Goal: Task Accomplishment & Management: Use online tool/utility

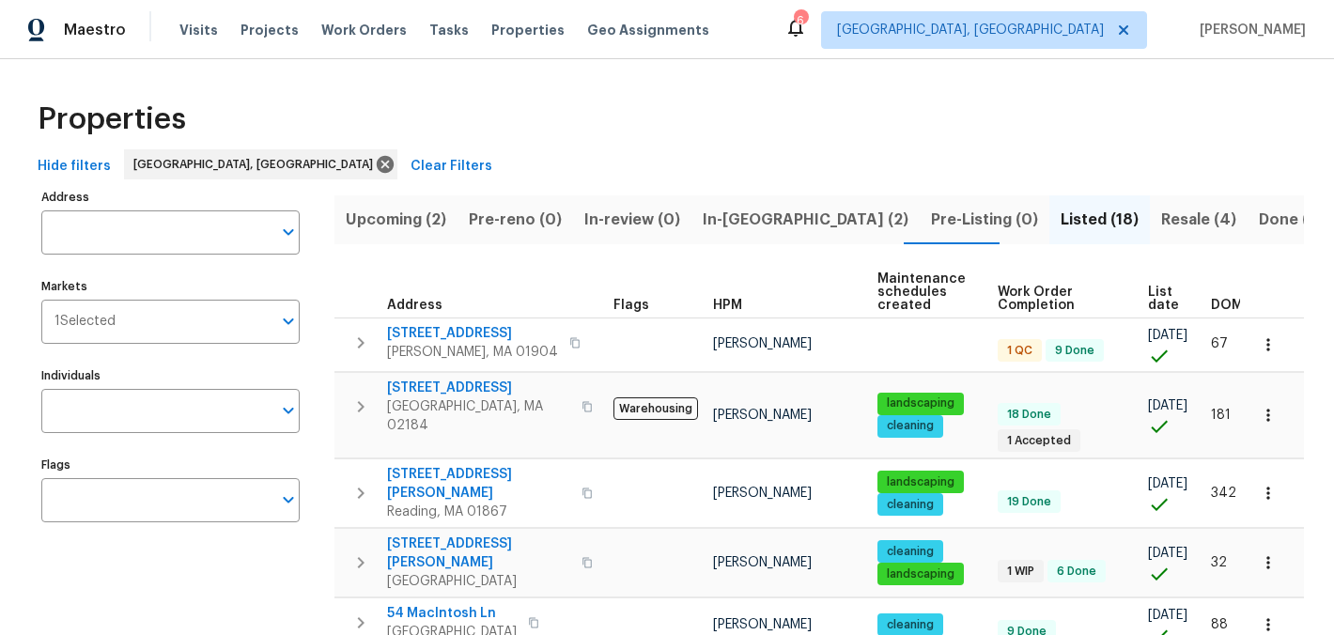
click at [365, 226] on span "Upcoming (2)" at bounding box center [396, 220] width 101 height 26
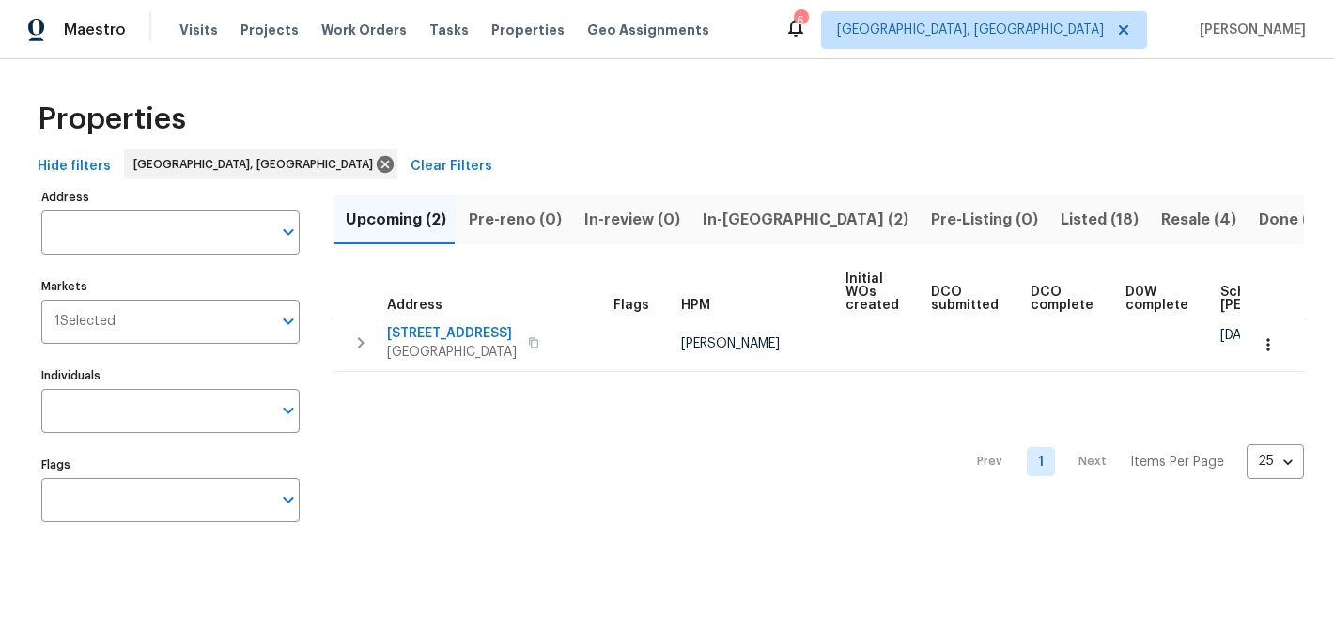
click at [534, 225] on span "Pre-reno (0)" at bounding box center [515, 220] width 93 height 26
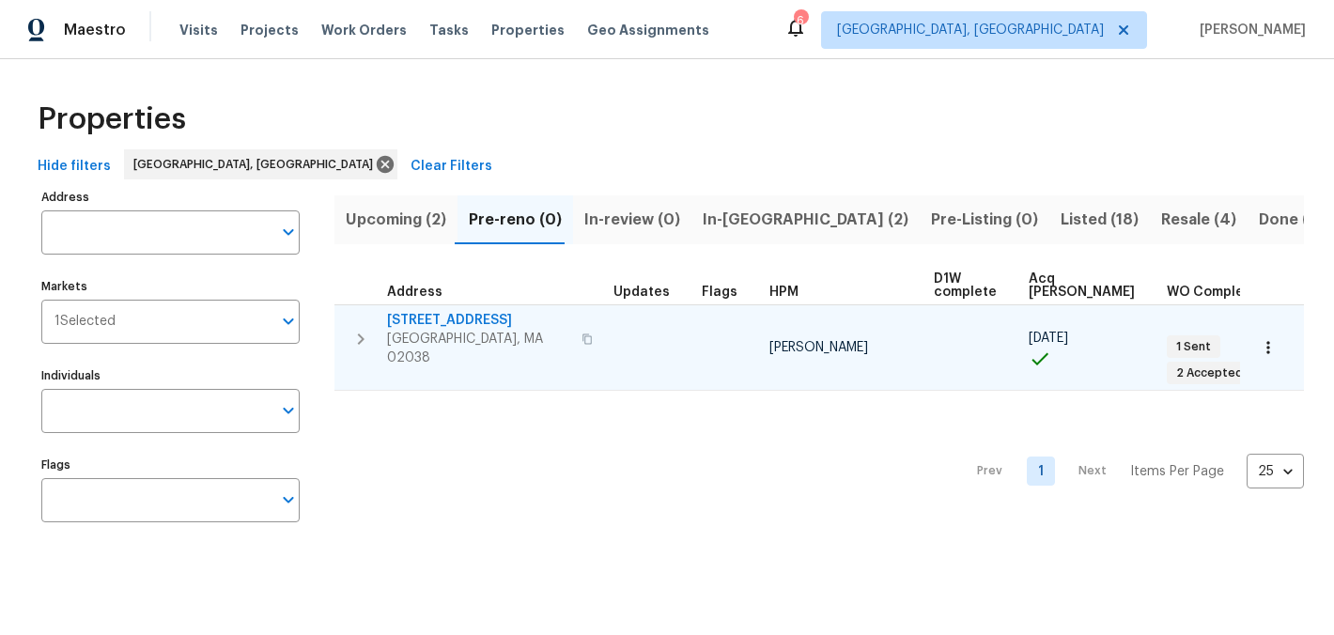
click at [452, 318] on span "[STREET_ADDRESS]" at bounding box center [478, 320] width 183 height 19
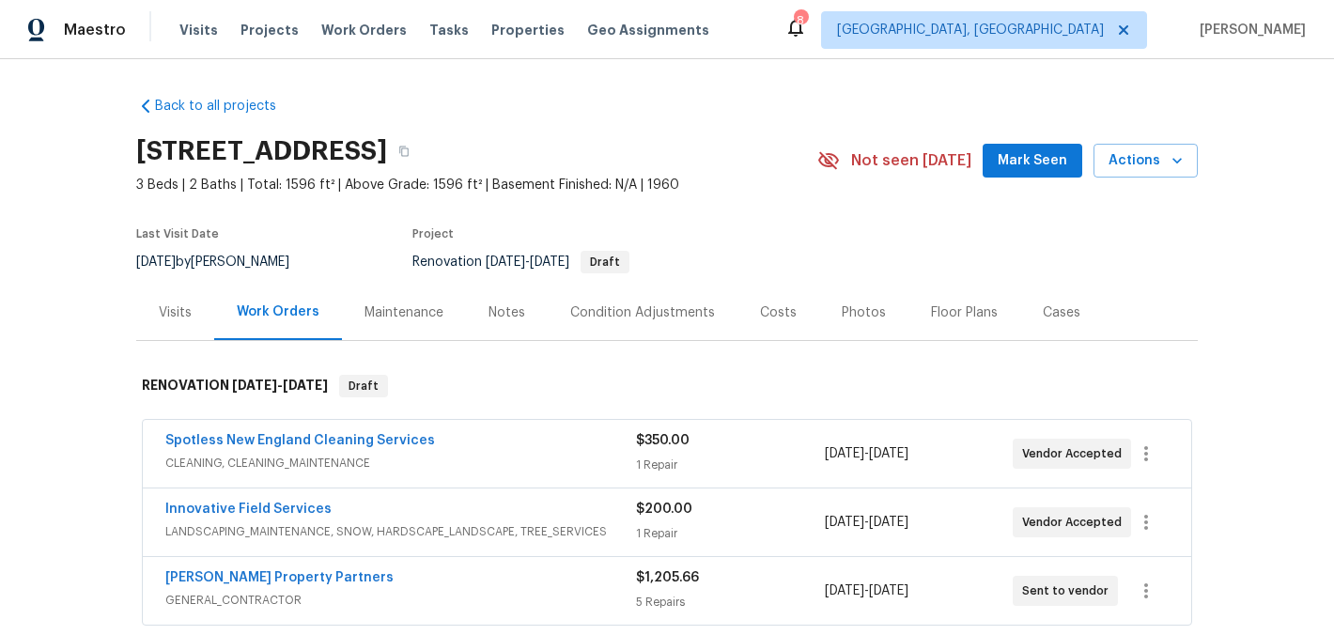
click at [509, 307] on div "Notes" at bounding box center [507, 313] width 37 height 19
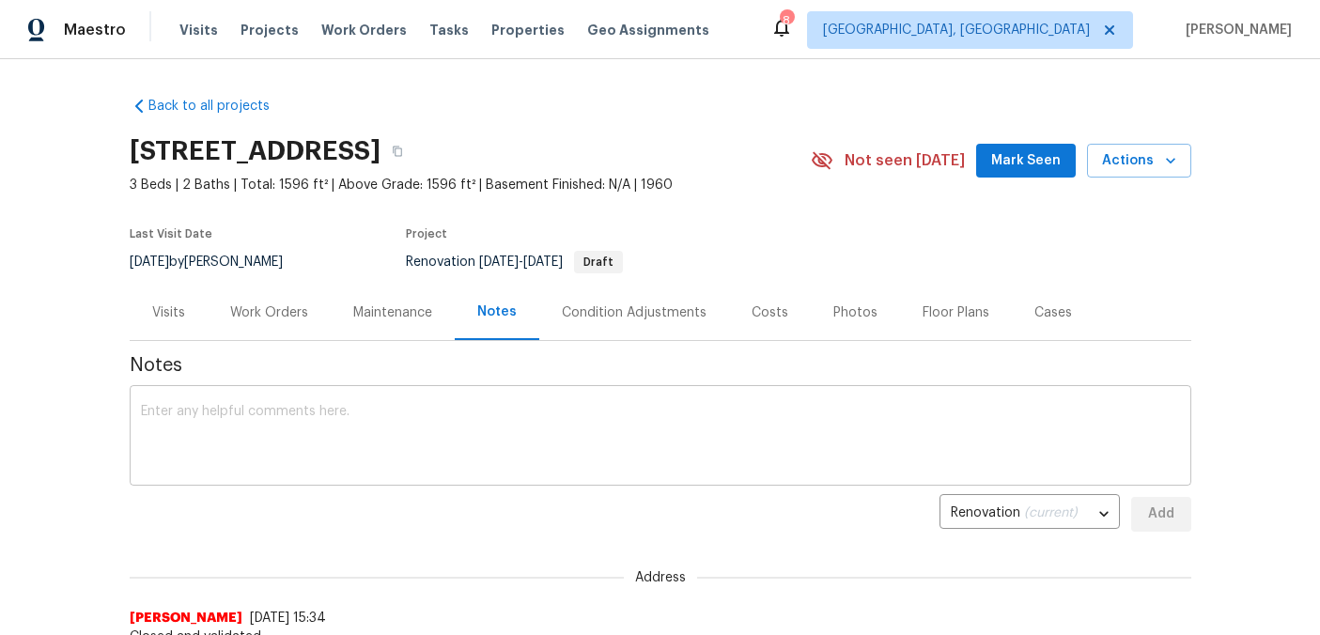
click at [460, 422] on textarea at bounding box center [660, 438] width 1039 height 66
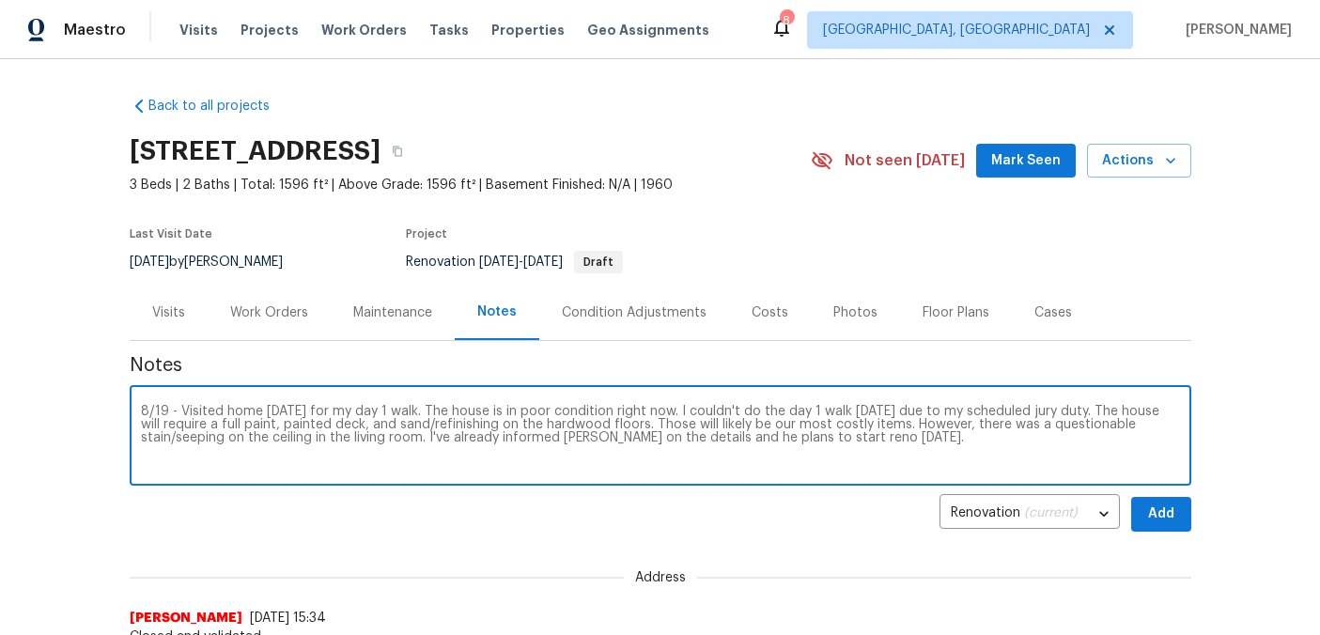
type textarea "8/19 - Visited home today for my day 1 walk. The house is in poor condition rig…"
click at [1161, 508] on span "Add" at bounding box center [1161, 514] width 30 height 23
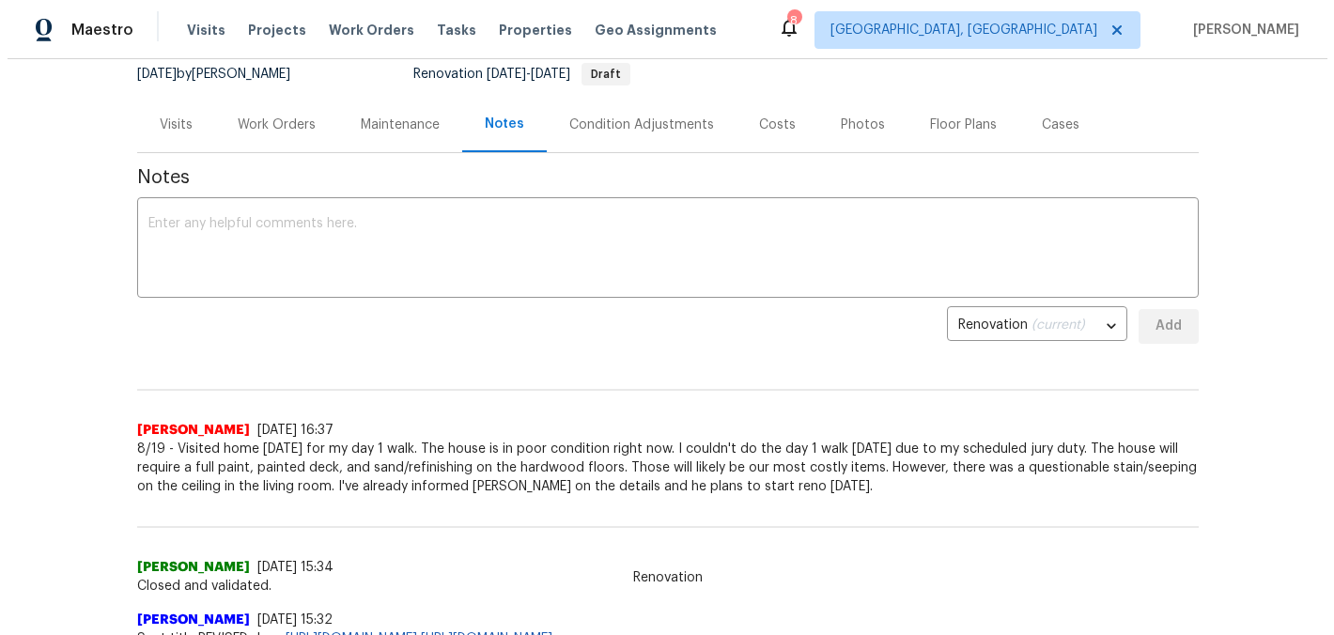
scroll to position [189, 0]
click at [278, 127] on div "Work Orders" at bounding box center [269, 124] width 78 height 19
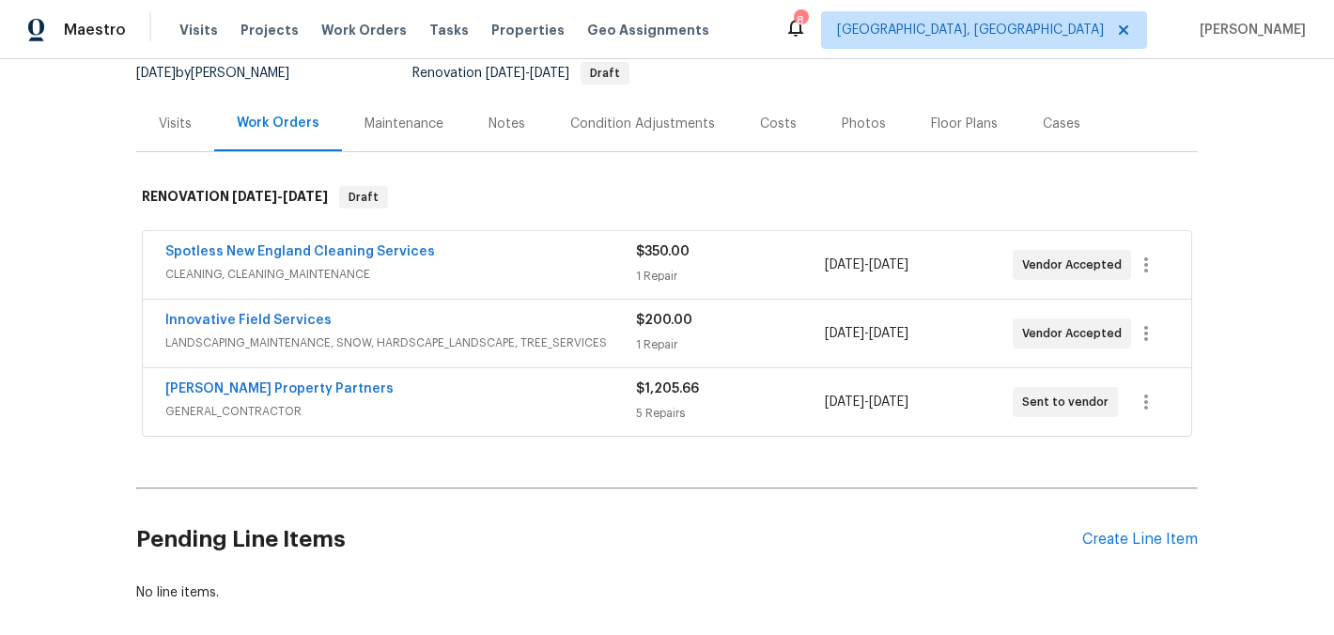
scroll to position [193, 0]
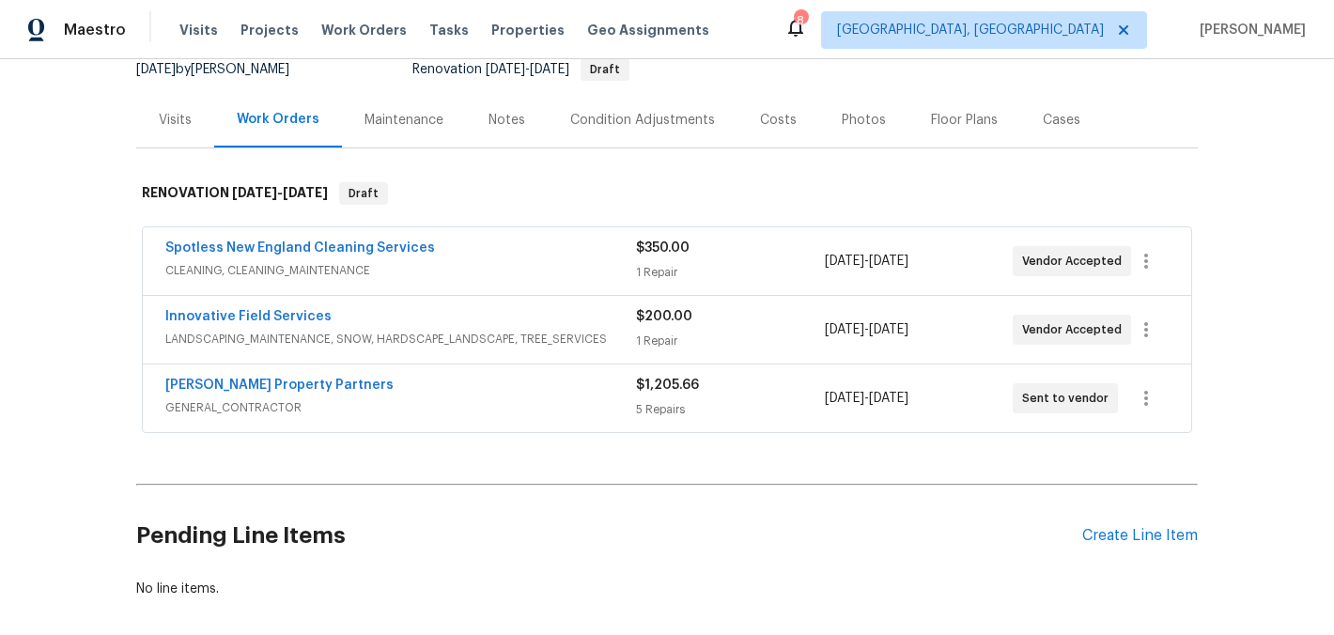
click at [793, 392] on div "$1,205.66" at bounding box center [730, 385] width 188 height 19
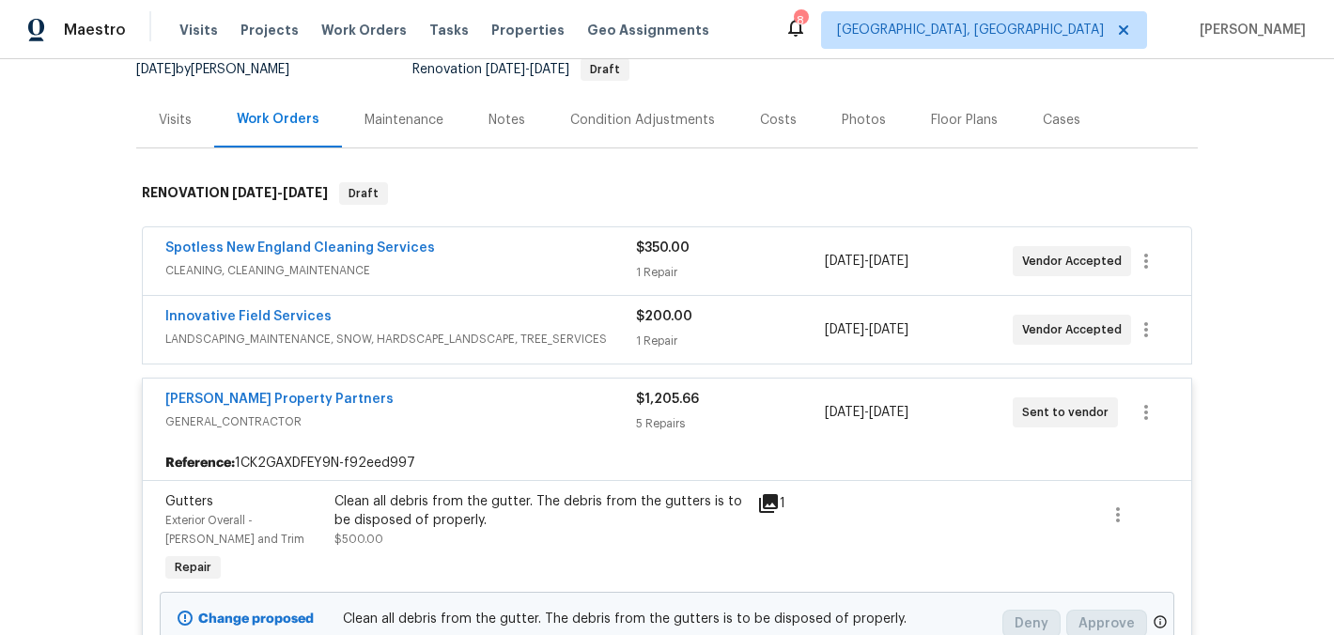
click at [869, 424] on div "8/18/2025 - 8/18/2025" at bounding box center [919, 412] width 188 height 45
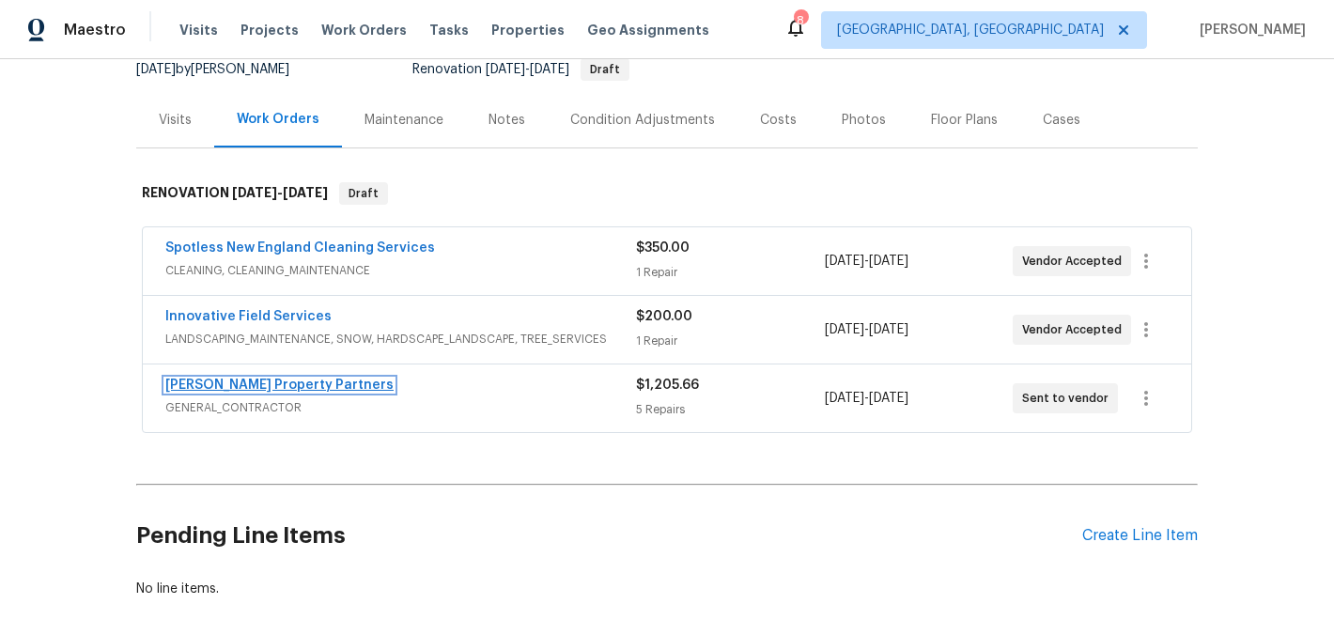
click at [295, 382] on link "[PERSON_NAME] Property Partners" at bounding box center [279, 385] width 228 height 13
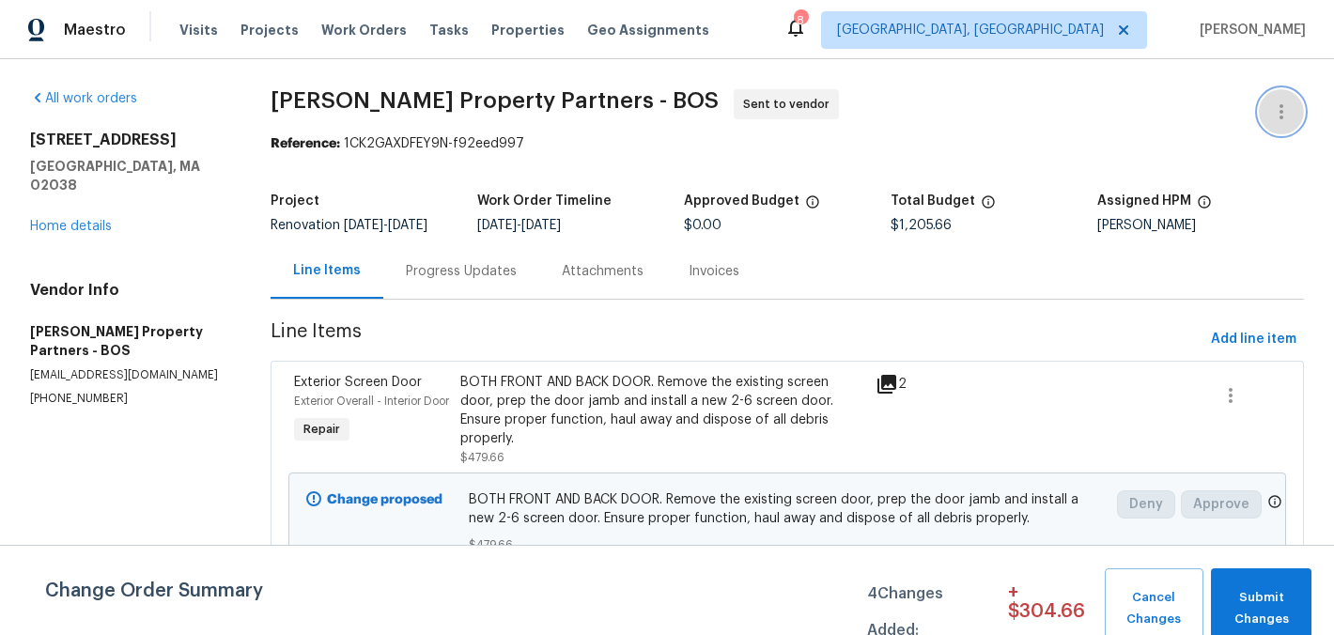
click at [1278, 103] on icon "button" at bounding box center [1281, 112] width 23 height 23
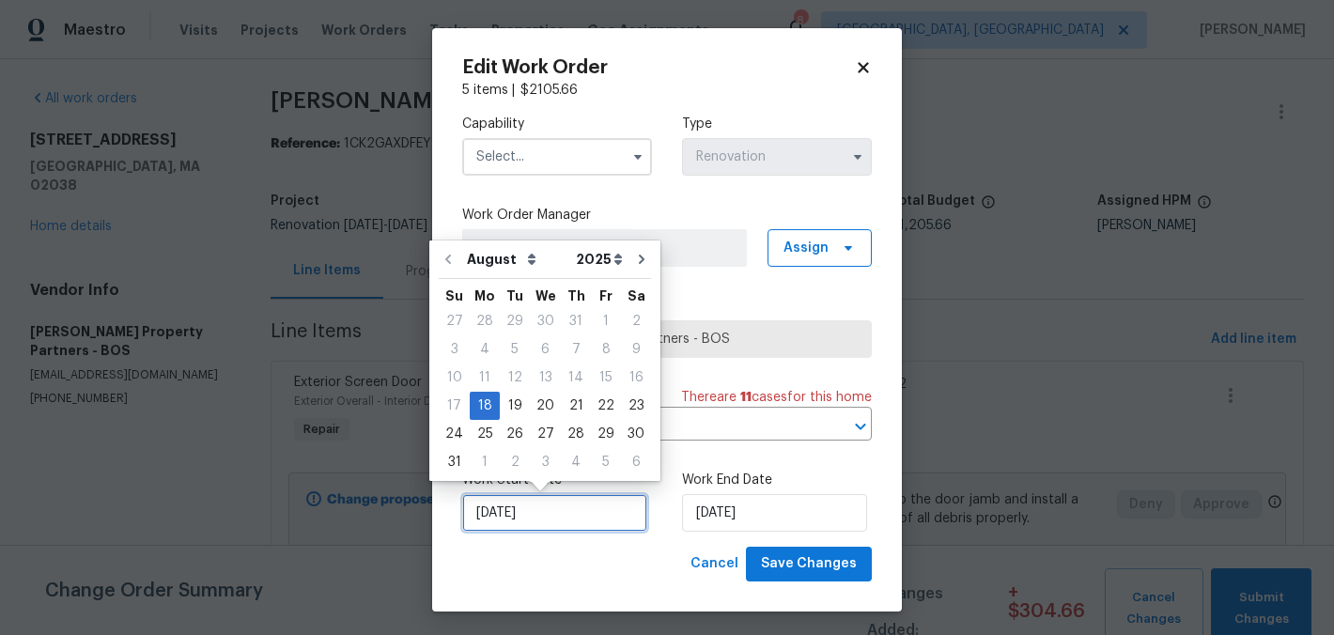
click at [588, 517] on input "8/18/2025" at bounding box center [554, 513] width 185 height 38
click at [567, 403] on div "21" at bounding box center [576, 406] width 30 height 26
type input "[DATE]"
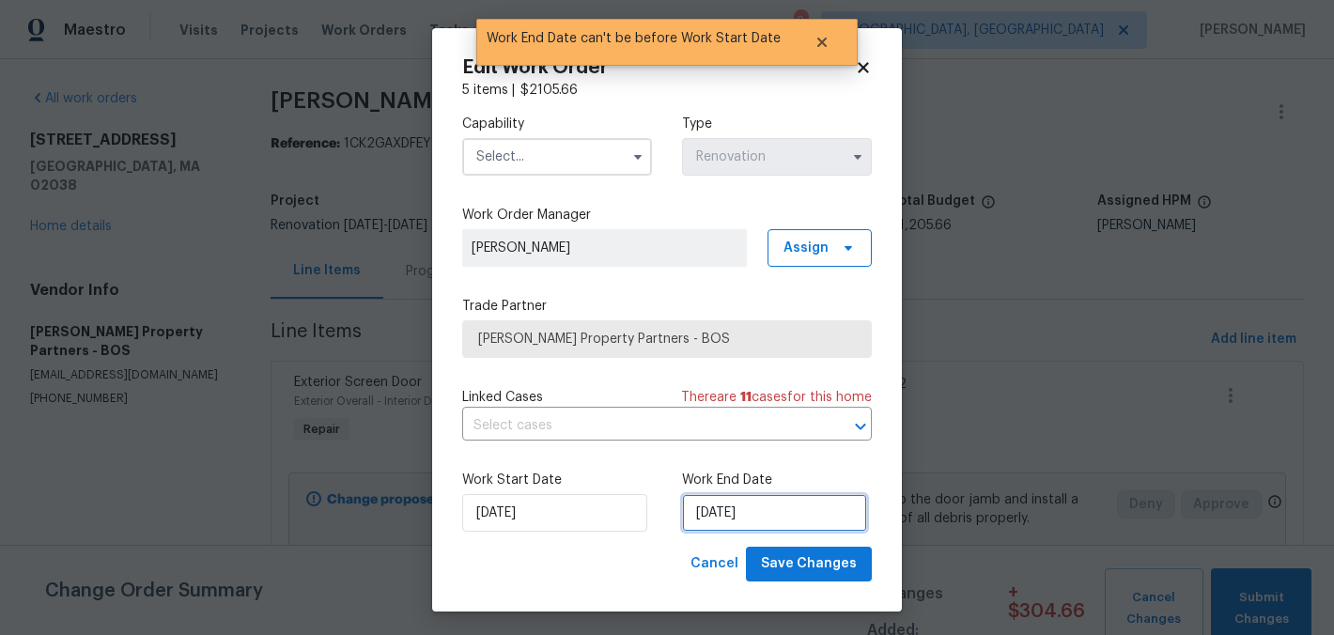
click at [724, 508] on input "[DATE]" at bounding box center [774, 513] width 185 height 38
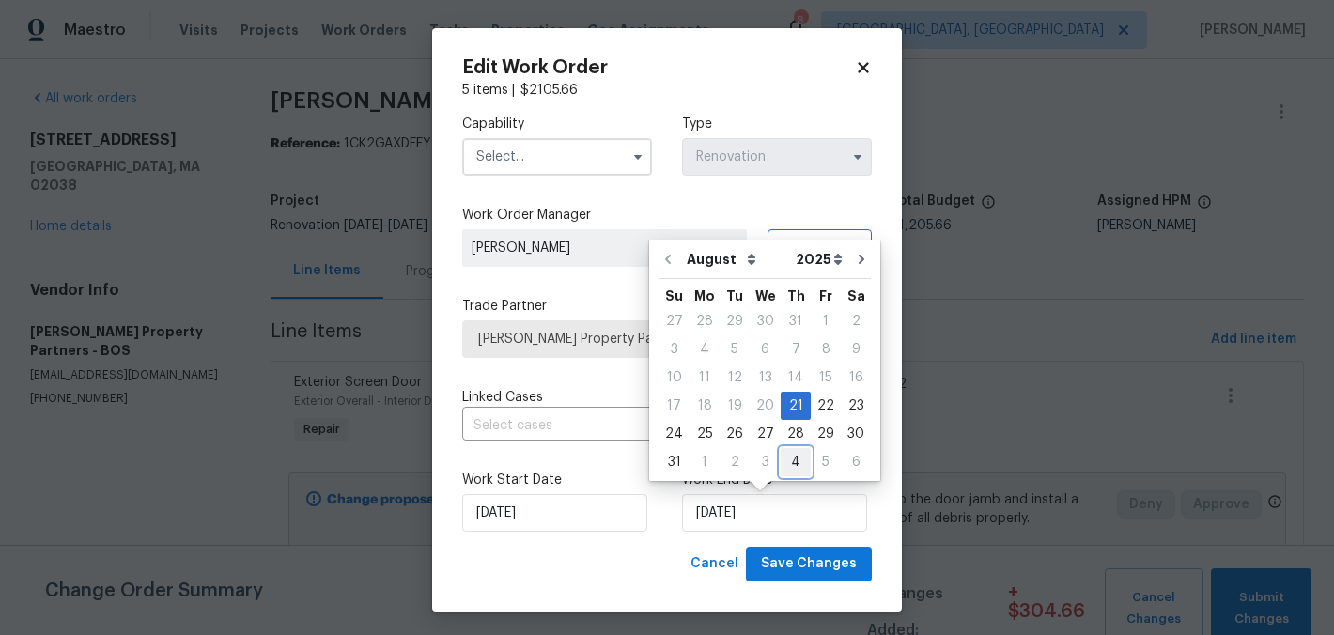
click at [786, 466] on div "4" at bounding box center [796, 462] width 30 height 26
type input "[DATE]"
select select "8"
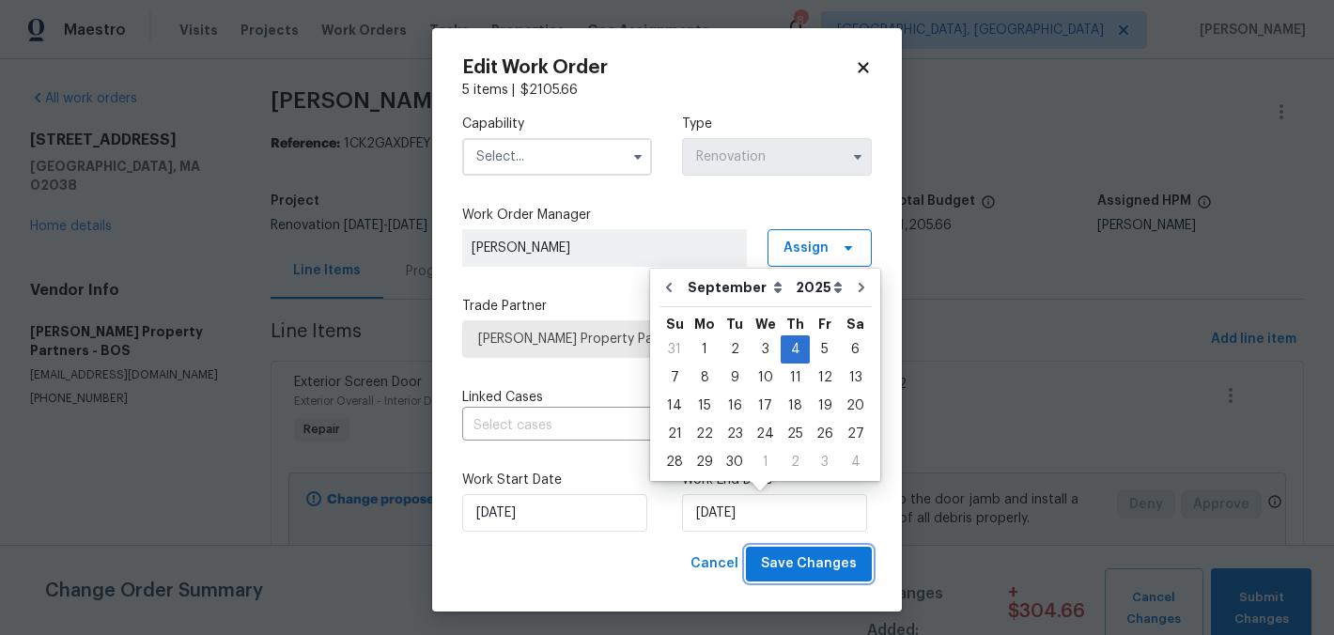
click at [822, 560] on span "Save Changes" at bounding box center [809, 564] width 96 height 23
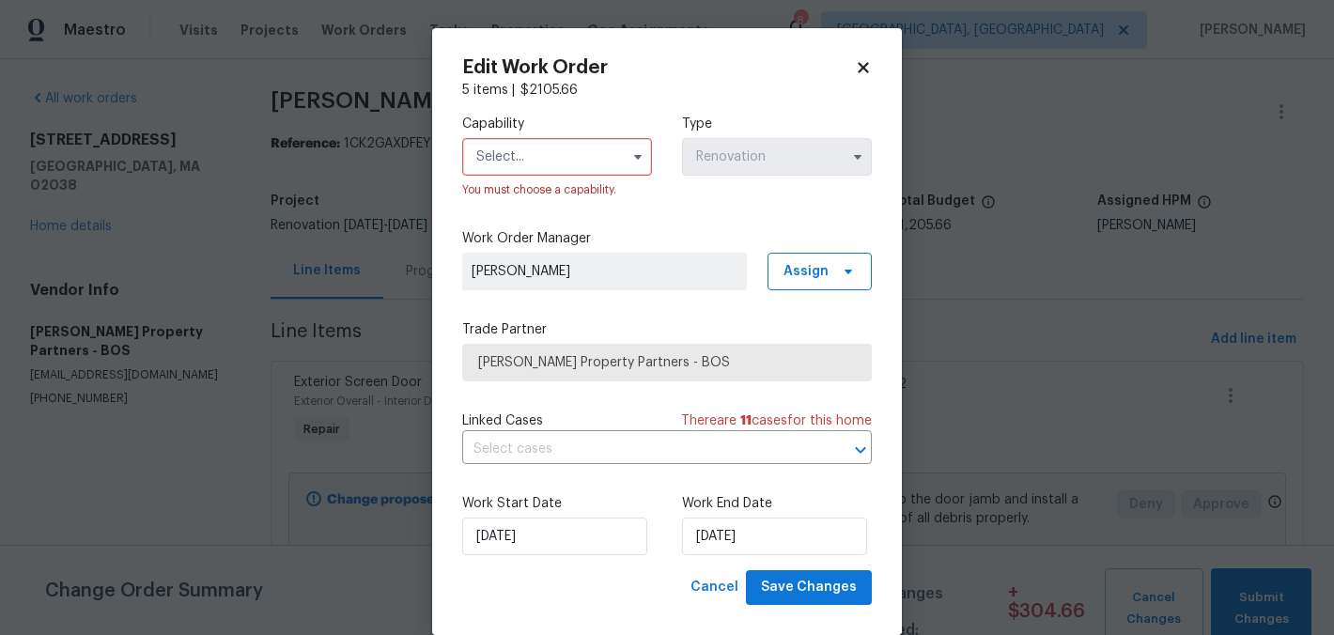
click at [597, 175] on input "text" at bounding box center [557, 157] width 190 height 38
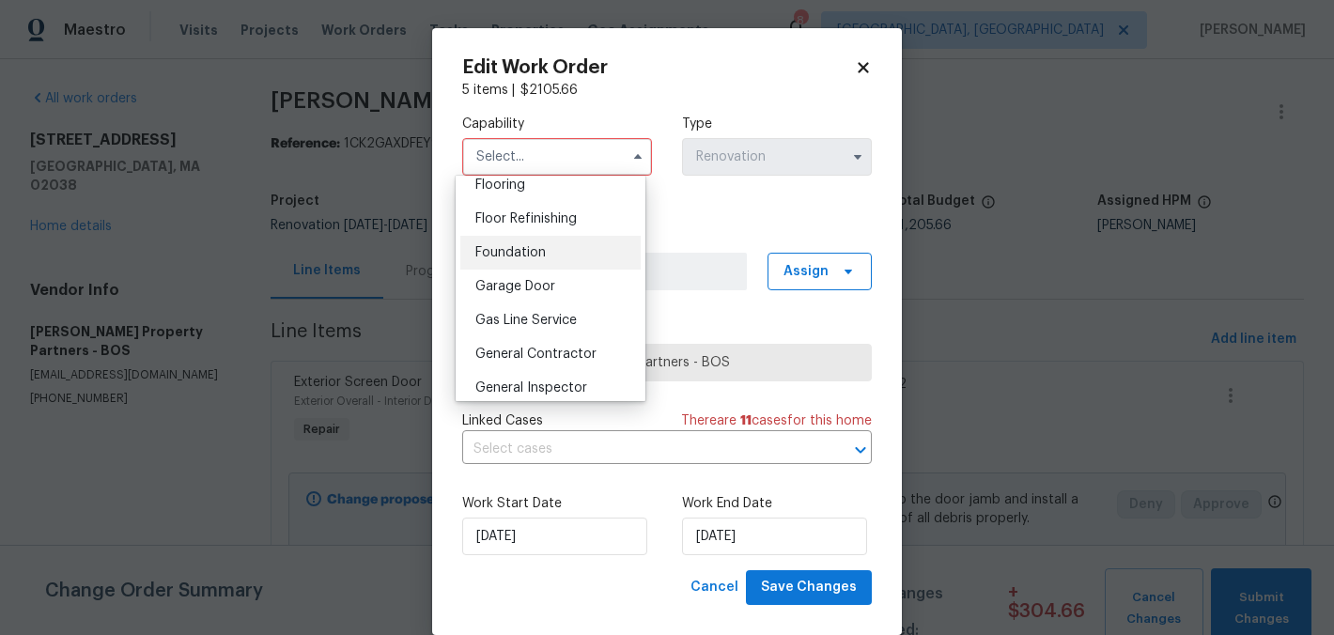
scroll to position [762, 0]
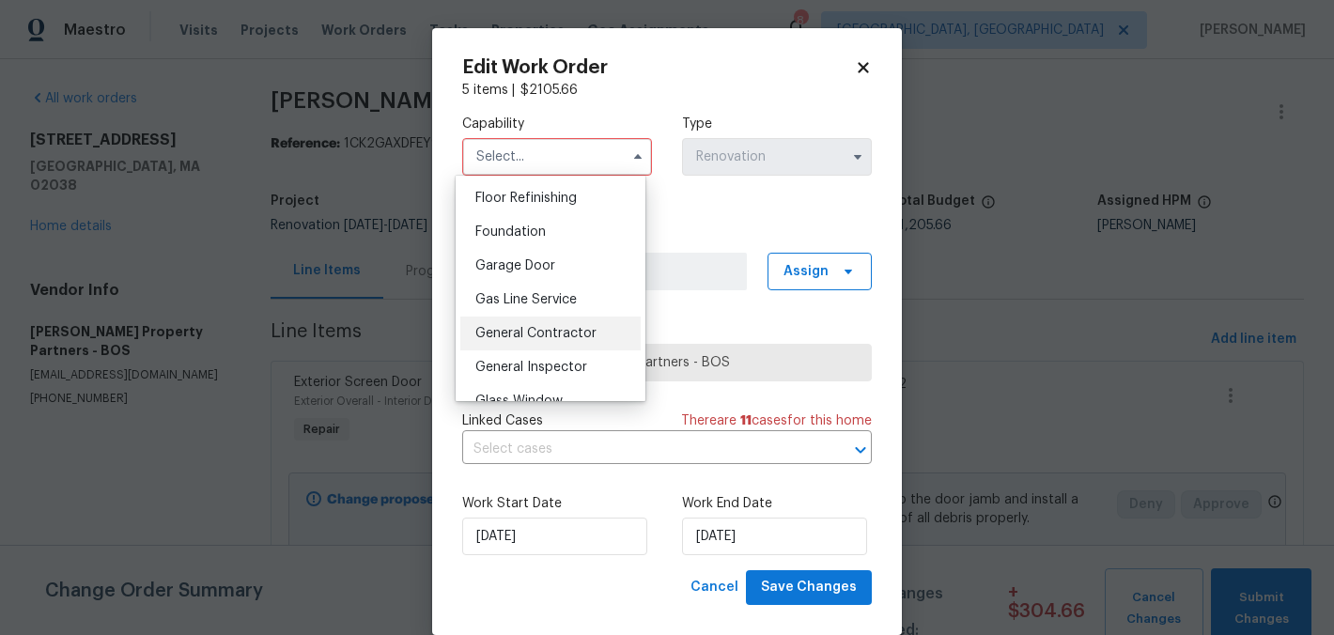
click at [569, 337] on div "General Contractor" at bounding box center [550, 334] width 180 height 34
type input "General Contractor"
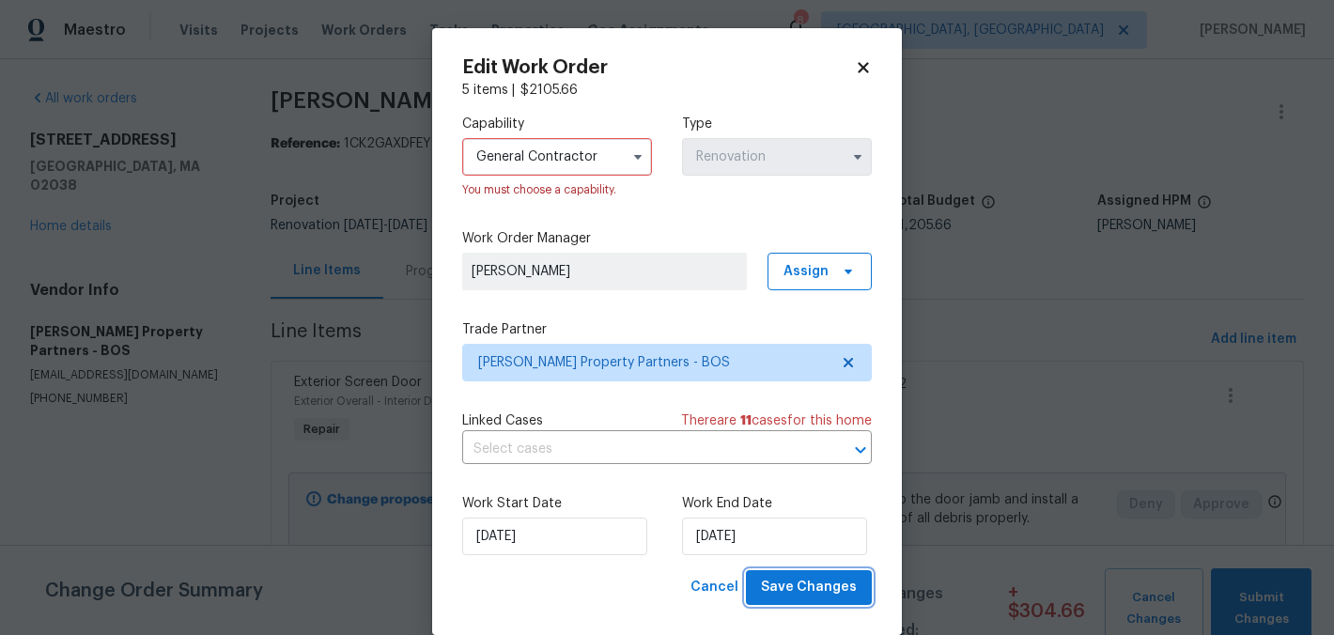
click at [809, 592] on span "Save Changes" at bounding box center [809, 587] width 96 height 23
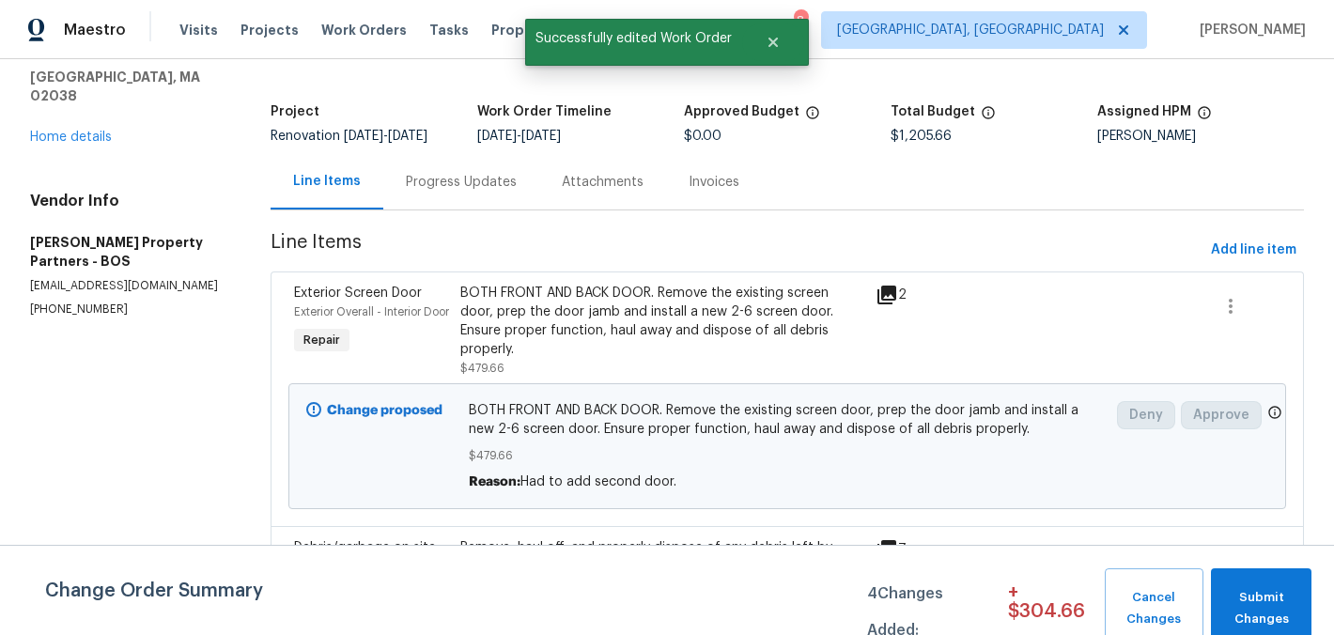
scroll to position [215, 0]
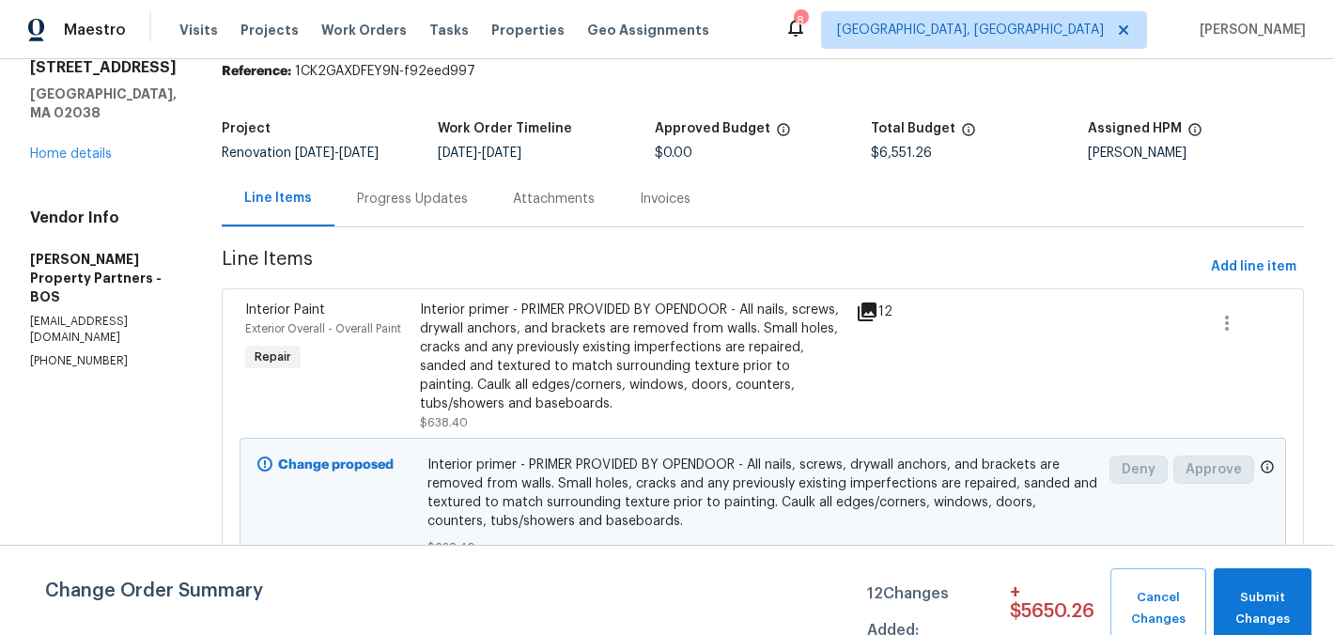
scroll to position [34, 0]
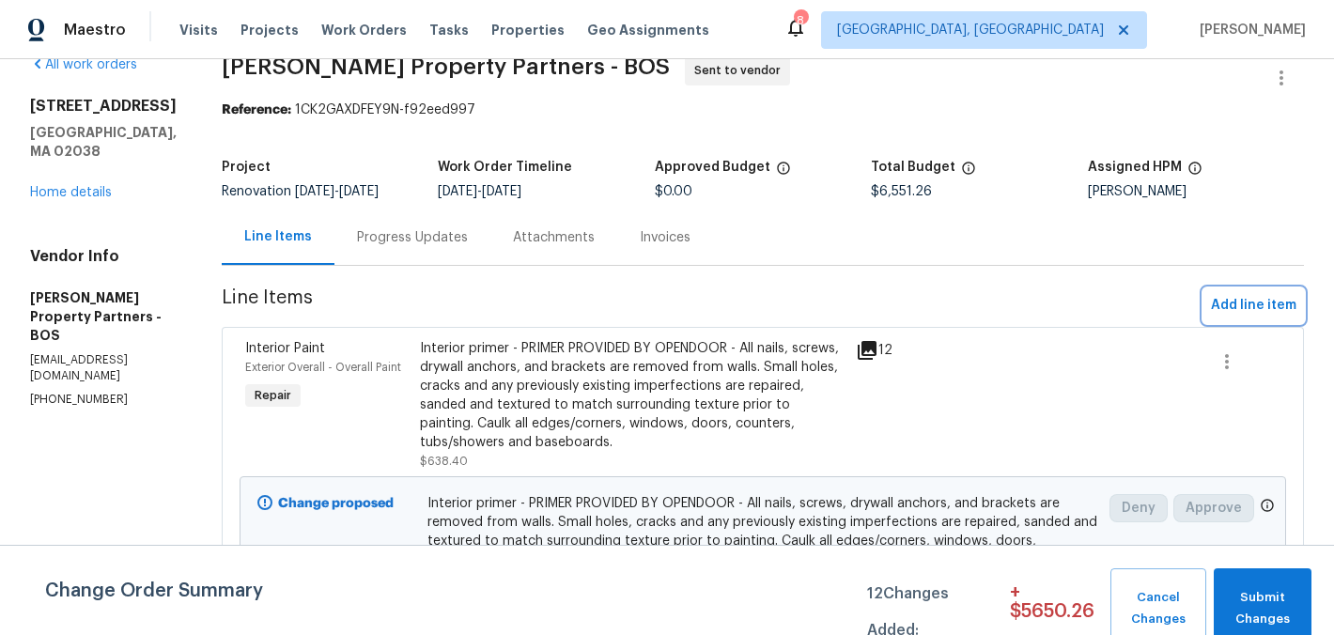
click at [1256, 318] on span "Add line item" at bounding box center [1254, 305] width 86 height 23
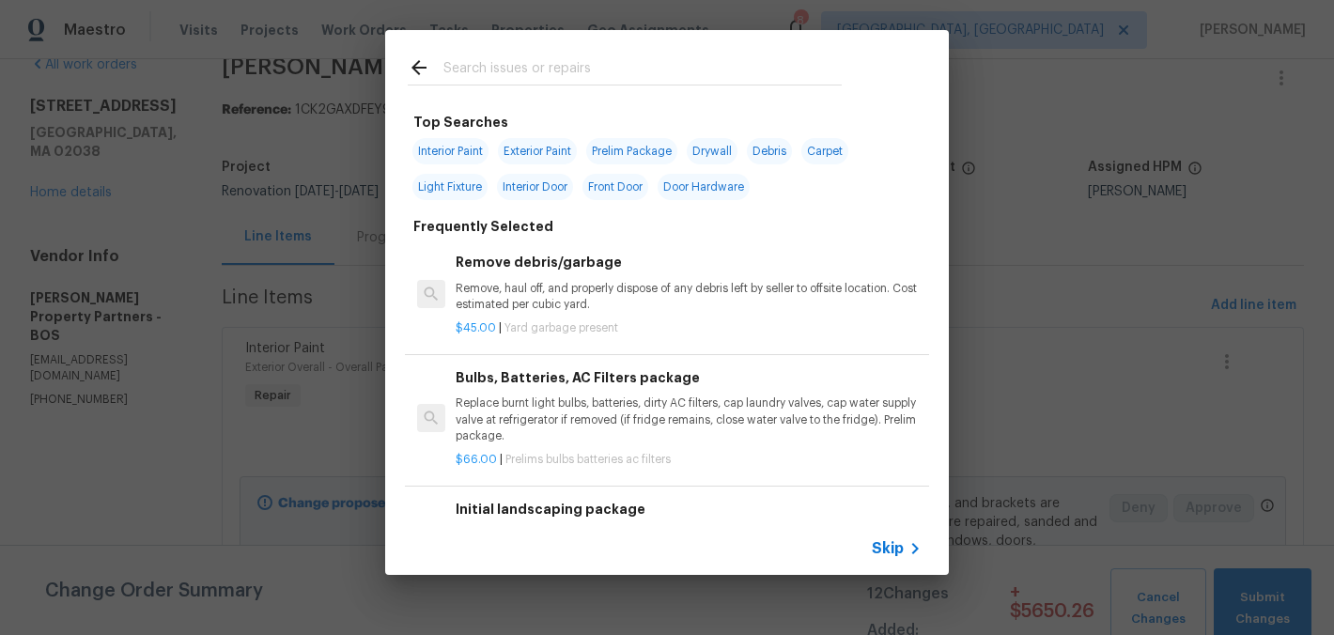
click at [649, 61] on input "text" at bounding box center [643, 70] width 398 height 28
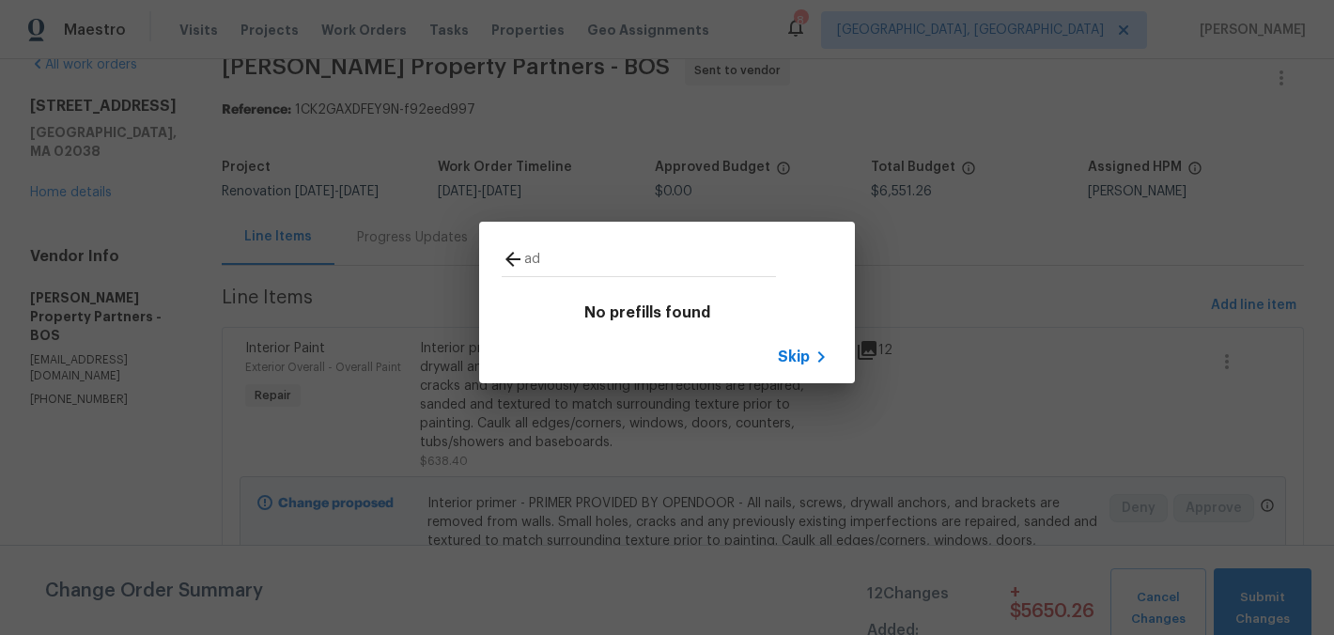
type input "a"
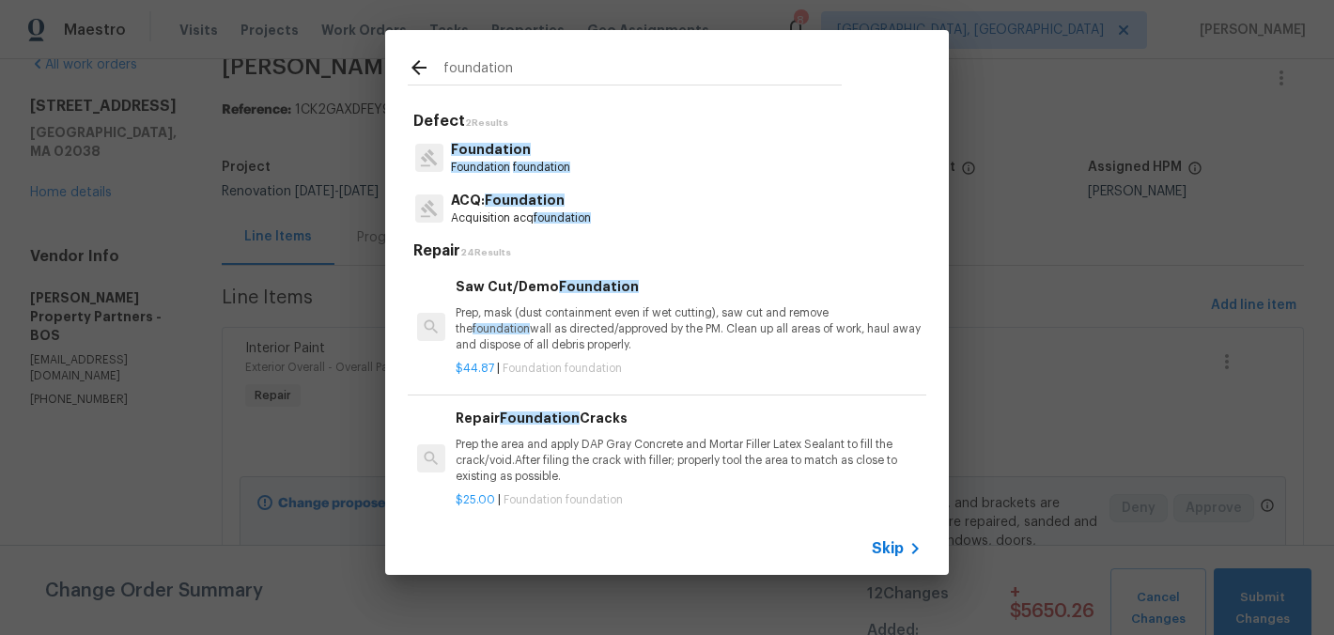
type input "foundation"
click at [600, 159] on div "Foundation Foundation foundation" at bounding box center [667, 157] width 519 height 51
click at [522, 157] on p "Foundation" at bounding box center [510, 150] width 119 height 20
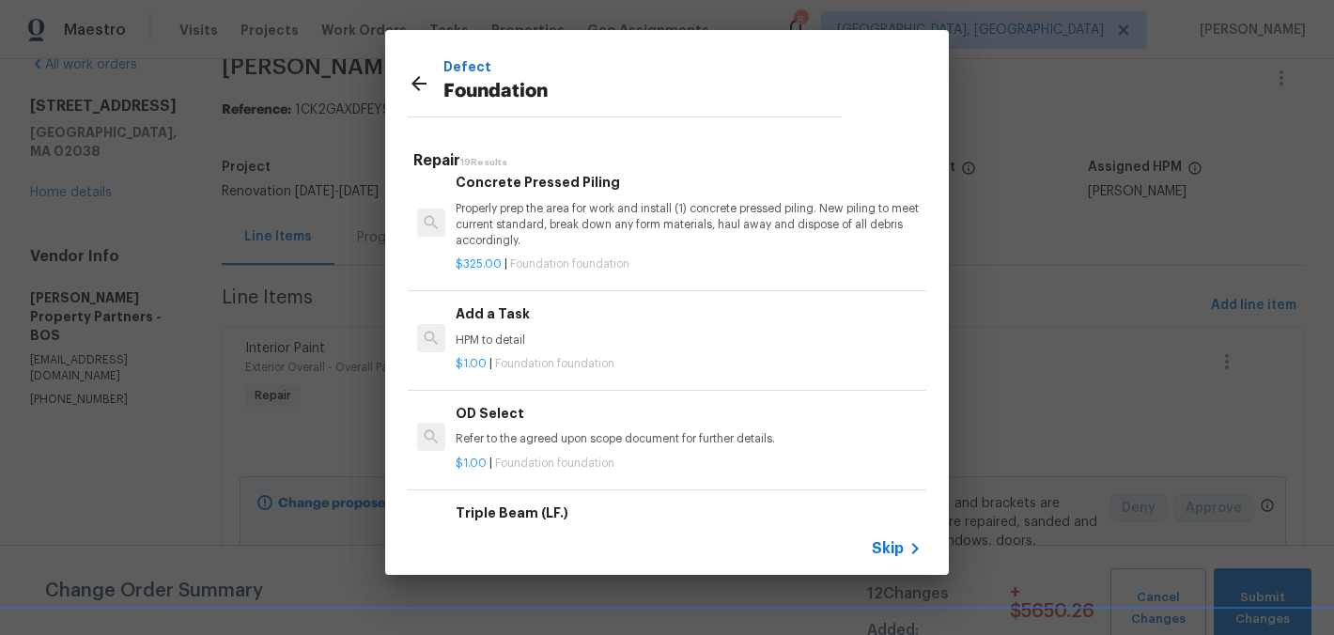
scroll to position [1457, 0]
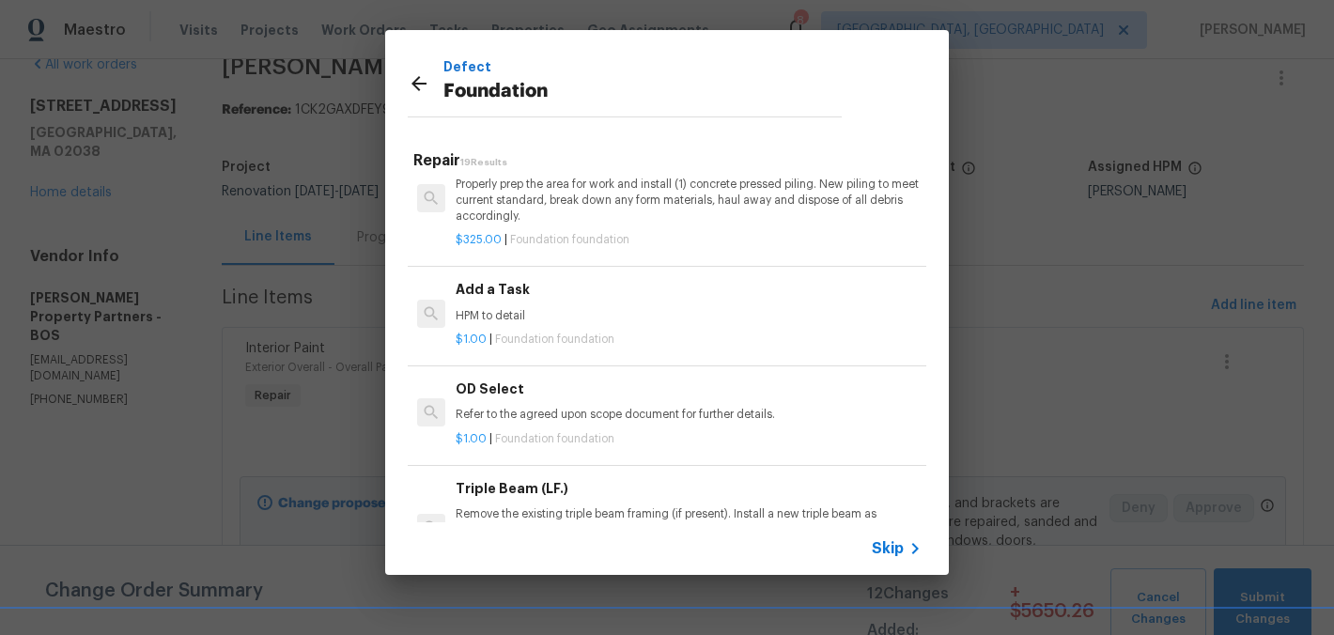
click at [533, 300] on h6 "Add a Task" at bounding box center [689, 289] width 466 height 21
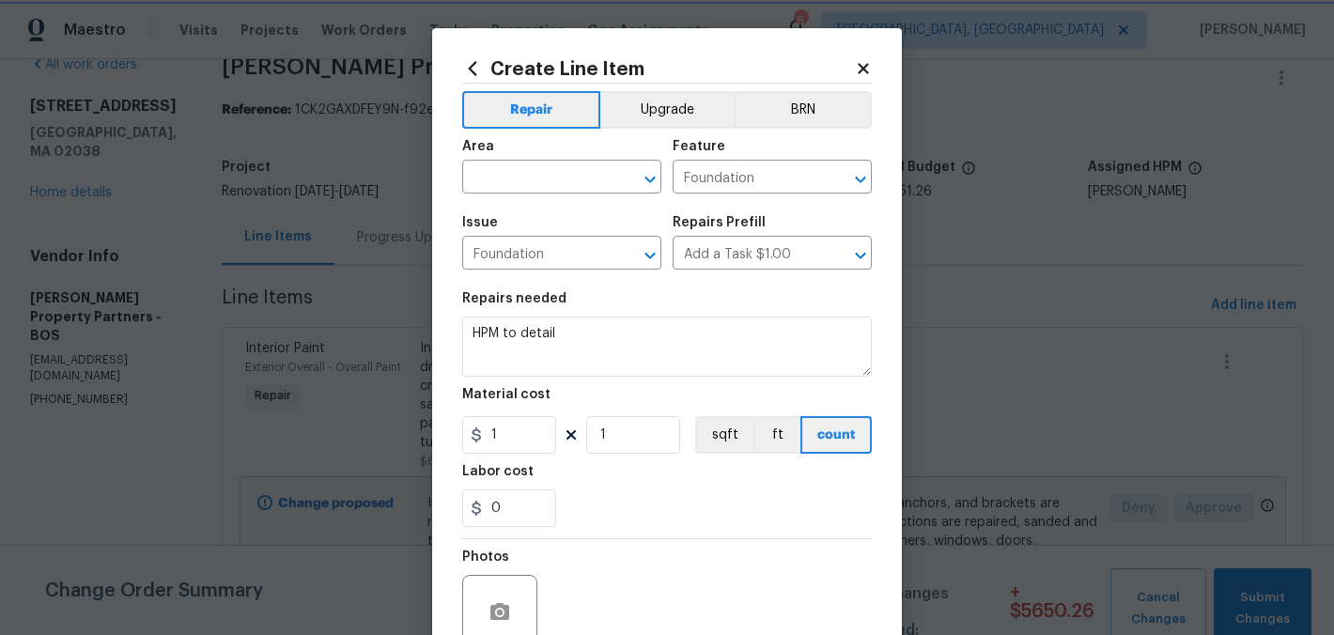
scroll to position [174, 0]
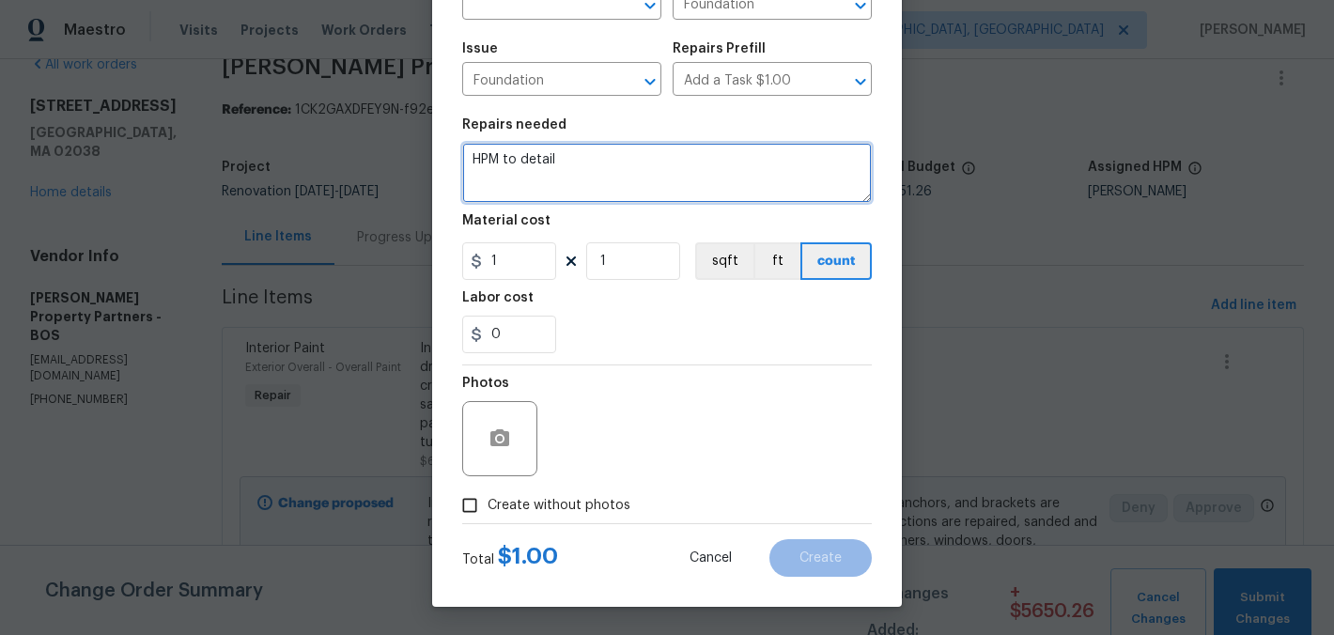
click at [565, 167] on textarea "HPM to detail" at bounding box center [667, 173] width 410 height 60
click at [564, 167] on textarea "HPM to detail" at bounding box center [667, 173] width 410 height 60
click at [562, 167] on textarea "HPM to detail" at bounding box center [667, 173] width 410 height 60
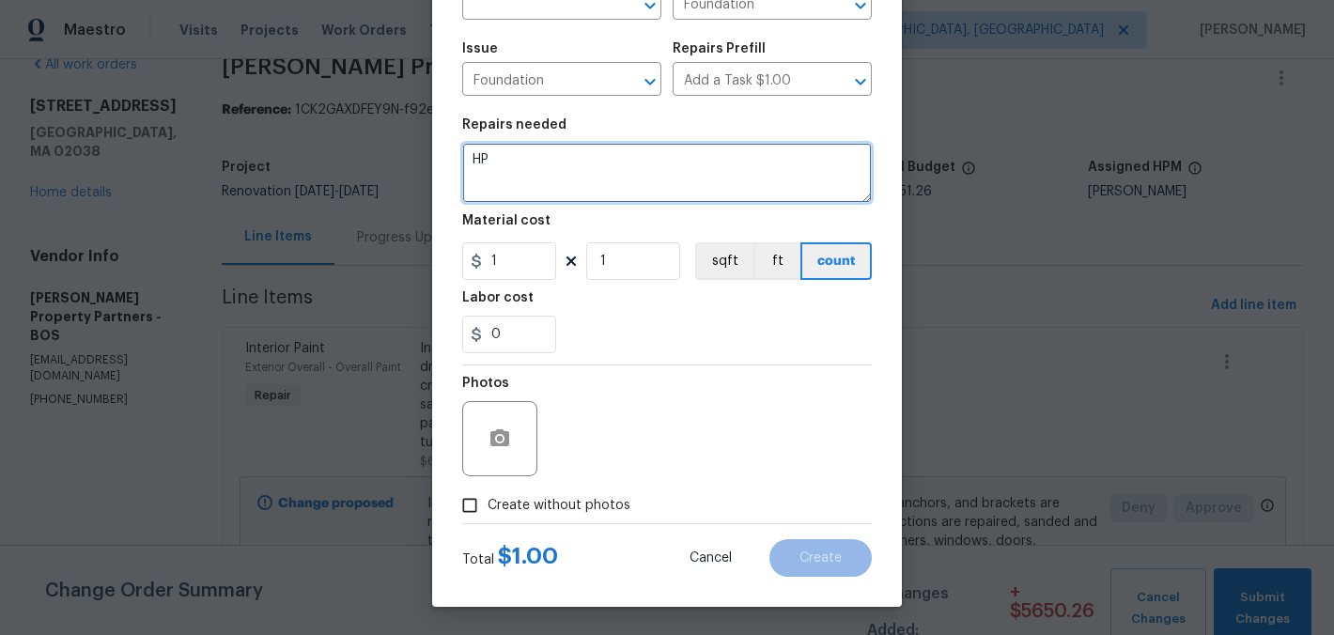
type textarea "H"
type textarea "Please assess the discoloring and seepage in the ceiling in living room."
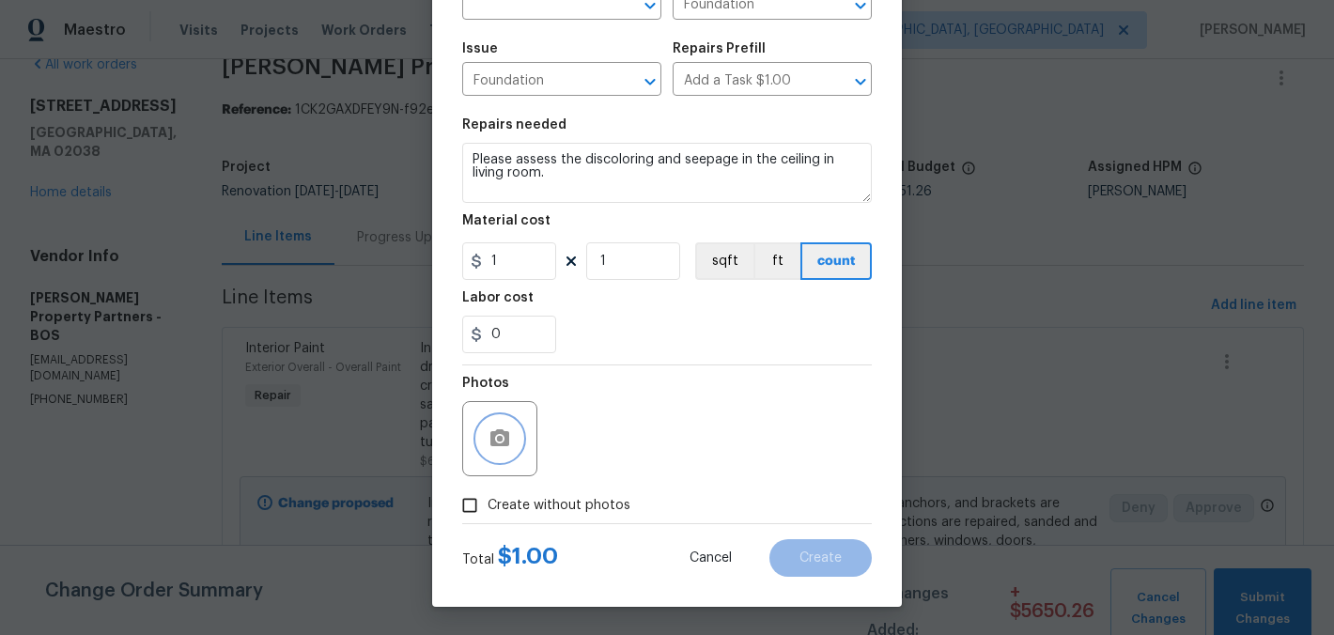
click at [489, 433] on icon "button" at bounding box center [500, 439] width 23 height 23
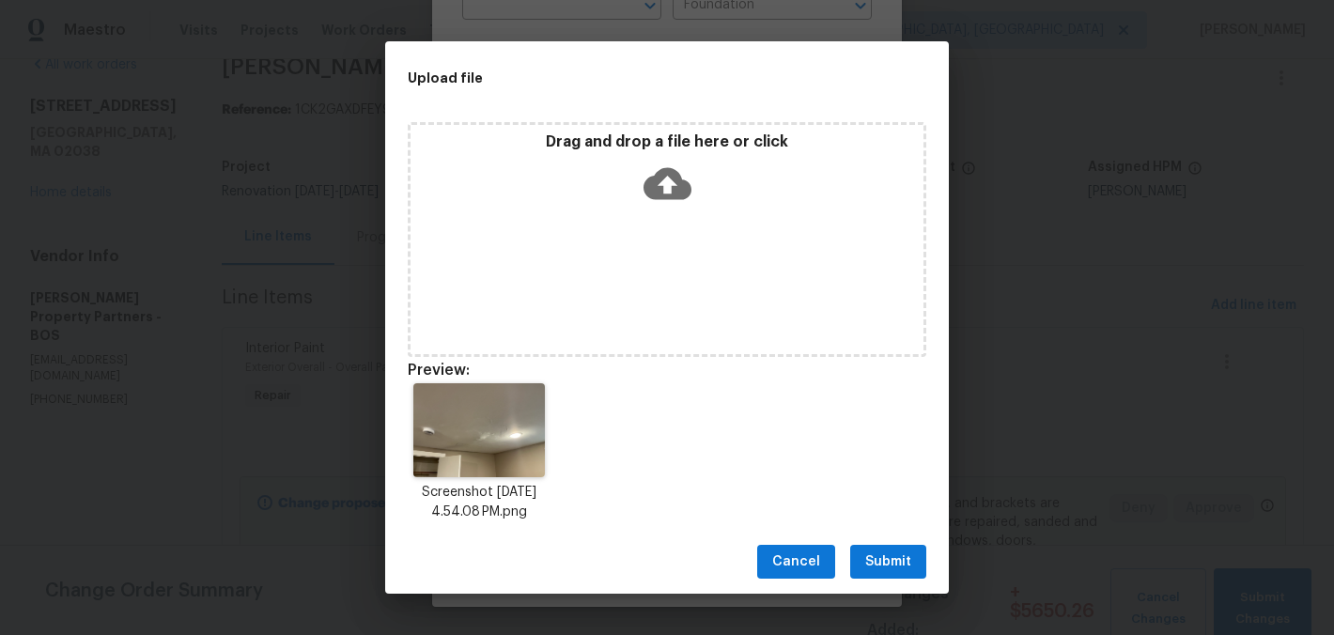
click at [890, 570] on span "Submit" at bounding box center [888, 562] width 46 height 23
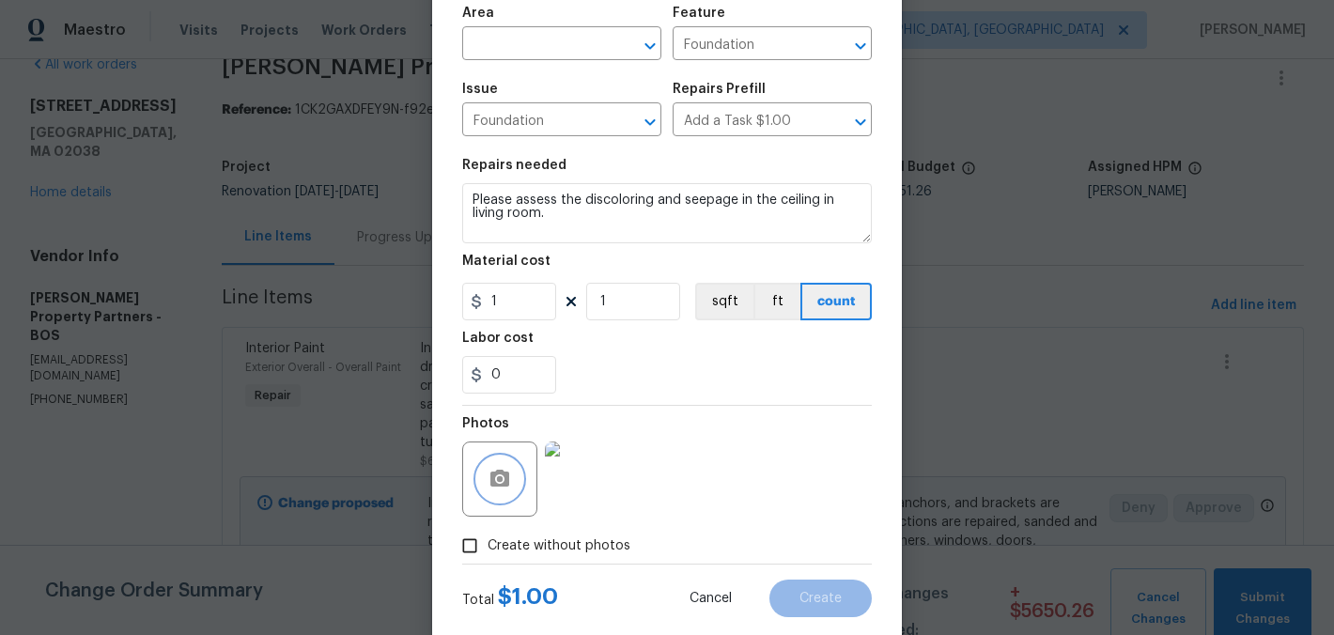
scroll to position [26, 0]
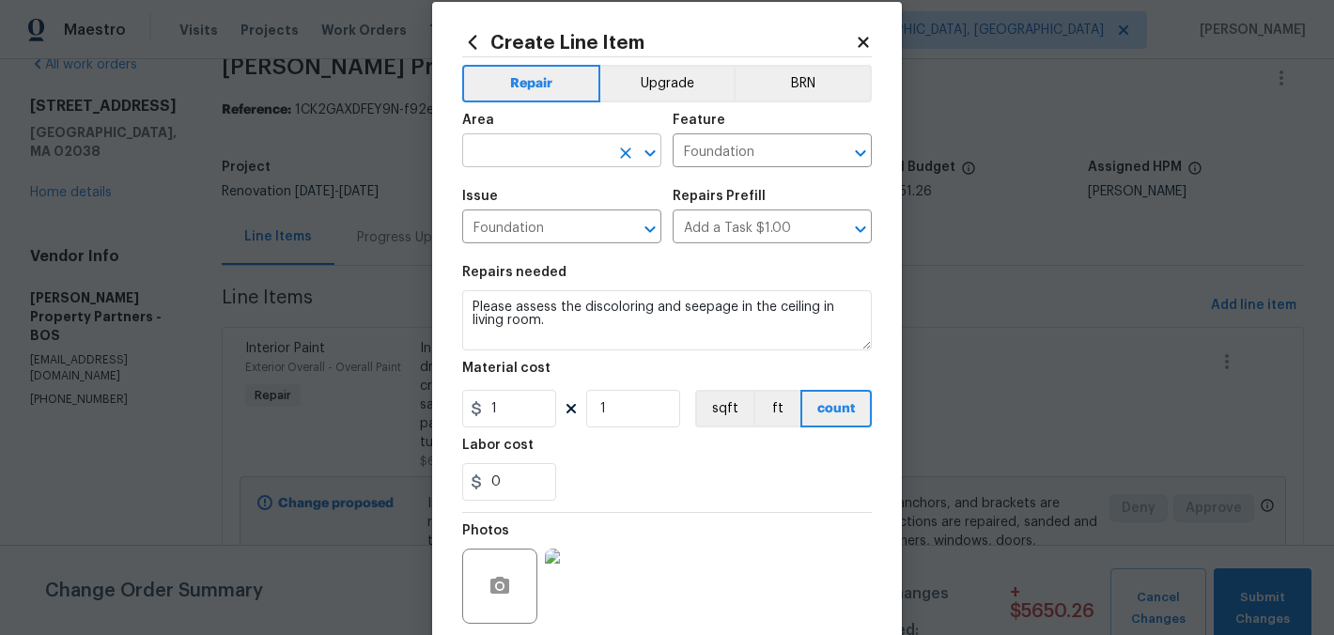
click at [540, 163] on input "text" at bounding box center [535, 152] width 147 height 29
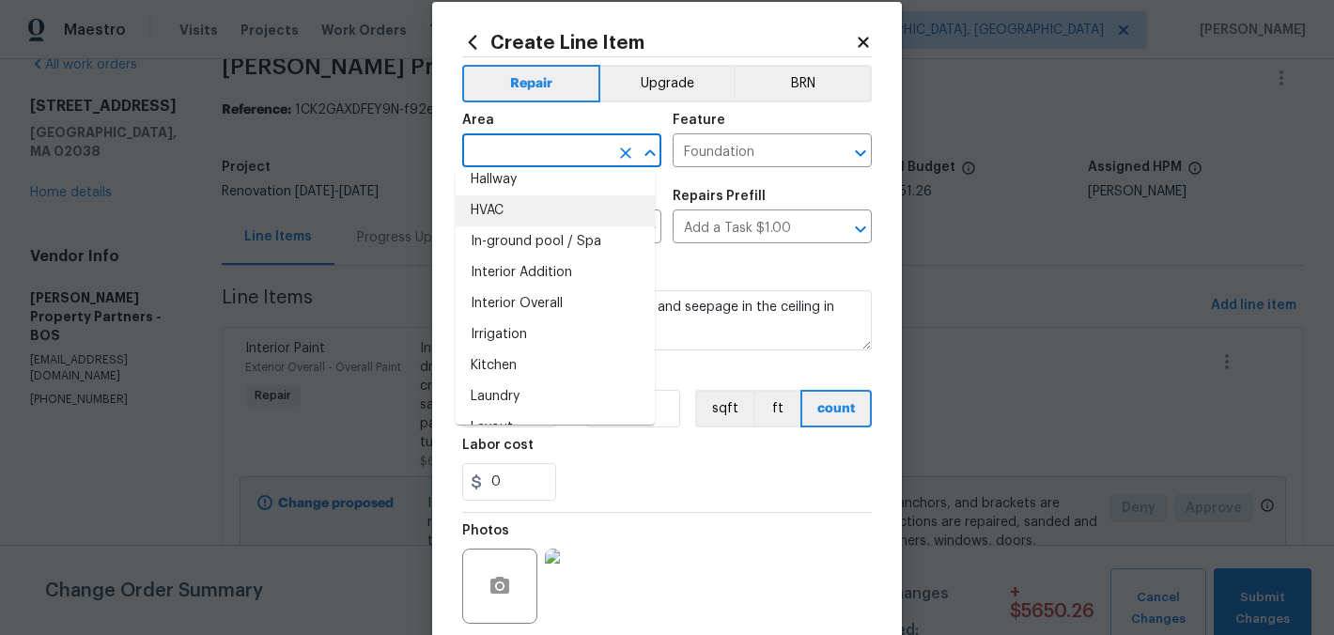
scroll to position [758, 0]
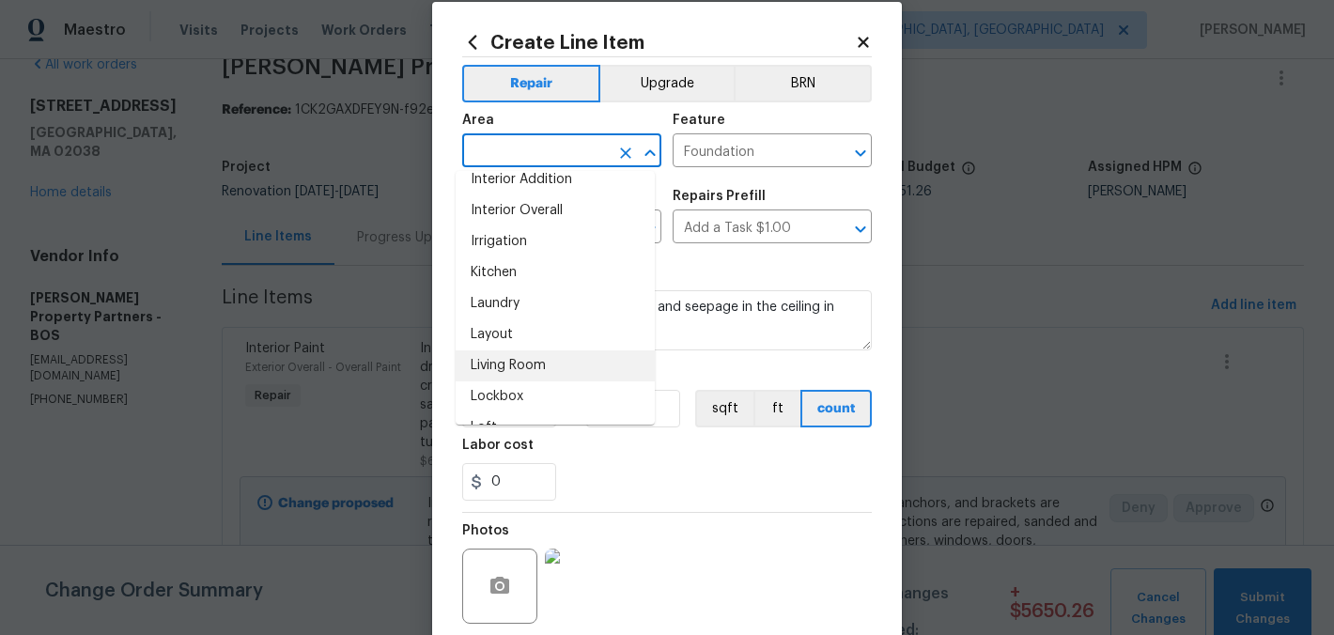
click at [571, 363] on li "Living Room" at bounding box center [555, 366] width 199 height 31
type input "Living Room"
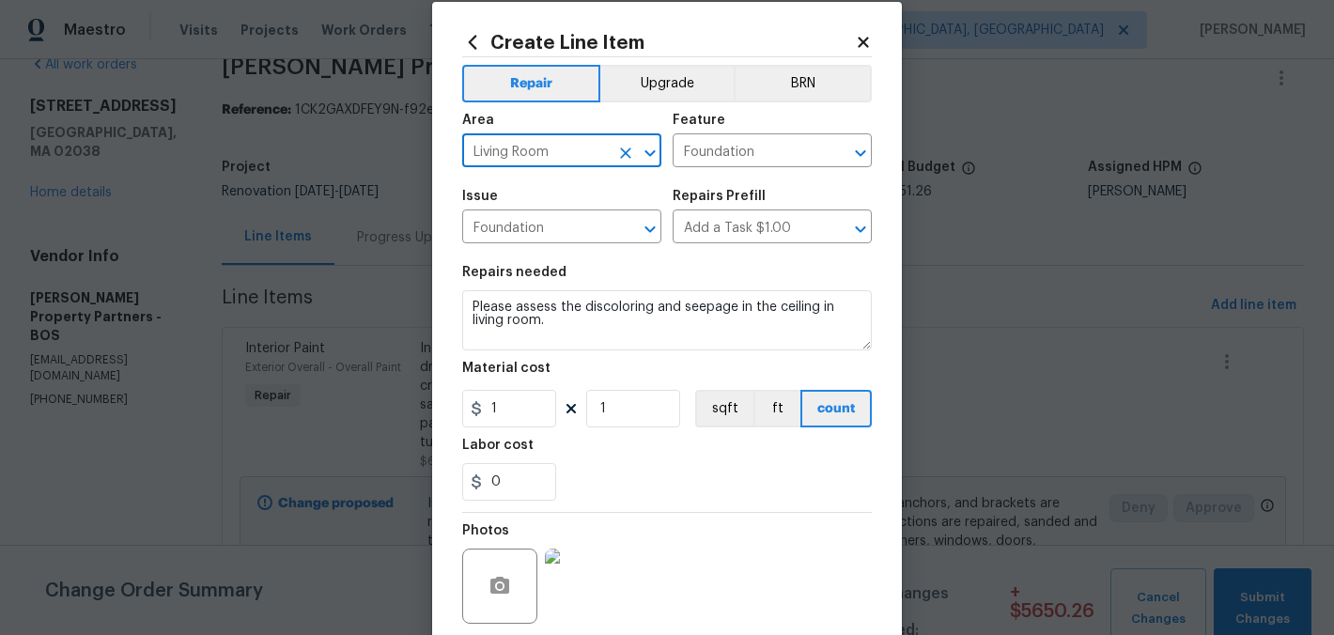
scroll to position [175, 0]
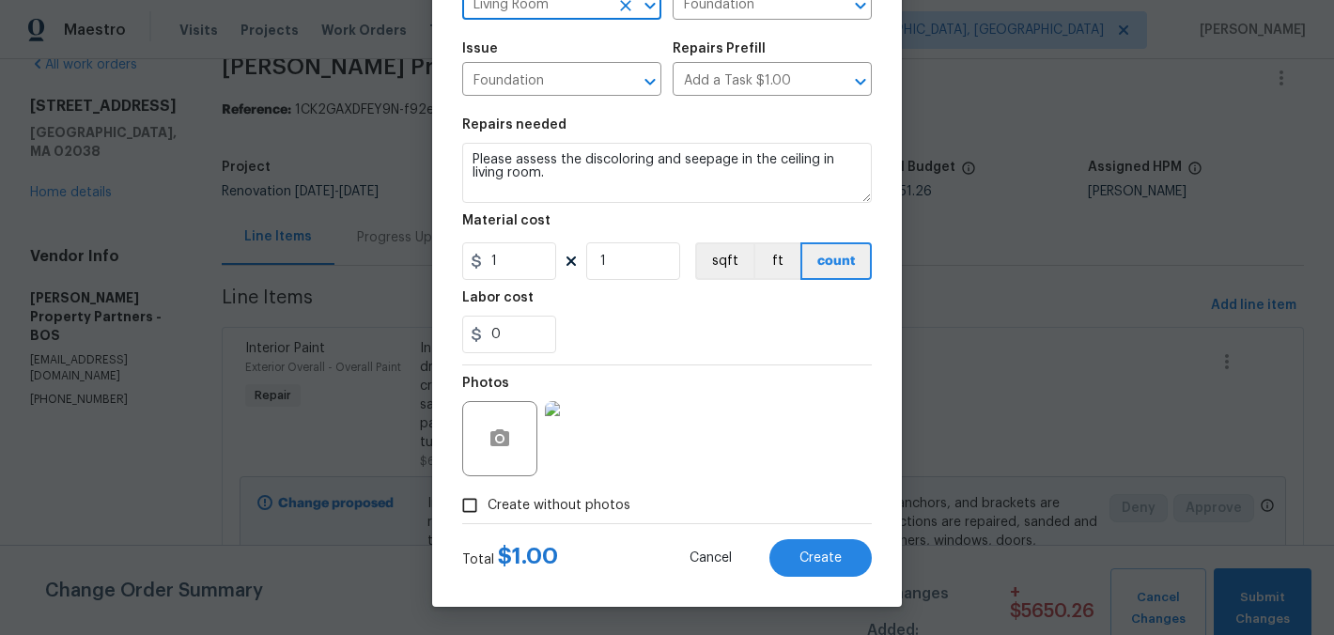
click at [822, 579] on div "Create Line Item Repair Upgrade BRN Area Living Room ​ Feature Foundation ​ Iss…" at bounding box center [667, 230] width 470 height 753
click at [821, 562] on span "Create" at bounding box center [821, 559] width 42 height 14
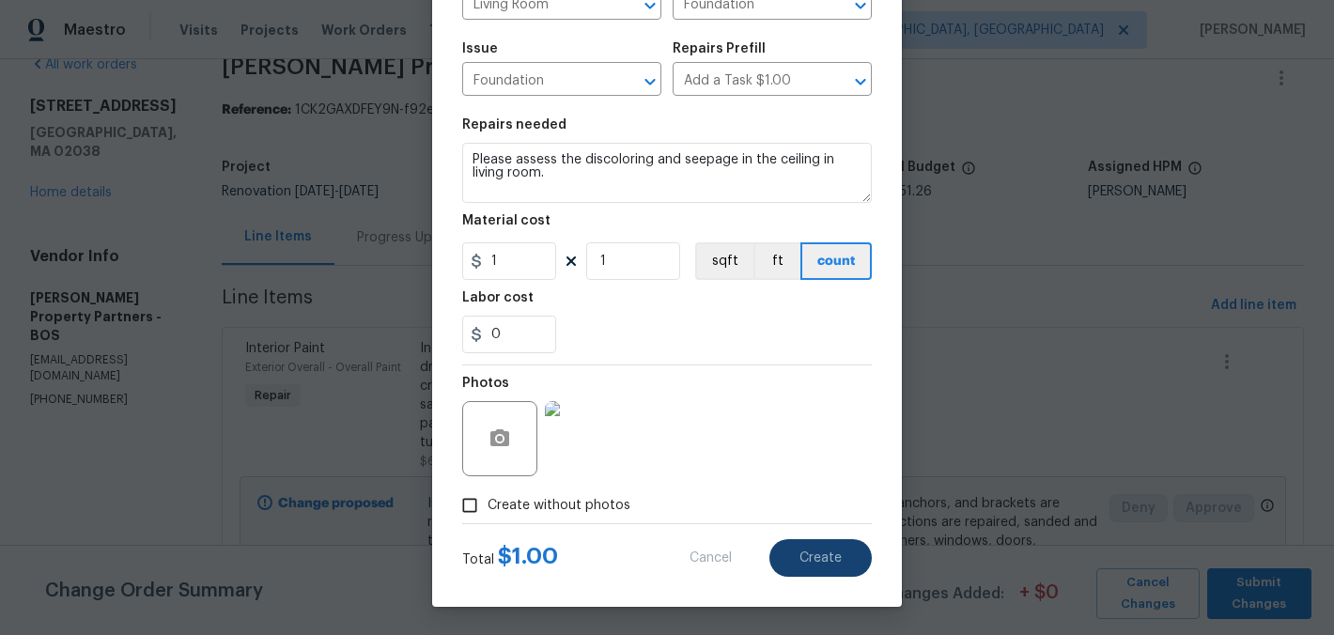
type input "0"
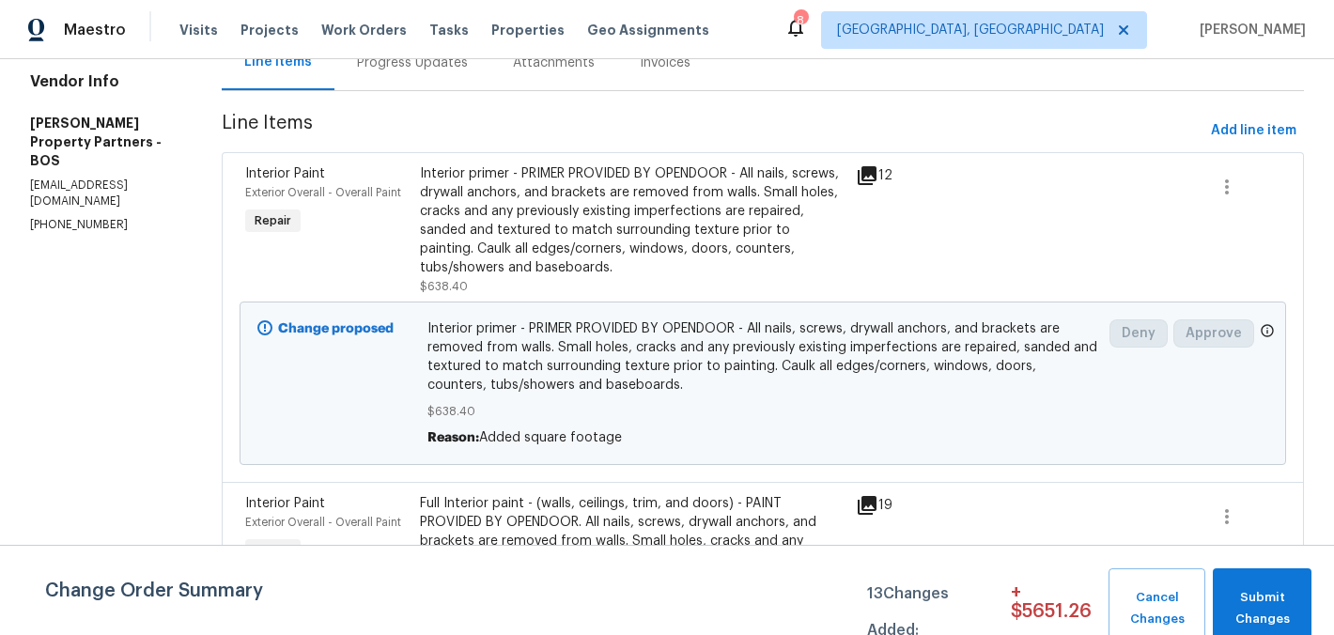
scroll to position [187, 0]
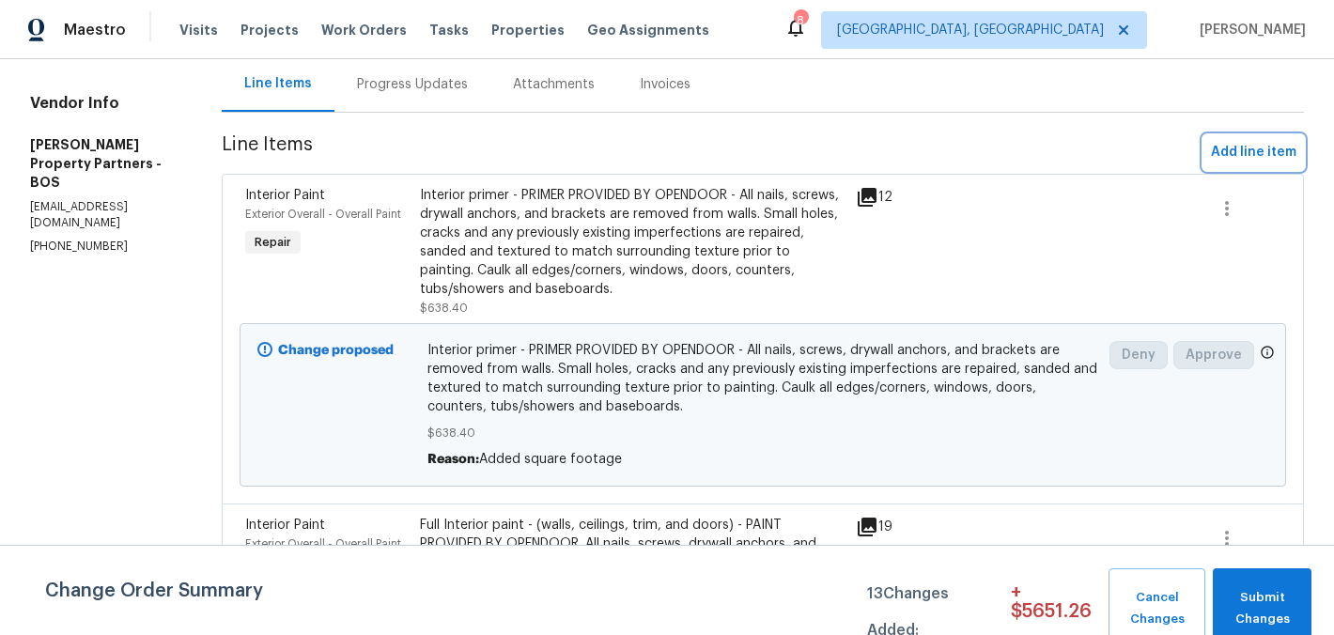
click at [1238, 164] on span "Add line item" at bounding box center [1254, 152] width 86 height 23
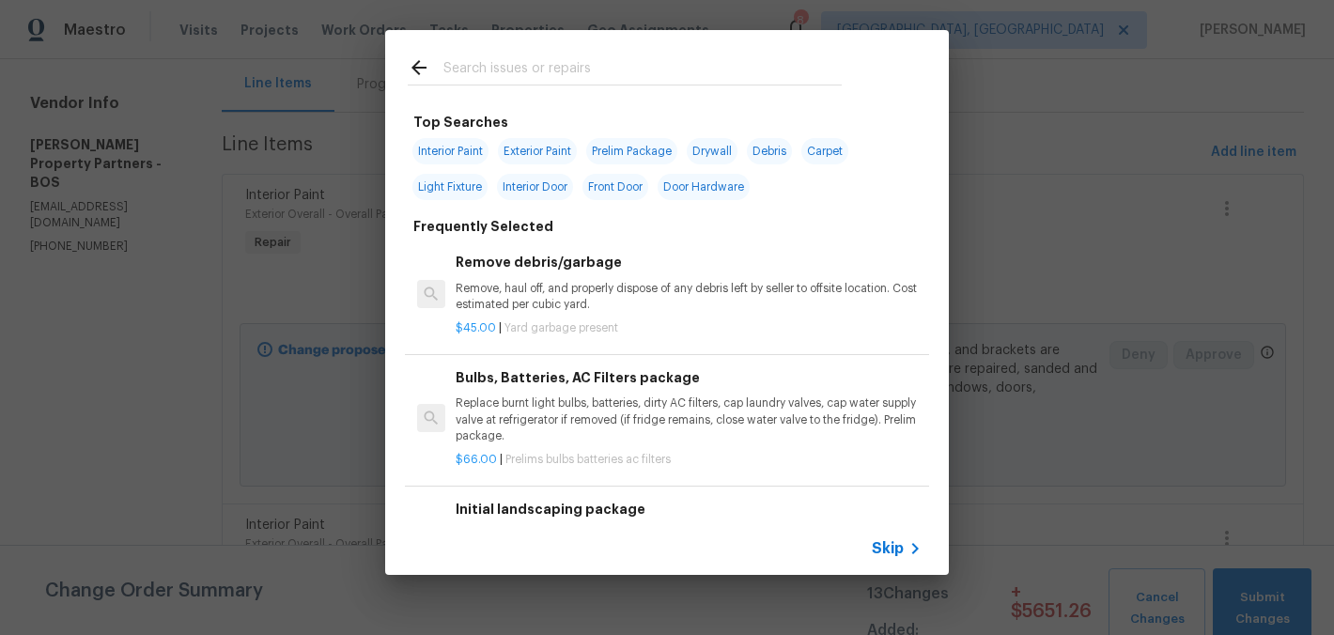
click at [680, 66] on input "text" at bounding box center [643, 70] width 398 height 28
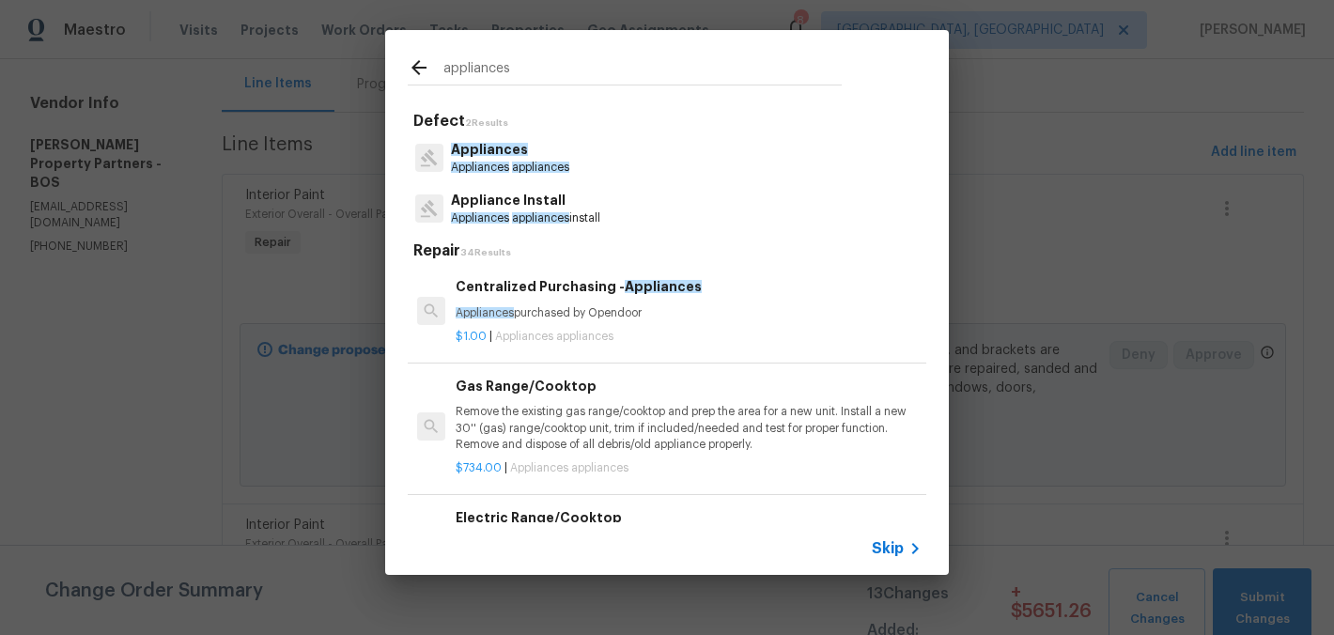
type input "appliances"
click at [599, 165] on div "Appliances Appliances appliances" at bounding box center [667, 157] width 519 height 51
click at [493, 175] on p "Appliances appliances" at bounding box center [510, 168] width 118 height 16
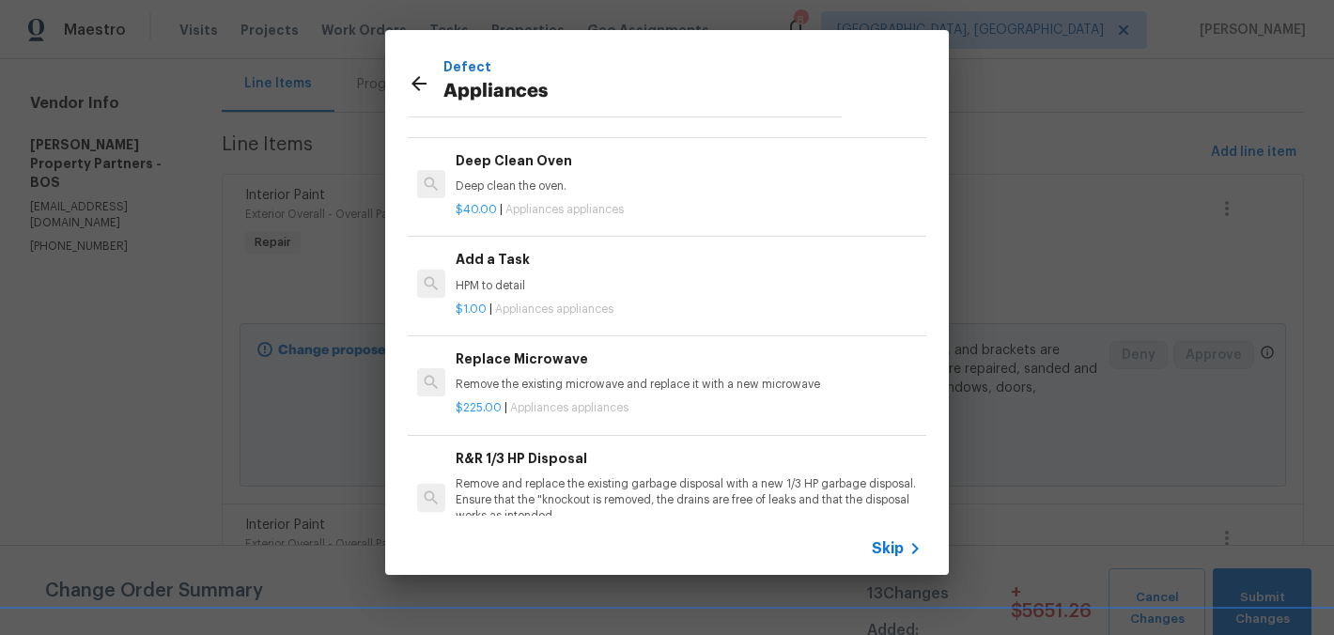
scroll to position [667, 0]
click at [643, 274] on div "Add a Task HPM to detail" at bounding box center [689, 272] width 466 height 45
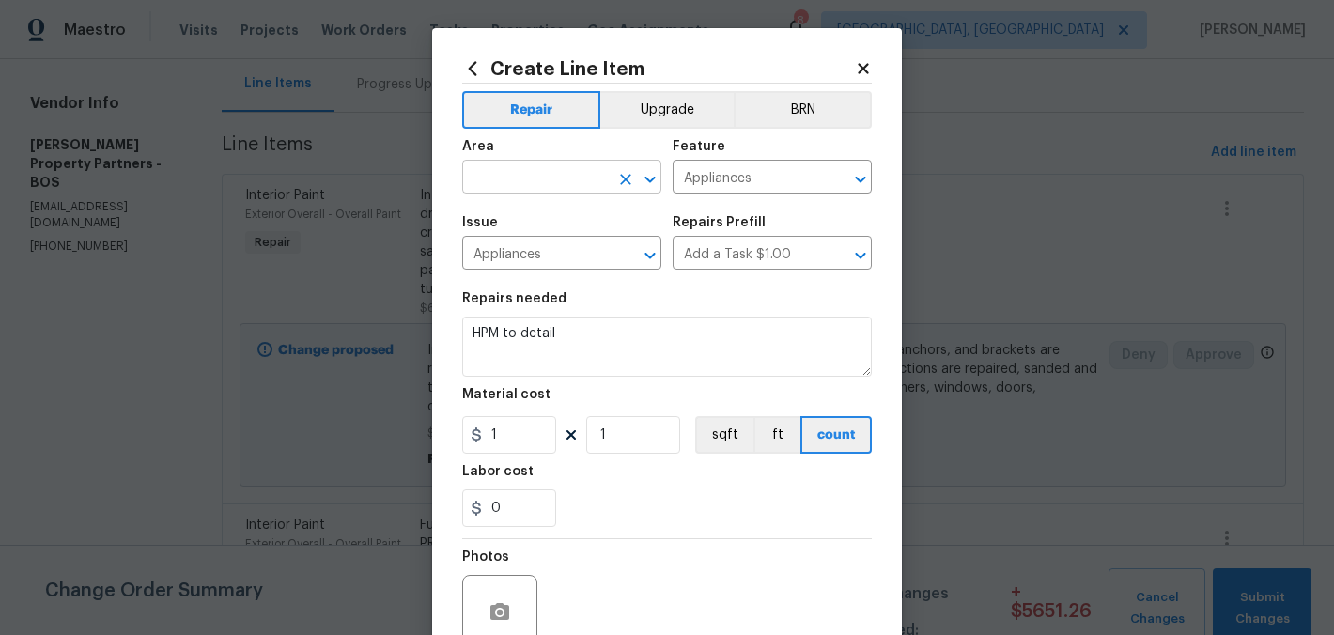
click at [523, 174] on input "text" at bounding box center [535, 178] width 147 height 29
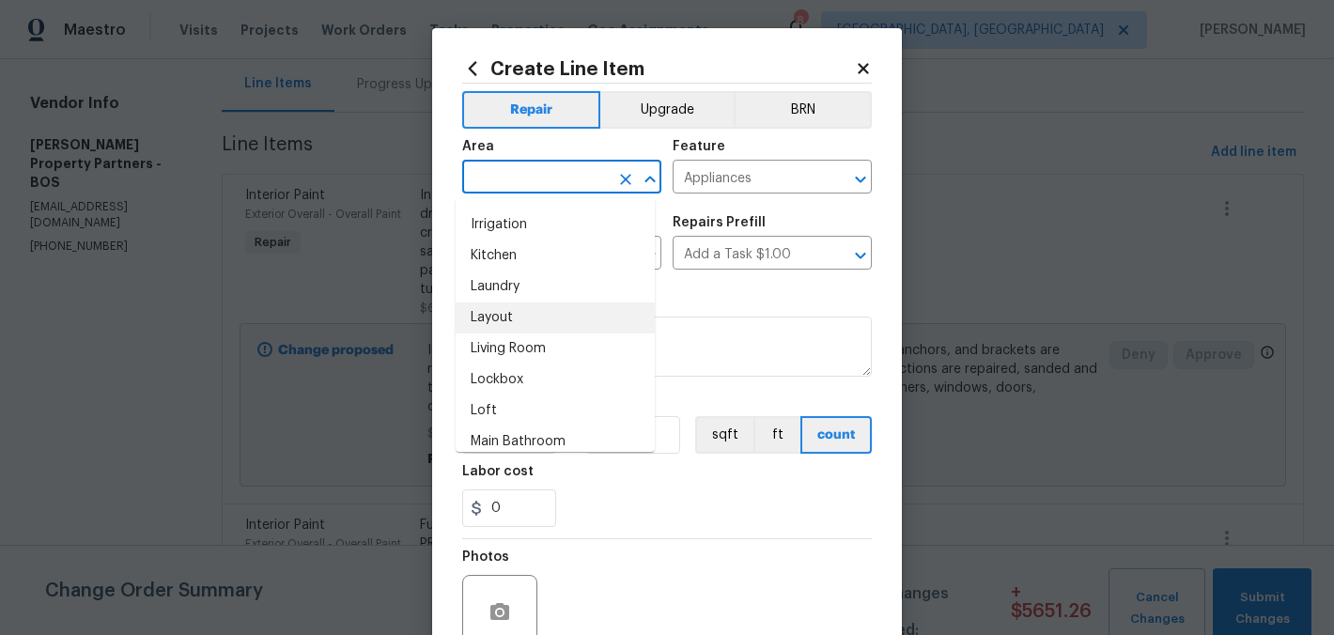
scroll to position [805, 0]
click at [534, 254] on li "Kitchen" at bounding box center [555, 253] width 199 height 31
type input "Kitchen"
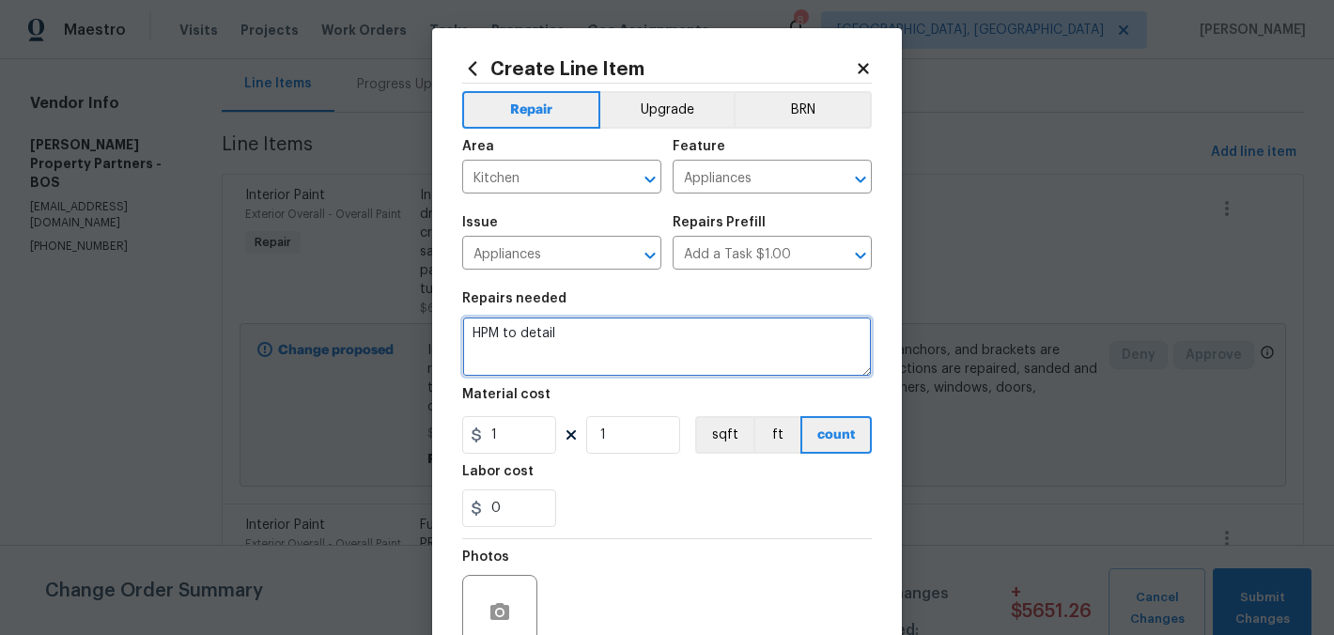
click at [520, 344] on textarea "HPM to detail" at bounding box center [667, 347] width 410 height 60
click at [521, 344] on textarea "HPM to detail" at bounding box center [667, 347] width 410 height 60
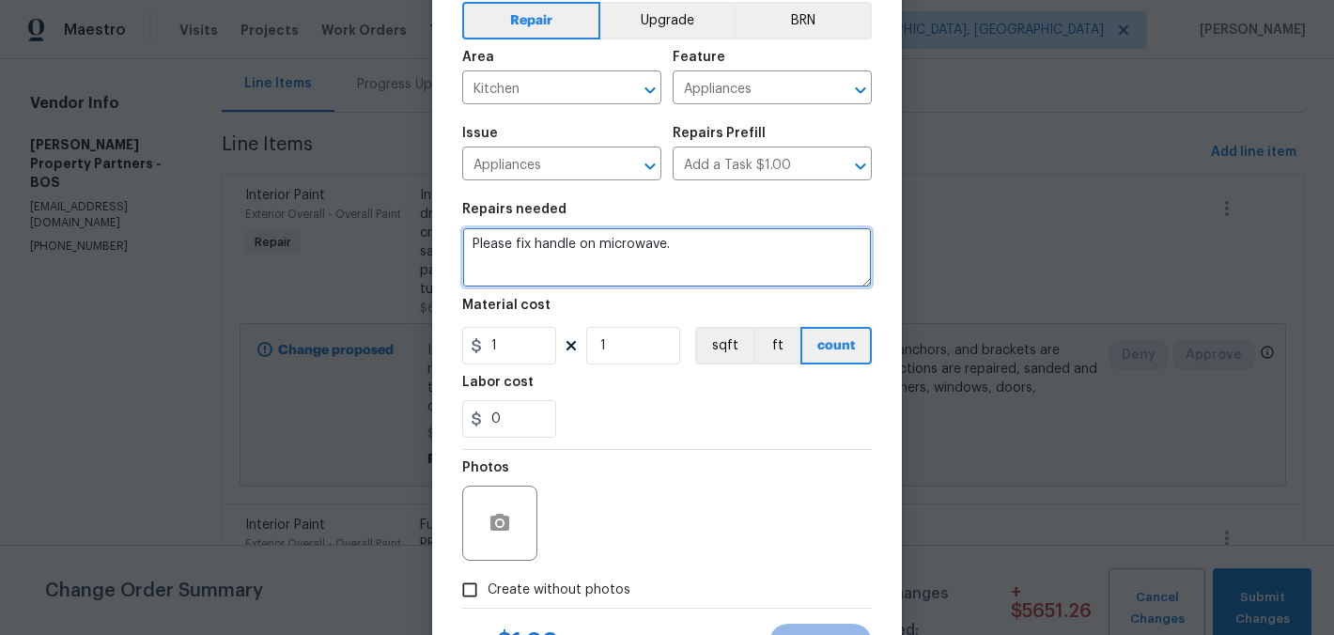
scroll to position [175, 0]
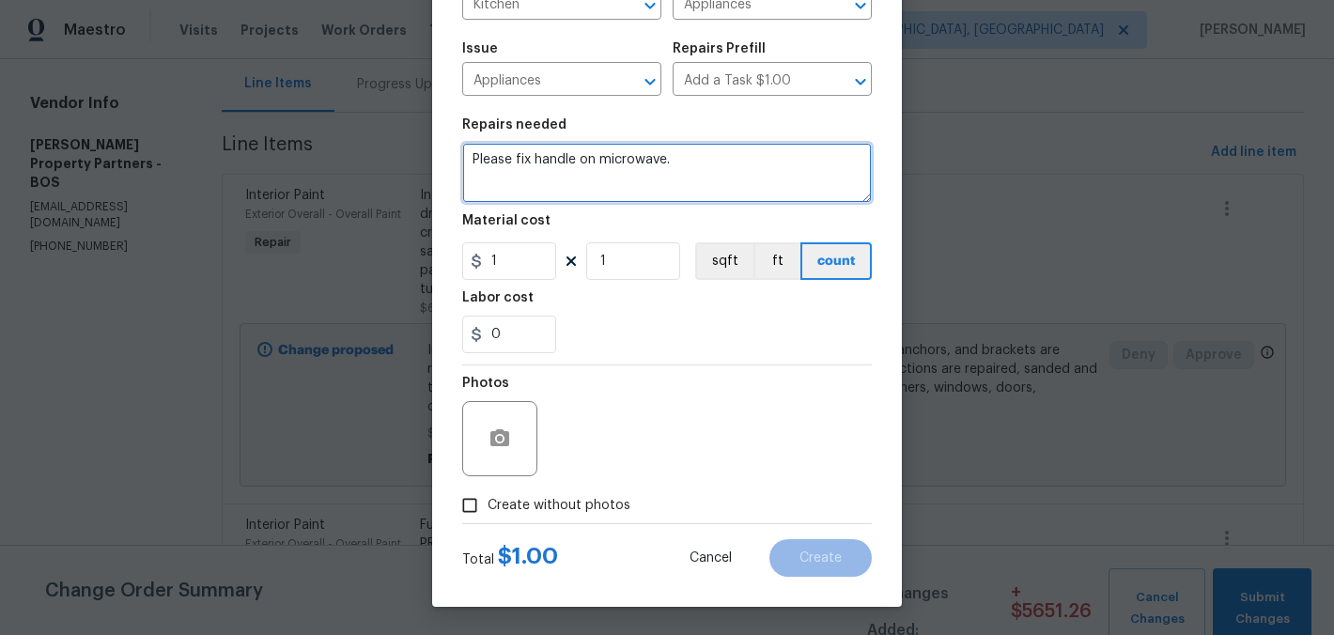
type textarea "Please fix handle on microwave."
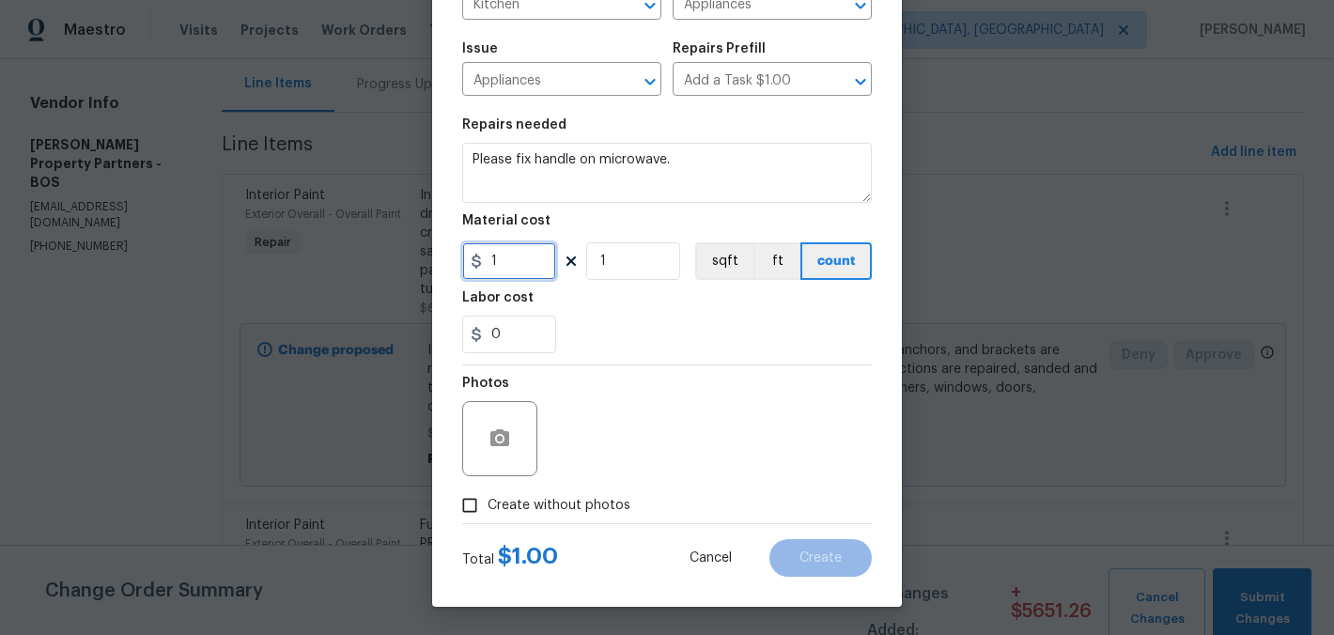
drag, startPoint x: 519, startPoint y: 264, endPoint x: 476, endPoint y: 264, distance: 42.3
click at [476, 264] on div "1" at bounding box center [509, 261] width 94 height 38
type input "25"
click at [506, 437] on button "button" at bounding box center [499, 438] width 45 height 45
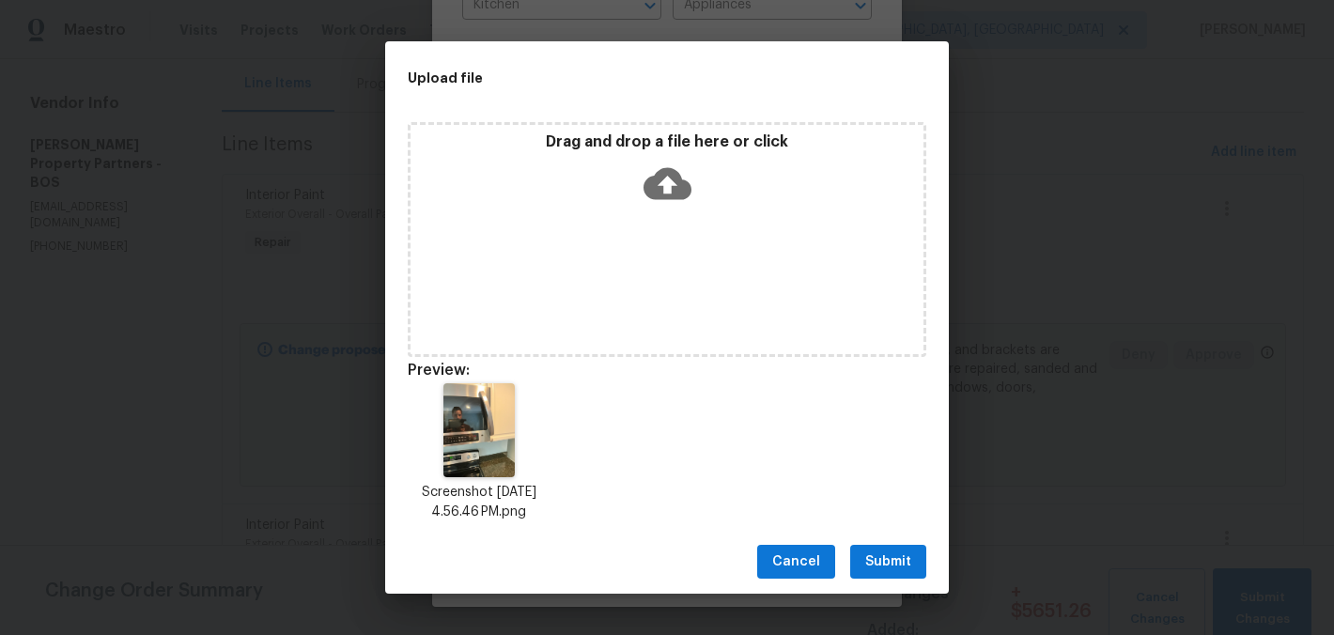
click at [889, 570] on span "Submit" at bounding box center [888, 562] width 46 height 23
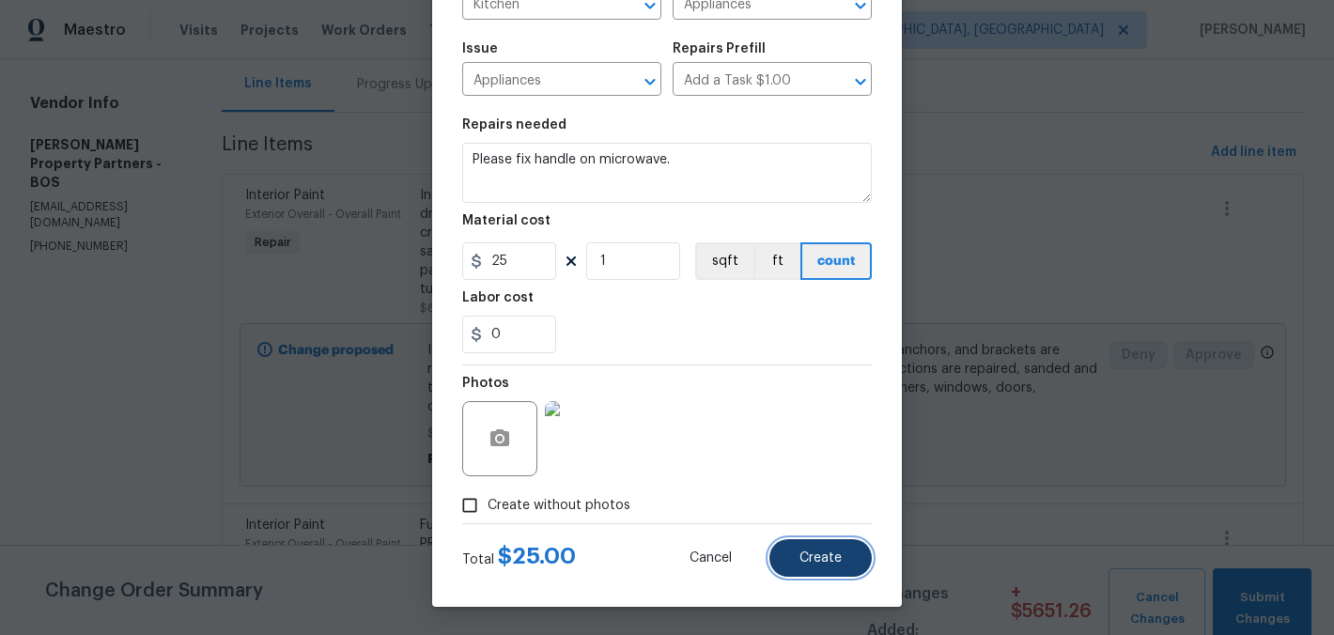
click at [857, 551] on button "Create" at bounding box center [821, 558] width 102 height 38
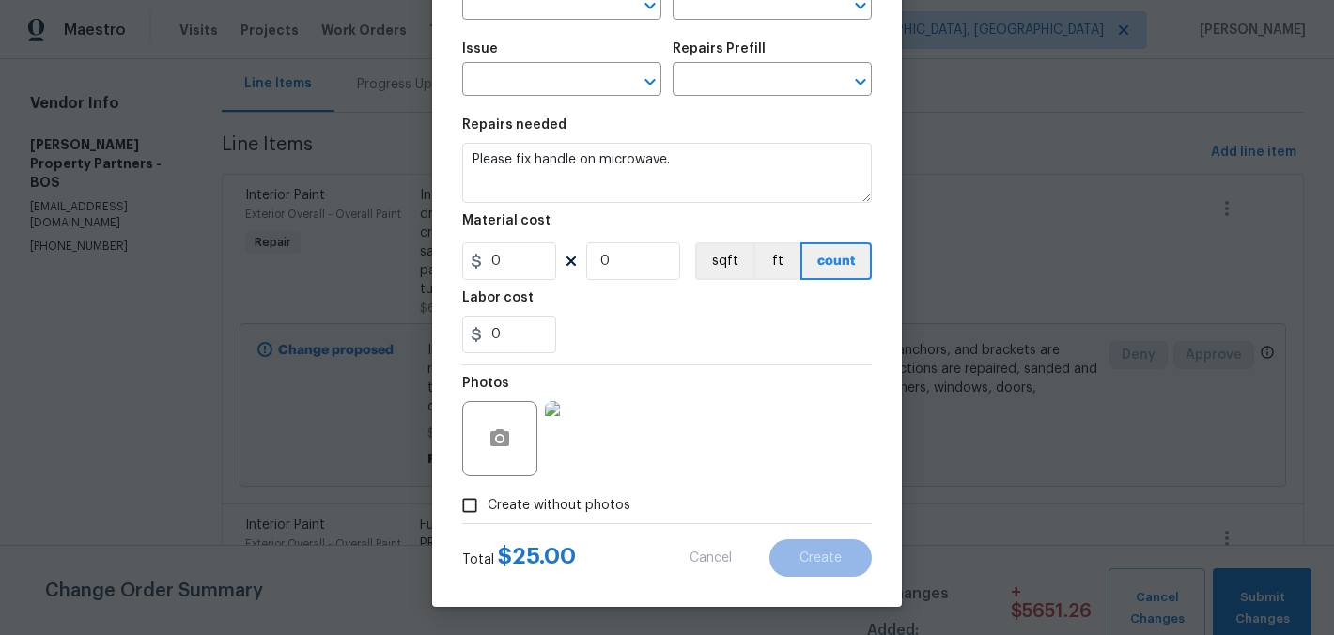
scroll to position [0, 0]
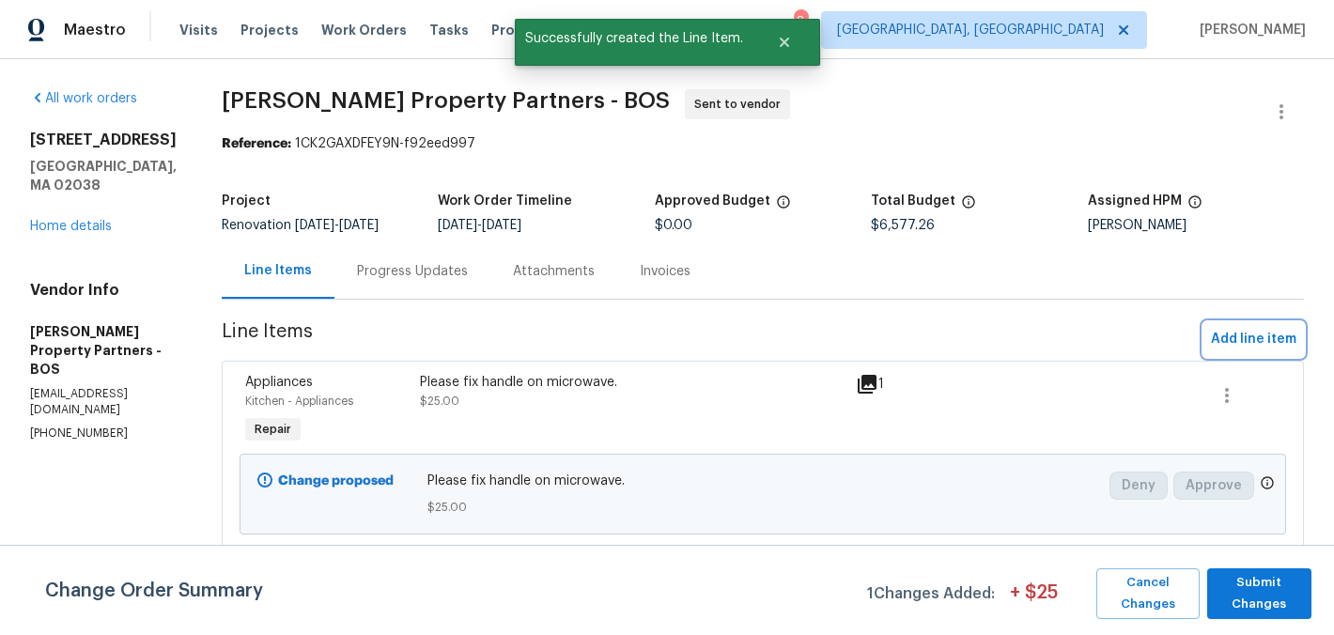
click at [1239, 351] on span "Add line item" at bounding box center [1254, 339] width 86 height 23
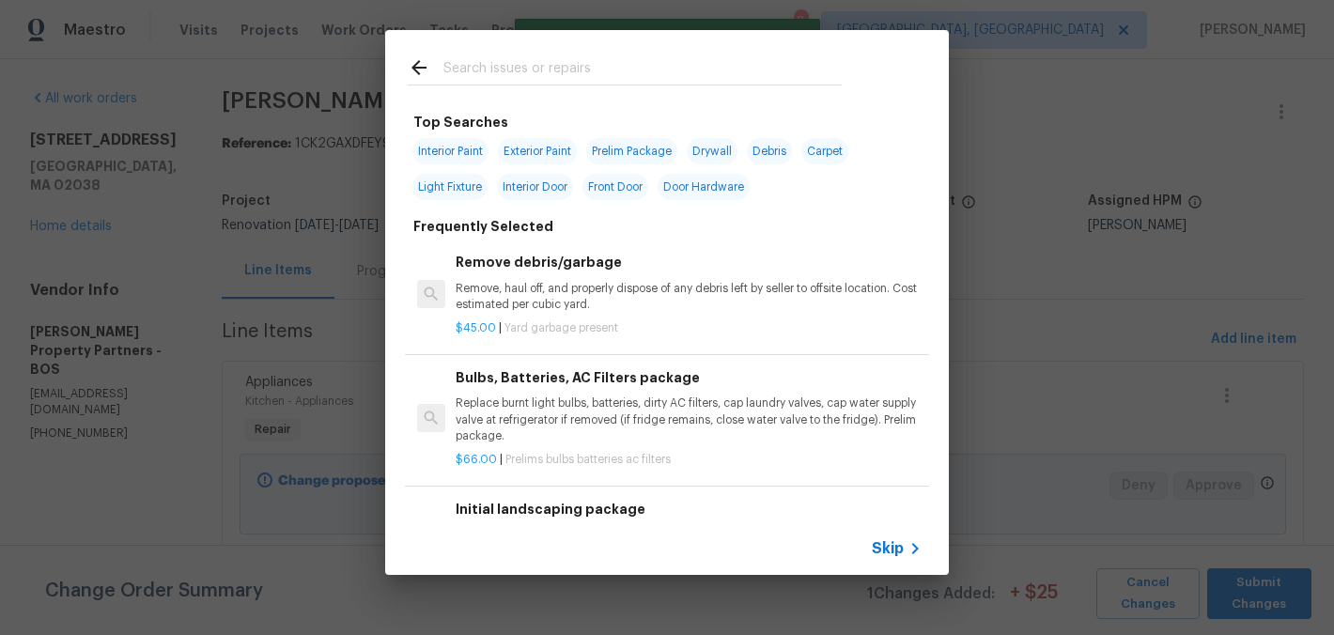
click at [622, 50] on div at bounding box center [624, 67] width 479 height 74
click at [617, 59] on input "text" at bounding box center [643, 70] width 398 height 28
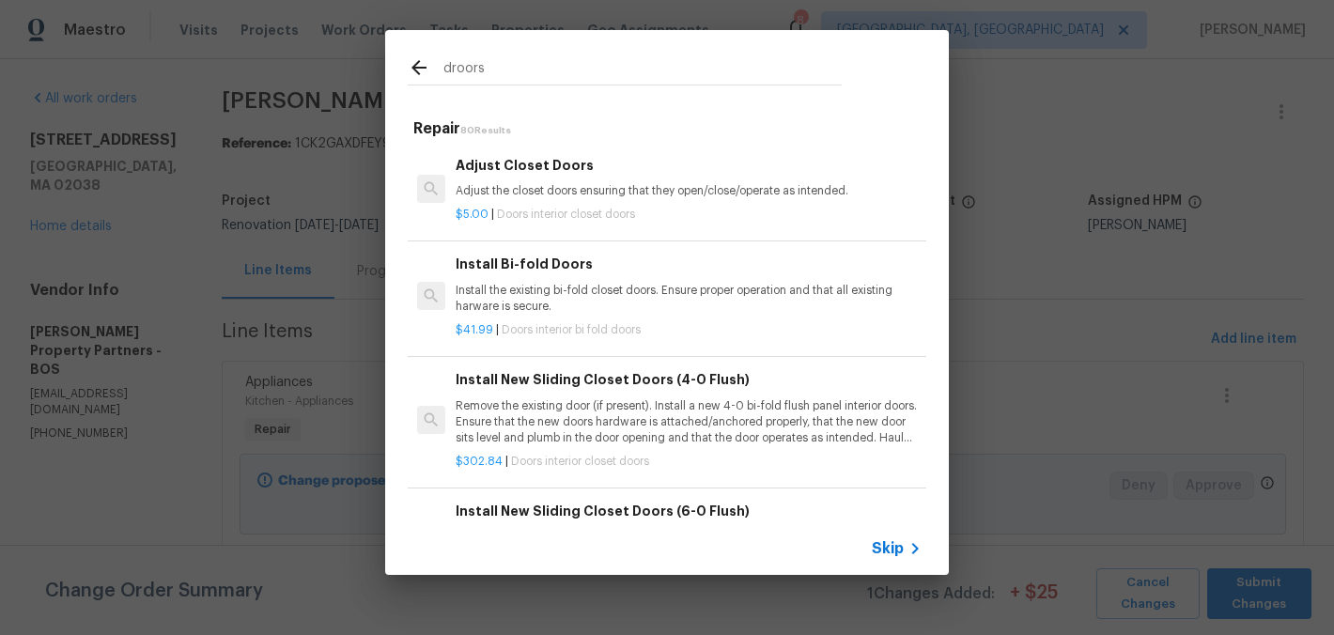
click at [494, 66] on input "droors" at bounding box center [643, 70] width 398 height 28
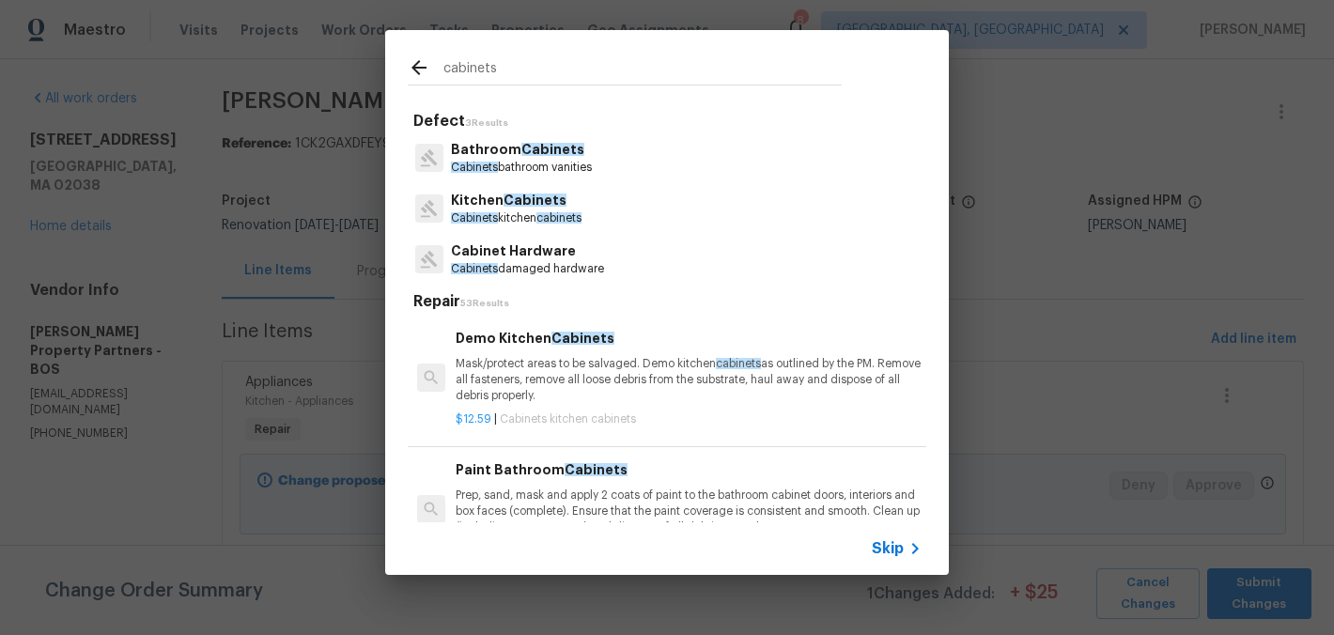
type input "cabinets"
click at [537, 219] on p "Cabinets kitchen cabinets" at bounding box center [516, 218] width 131 height 16
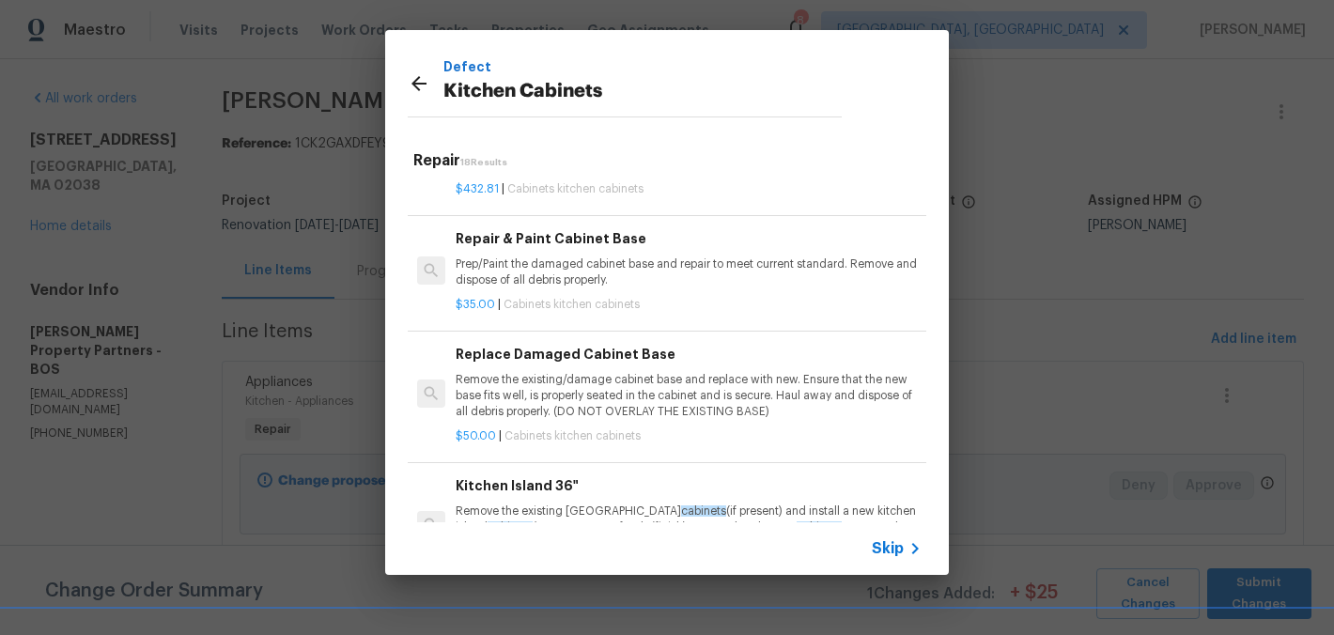
scroll to position [1536, 0]
click at [566, 409] on p "Remove the existing/damage cabinet base and replace with new. Ensure that the n…" at bounding box center [689, 397] width 466 height 48
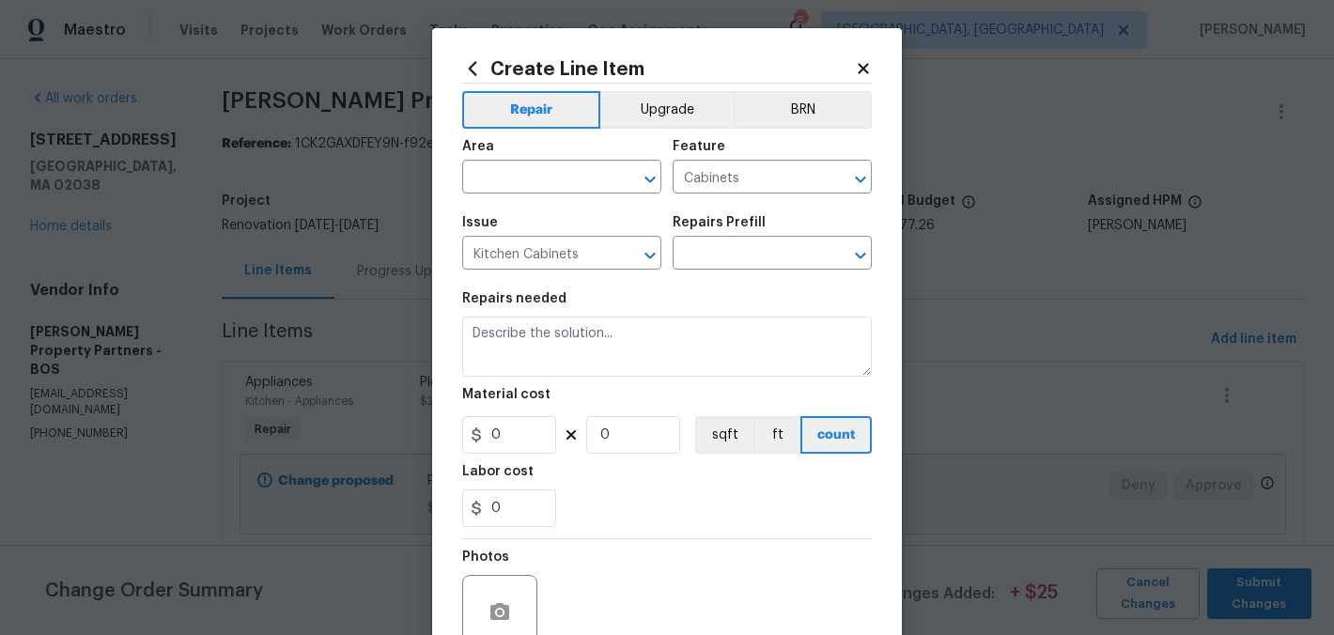
type input "Replace Damaged Cabinet Base $50.00"
type textarea "Remove the existing/damage cabinet base and replace with new. Ensure that the n…"
type input "50"
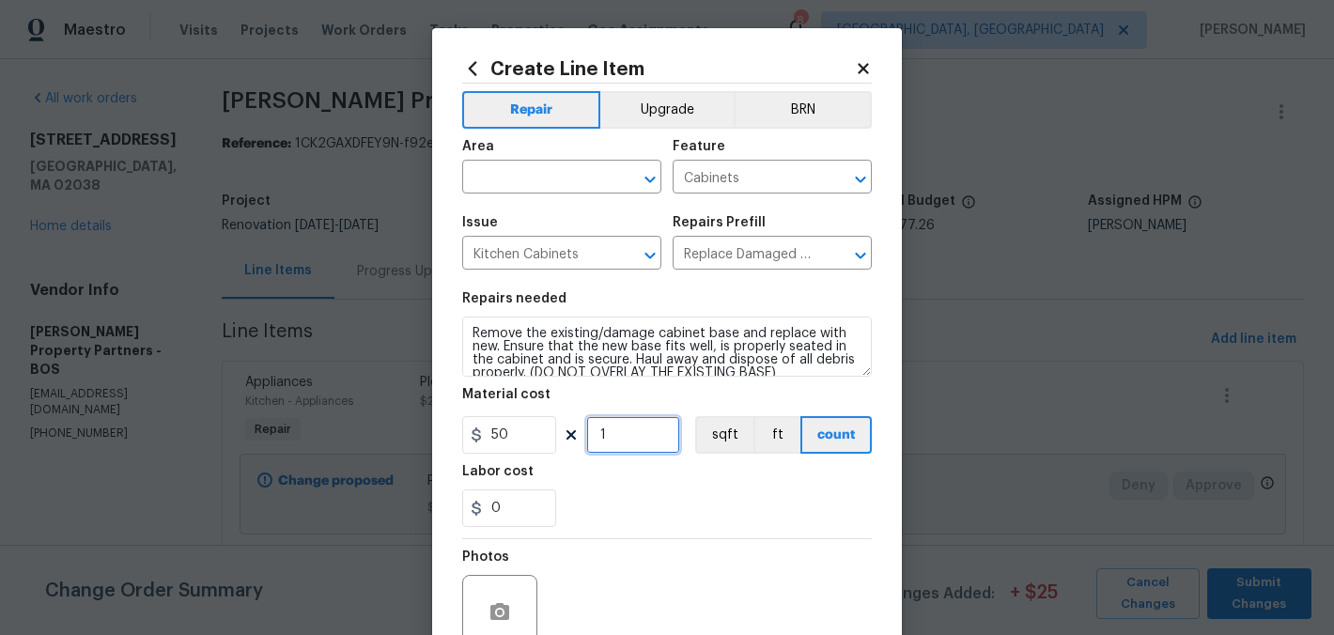
drag, startPoint x: 604, startPoint y: 437, endPoint x: 592, endPoint y: 437, distance: 12.2
click at [592, 437] on input "1" at bounding box center [633, 435] width 94 height 38
type input "3"
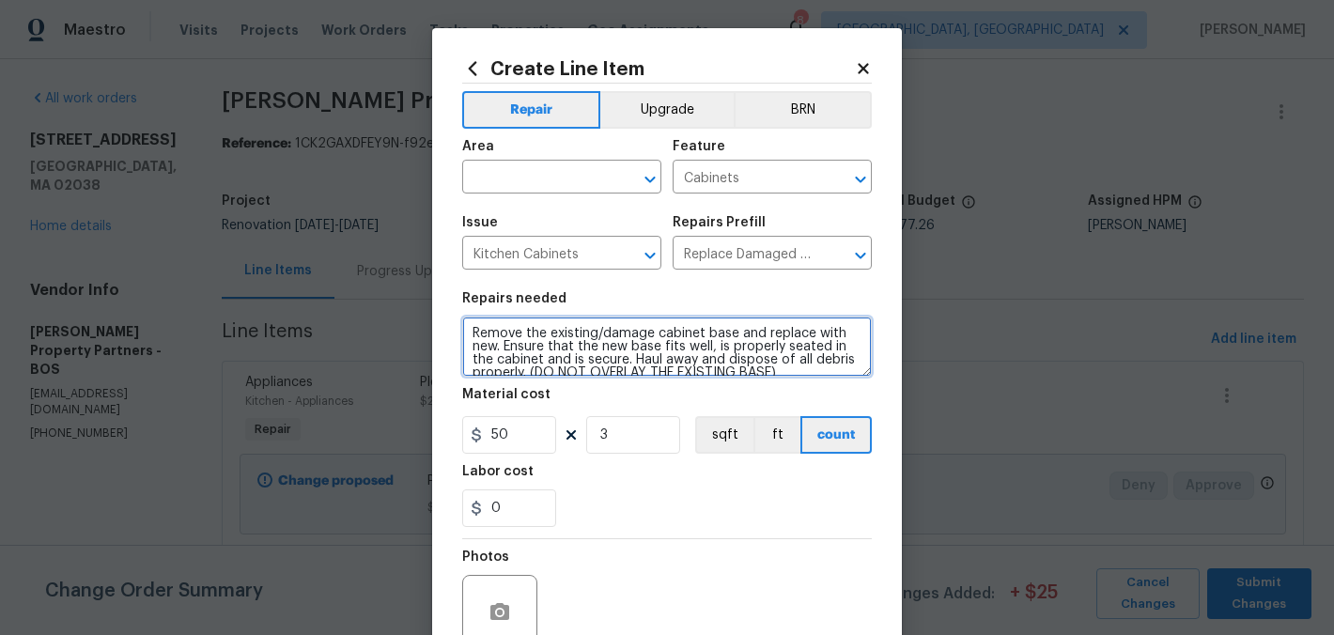
click at [470, 329] on textarea "Remove the existing/damage cabinet base and replace with new. Ensure that the n…" at bounding box center [667, 347] width 410 height 60
click at [468, 331] on textarea "Remove the existing/damage cabinet base and replace with new. Ensure that the n…" at bounding box center [667, 347] width 410 height 60
type textarea "*ONLY THE THREE THAT'S NECESSARY* Remove the existing/damage cabinet base and r…"
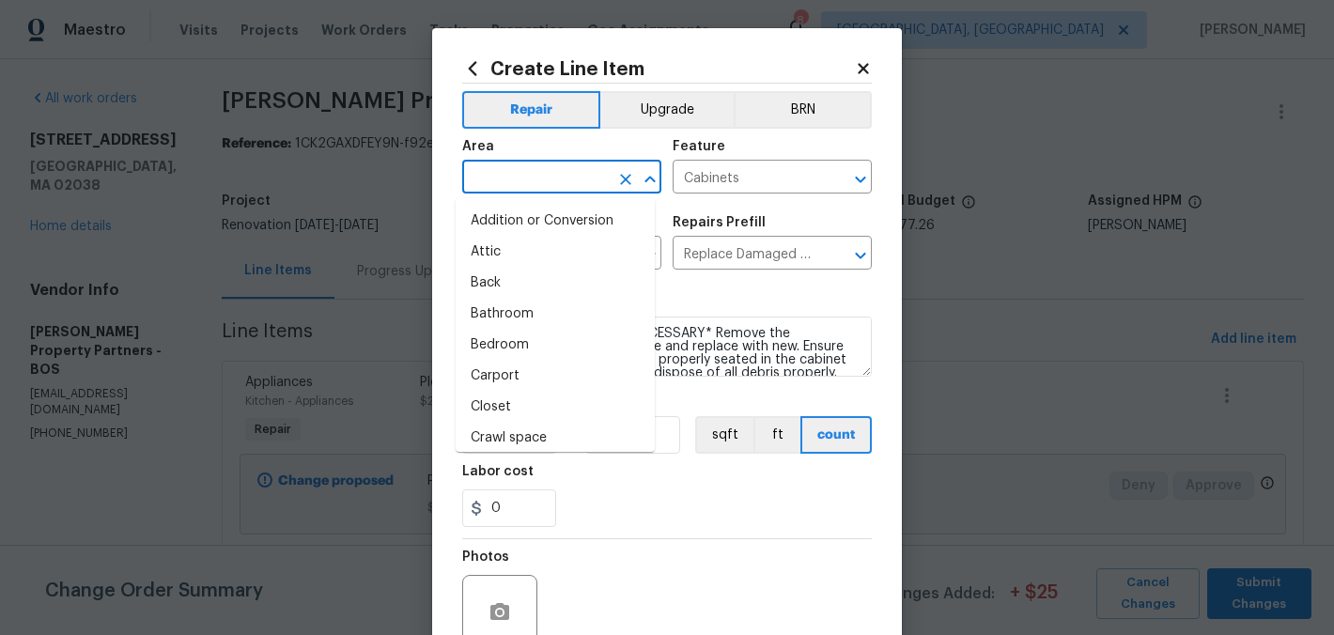
click at [505, 172] on input "text" at bounding box center [535, 178] width 147 height 29
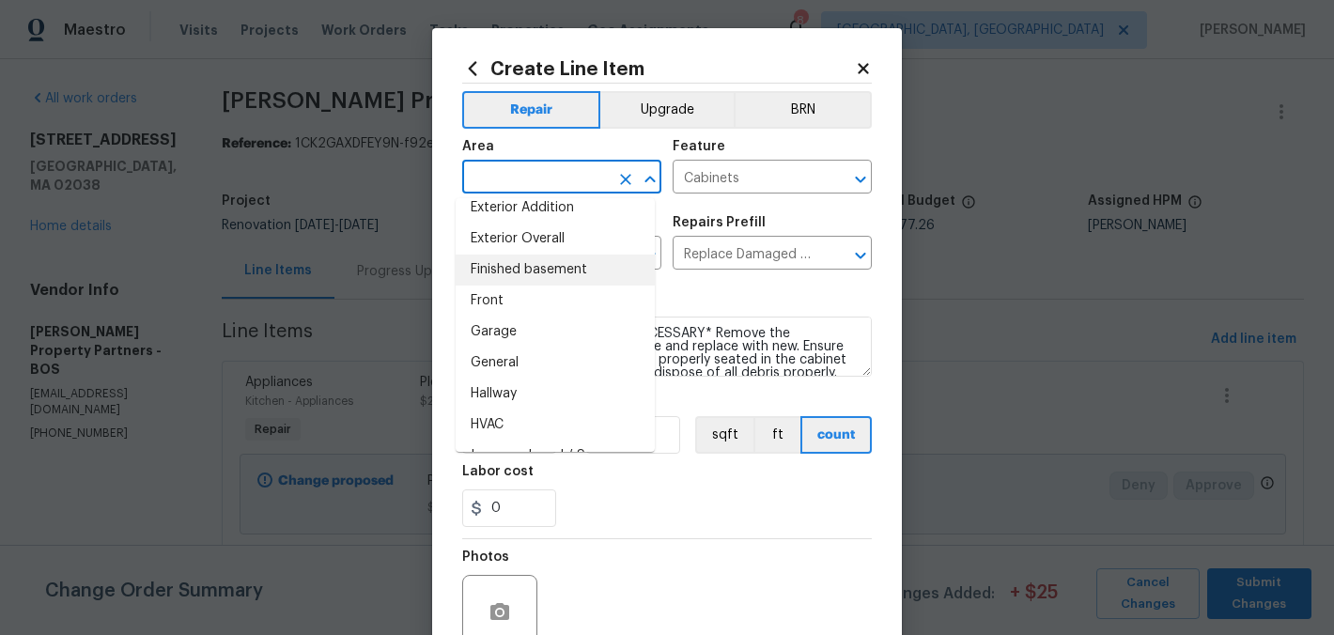
scroll to position [703, 0]
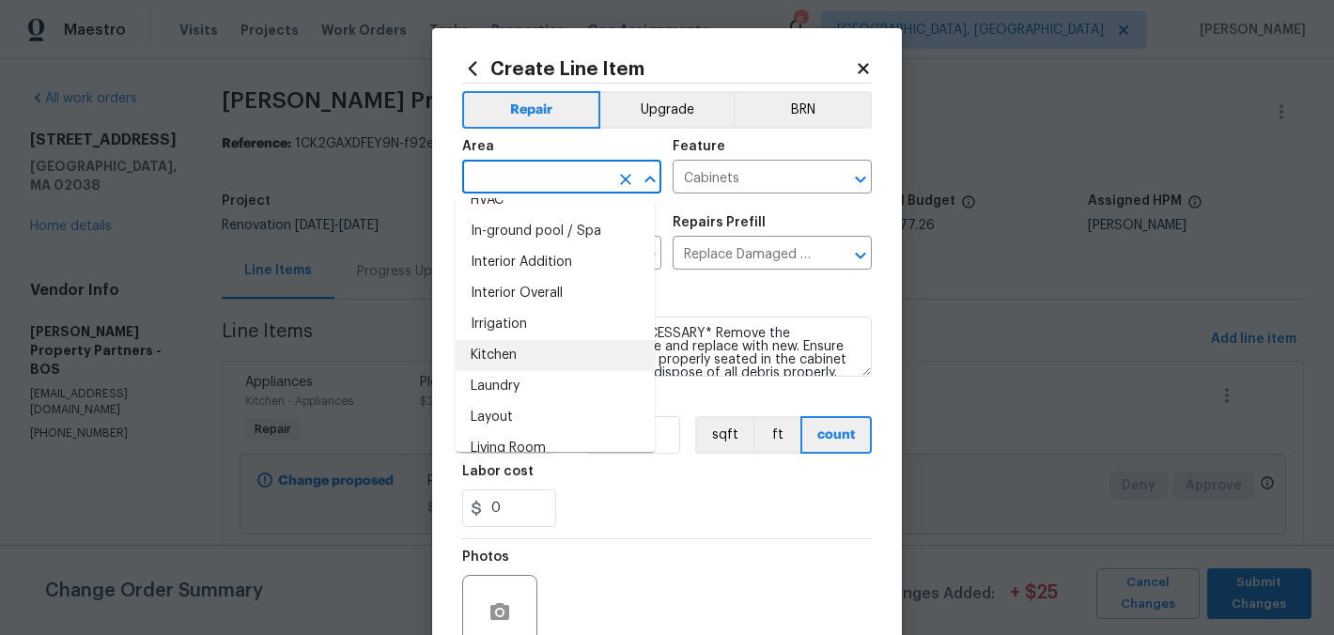
click at [539, 341] on li "Kitchen" at bounding box center [555, 355] width 199 height 31
type input "Kitchen"
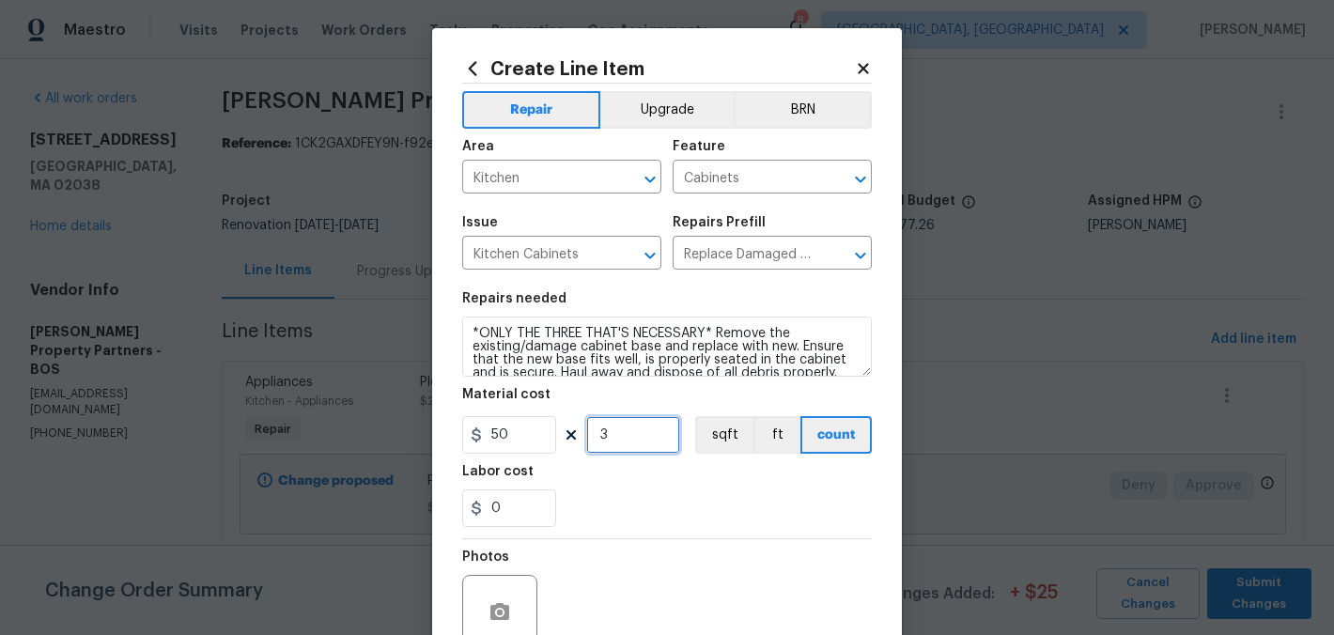
drag, startPoint x: 607, startPoint y: 434, endPoint x: 594, endPoint y: 433, distance: 13.2
click at [594, 433] on input "3" at bounding box center [633, 435] width 94 height 38
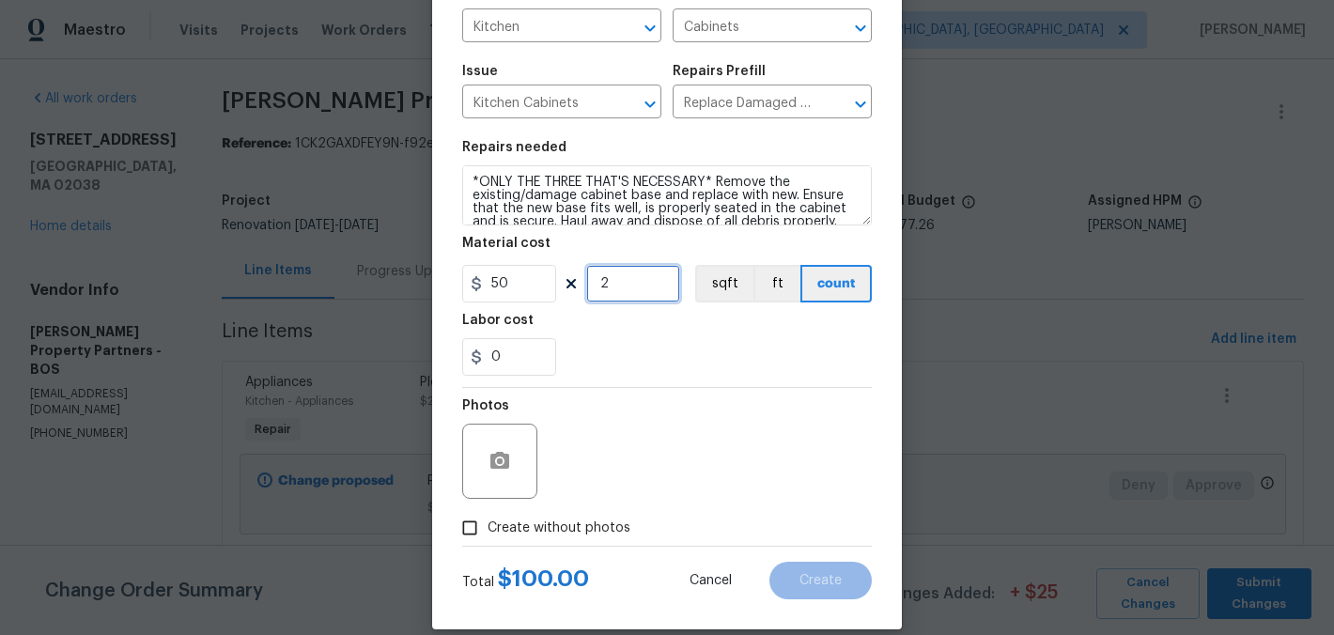
scroll to position [175, 0]
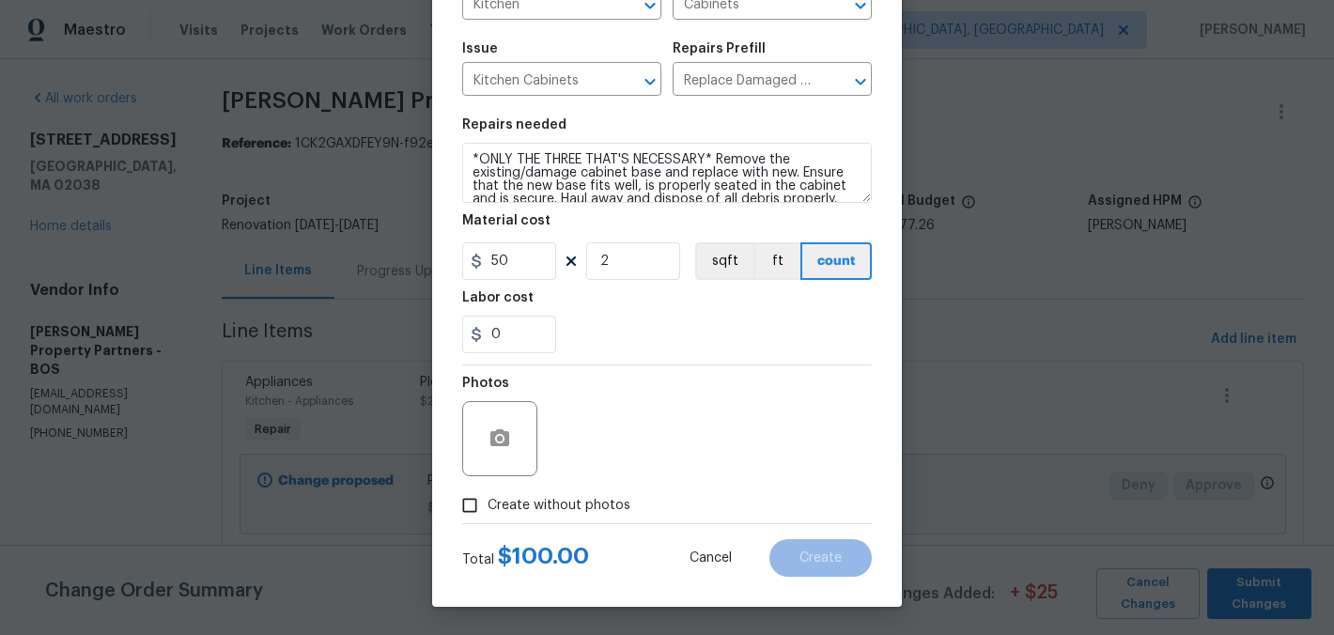
click at [517, 427] on div at bounding box center [499, 438] width 75 height 75
click at [509, 429] on button "button" at bounding box center [499, 438] width 45 height 45
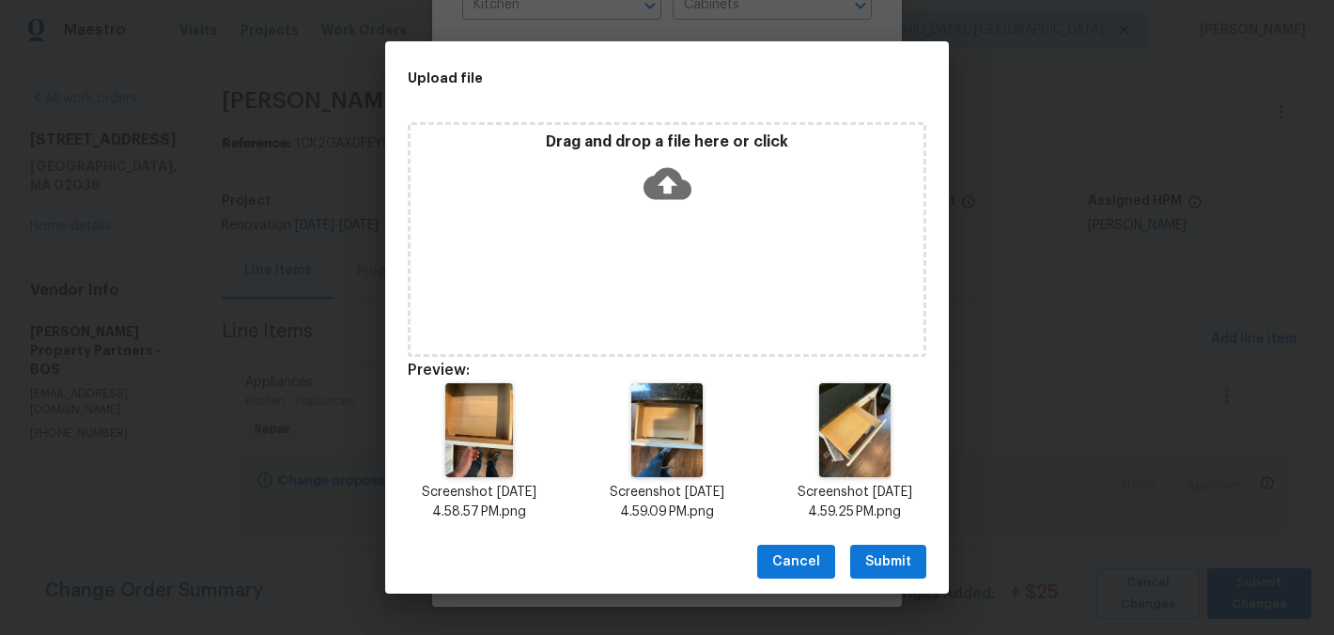
click at [879, 552] on span "Submit" at bounding box center [888, 562] width 46 height 23
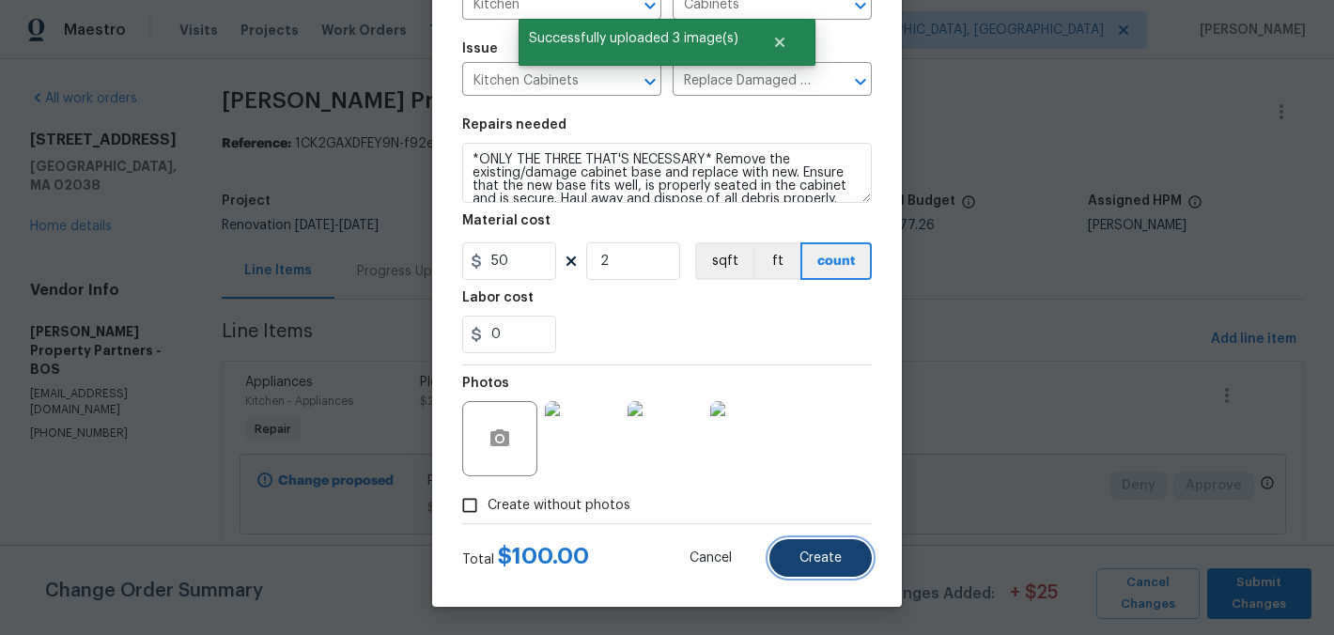
click at [840, 553] on button "Create" at bounding box center [821, 558] width 102 height 38
type input "0"
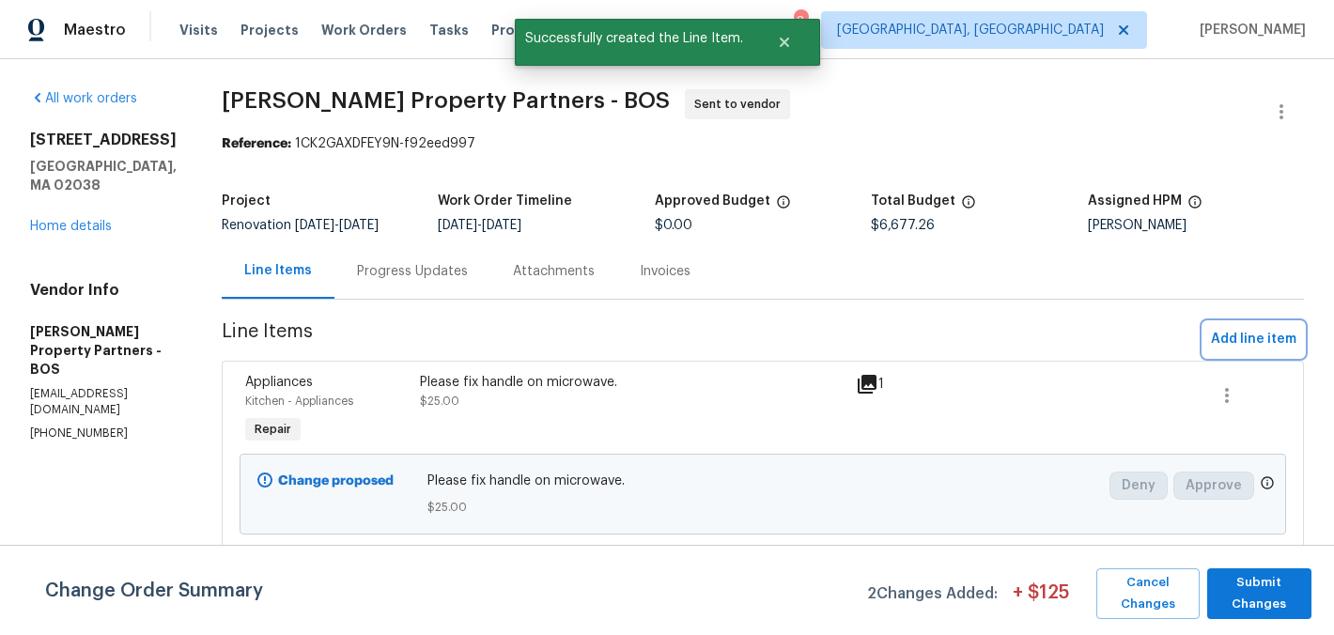
click at [1211, 351] on span "Add line item" at bounding box center [1254, 339] width 86 height 23
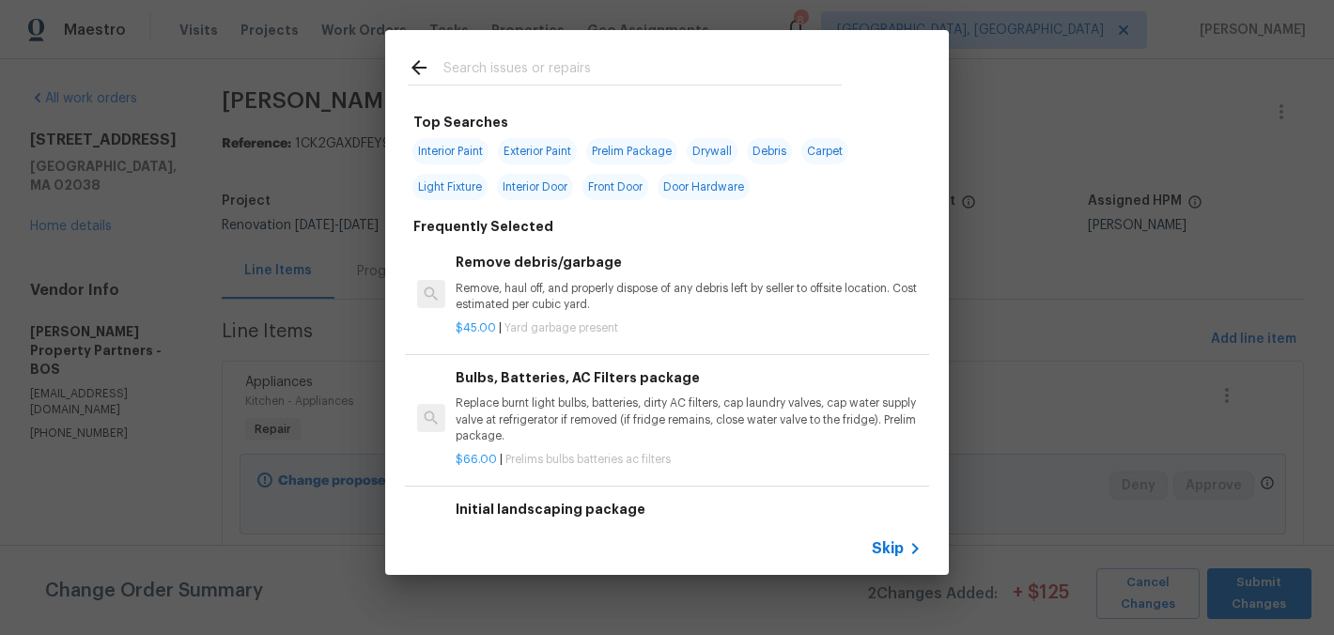
click at [711, 78] on input "text" at bounding box center [643, 70] width 398 height 28
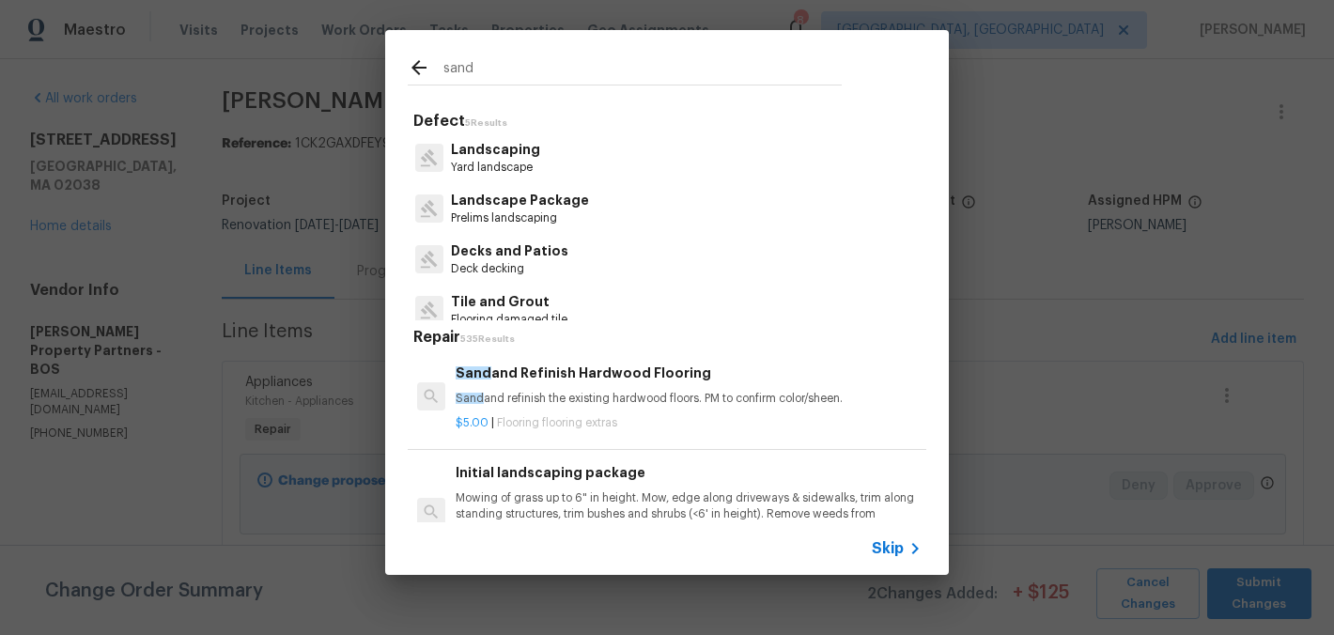
type input "sand"
click at [572, 407] on p "Sand and refinish the existing hardwood floors. PM to confirm color/sheen." at bounding box center [689, 399] width 466 height 16
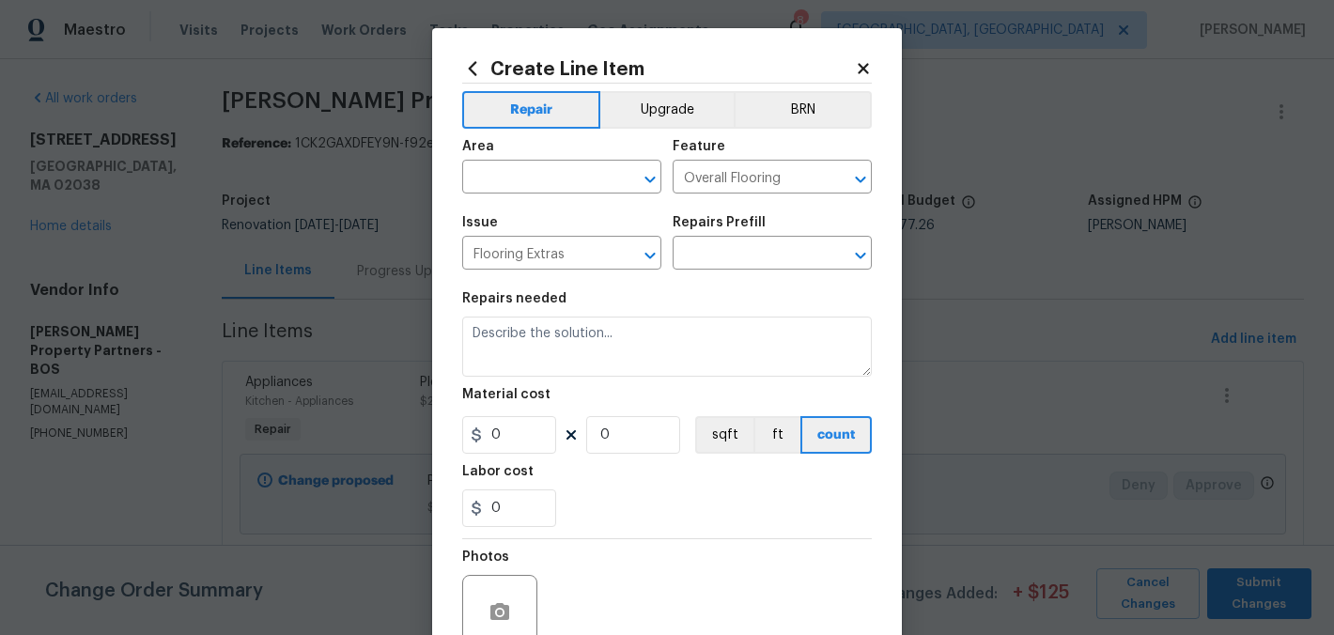
type input "Sand and Refinish Hardwood Flooring $5.00"
type textarea "Sand and refinish the existing hardwood floors. PM to confirm color/sheen."
type input "5"
type input "1"
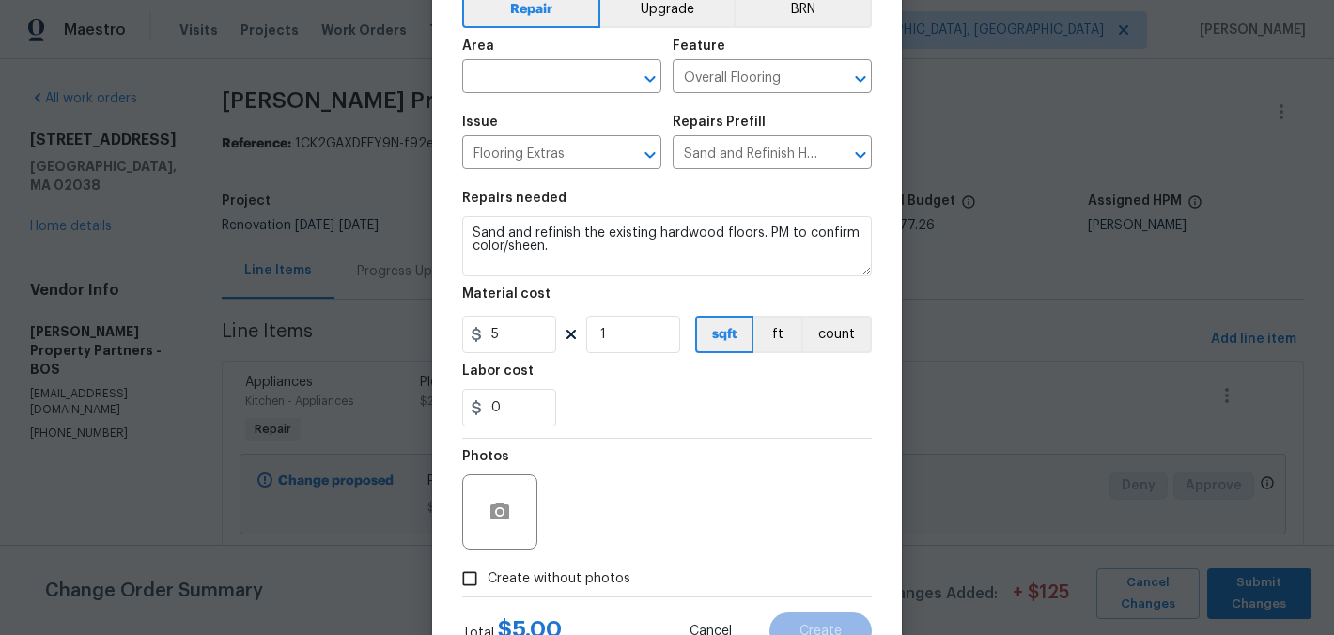
scroll to position [152, 0]
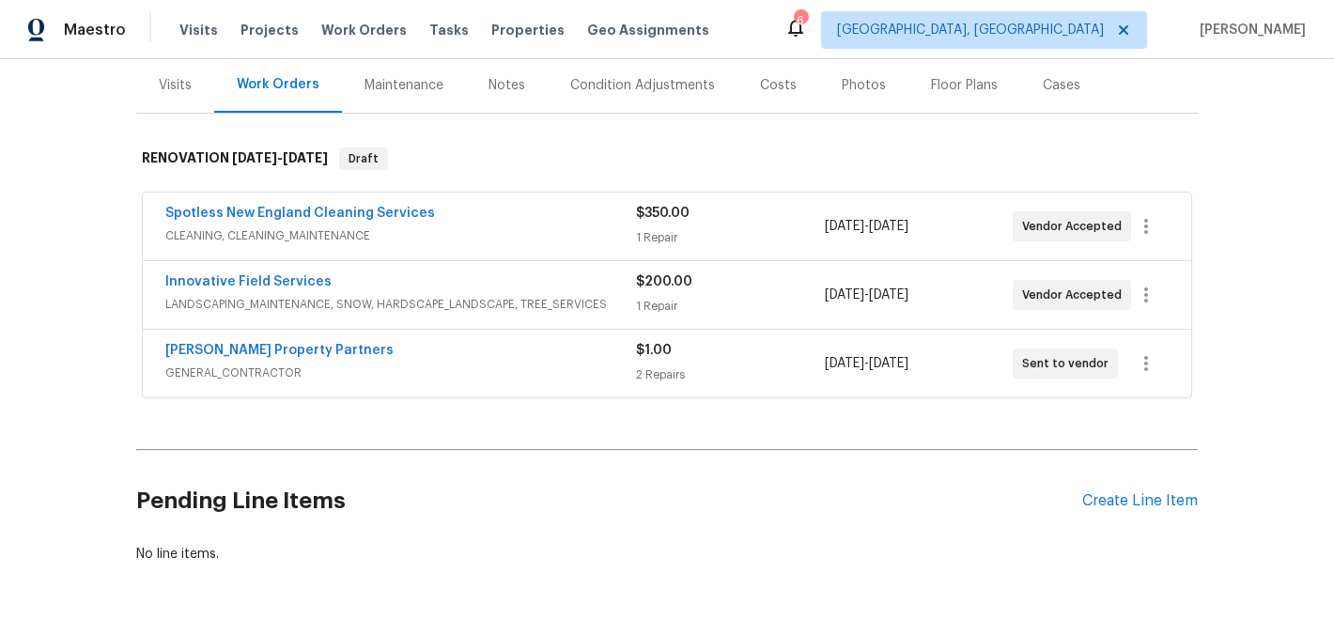
scroll to position [259, 0]
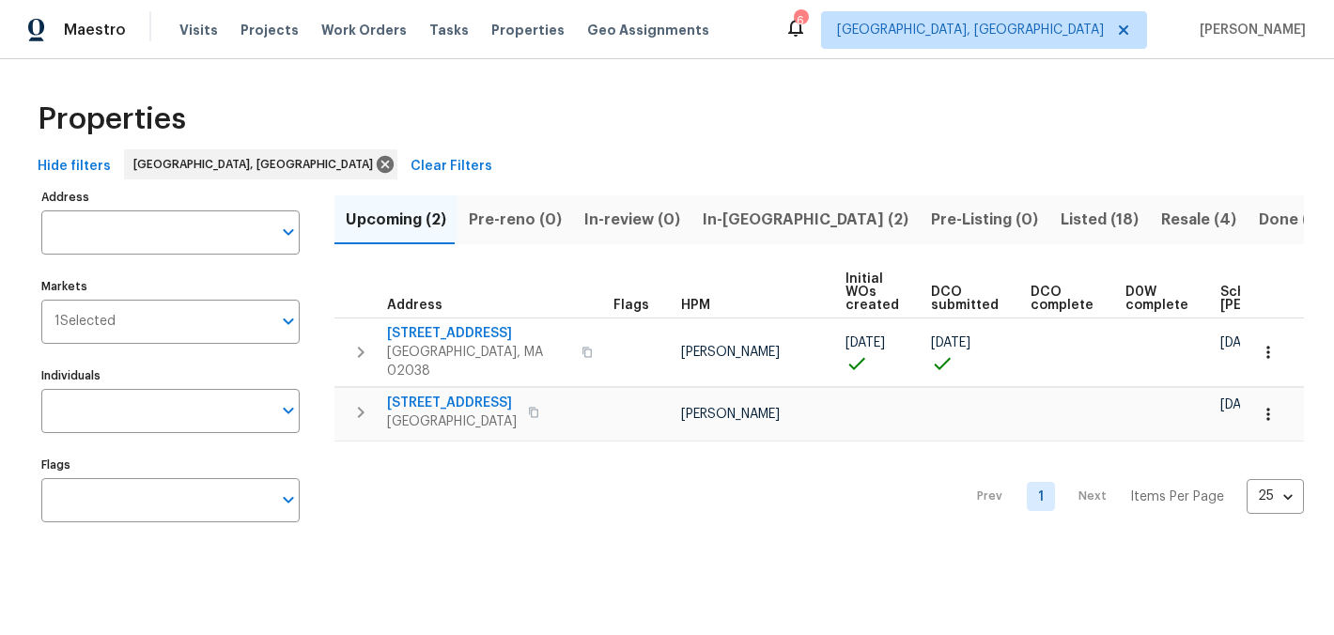
scroll to position [0, 9]
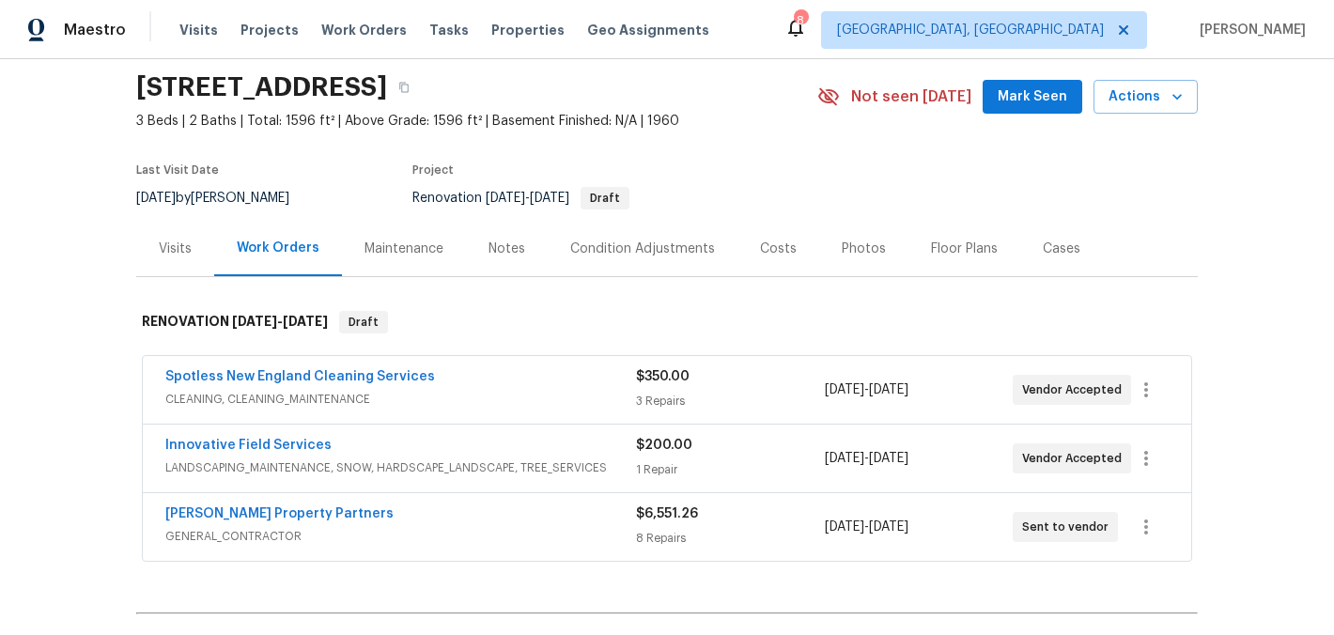
scroll to position [85, 0]
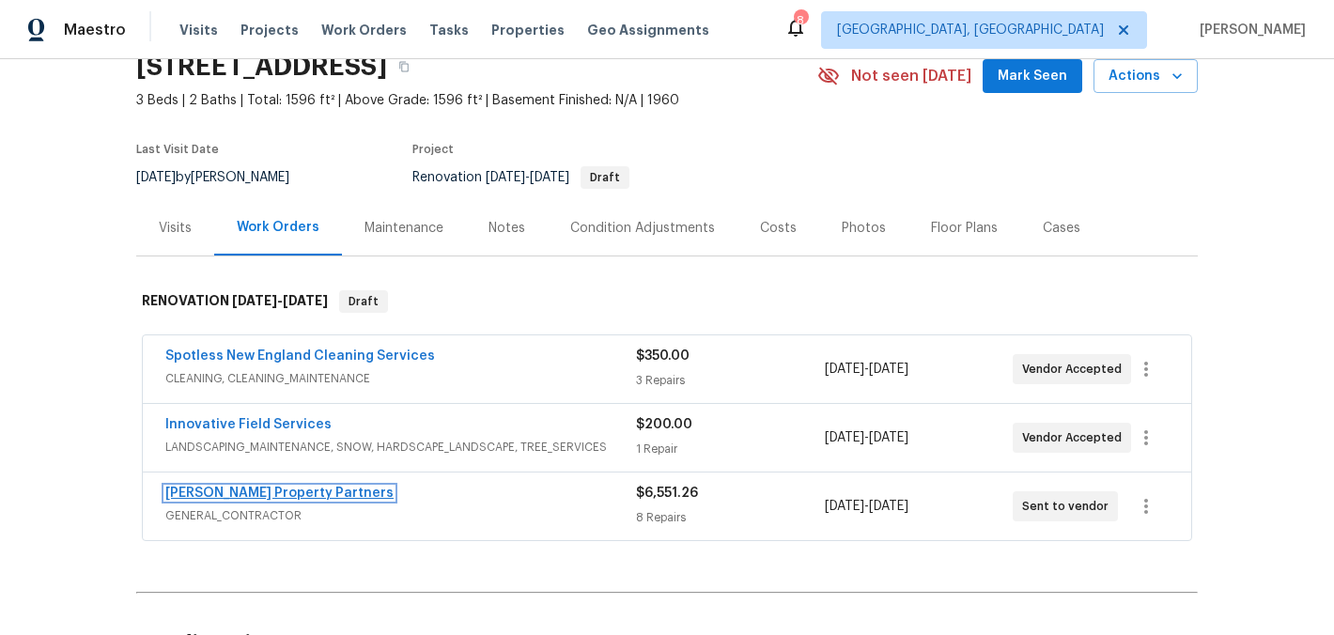
click at [279, 489] on link "[PERSON_NAME] Property Partners" at bounding box center [279, 493] width 228 height 13
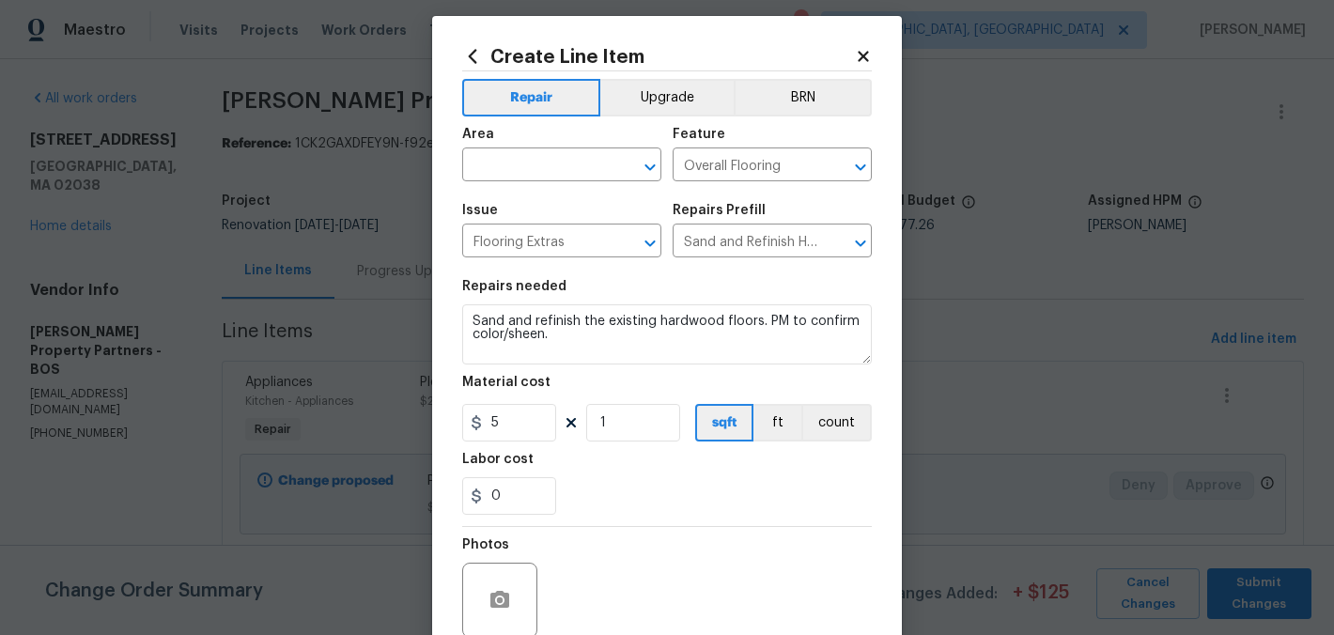
scroll to position [9, 0]
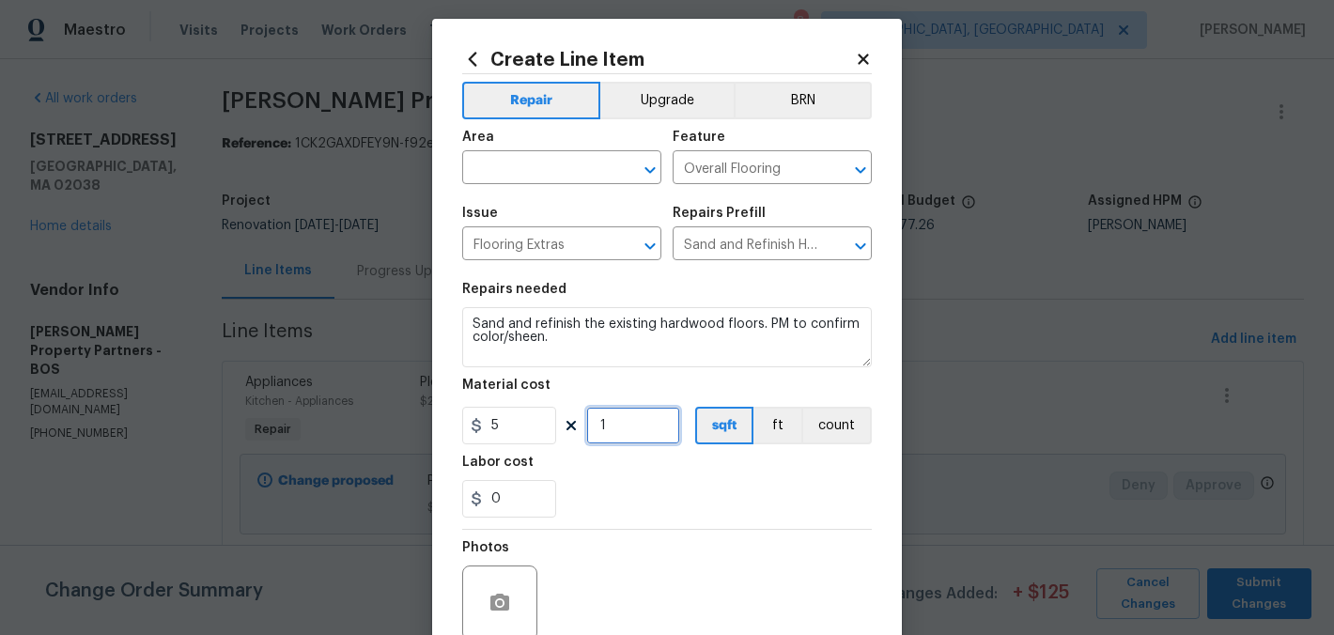
drag, startPoint x: 607, startPoint y: 423, endPoint x: 598, endPoint y: 420, distance: 9.8
click at [598, 420] on input "1" at bounding box center [633, 426] width 94 height 38
type input "700"
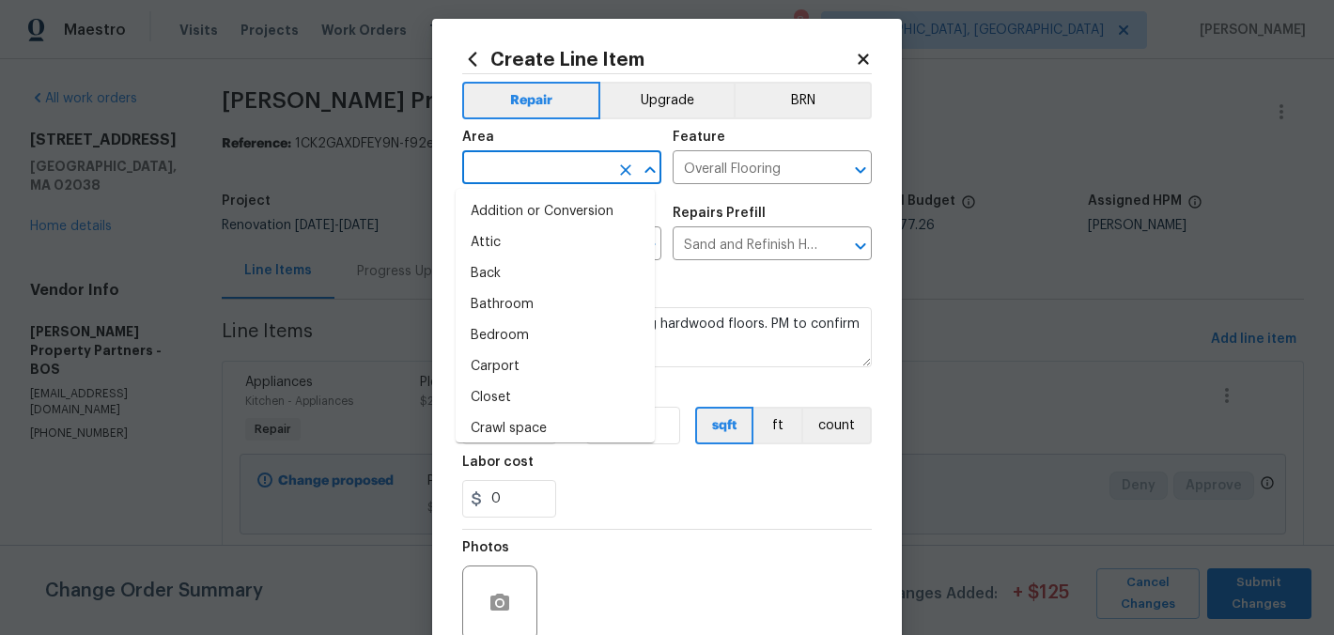
click at [528, 169] on input "text" at bounding box center [535, 169] width 147 height 29
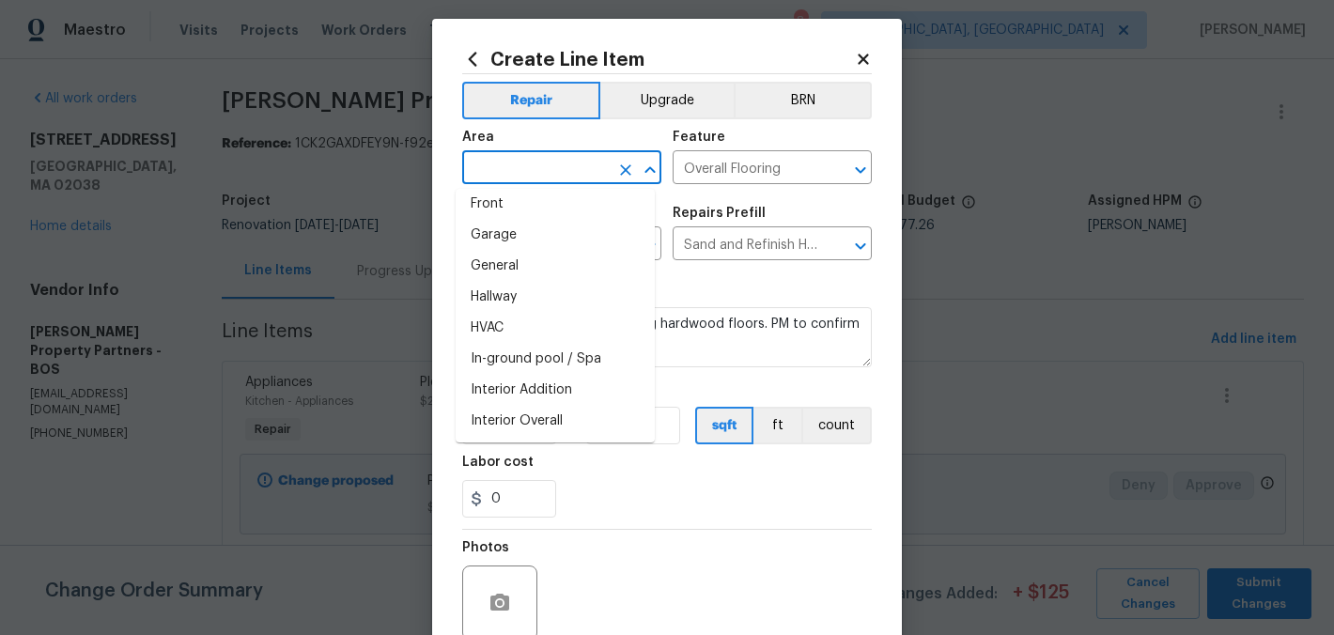
scroll to position [567, 0]
click at [575, 420] on li "Interior Overall" at bounding box center [555, 420] width 199 height 31
type input "Interior Overall"
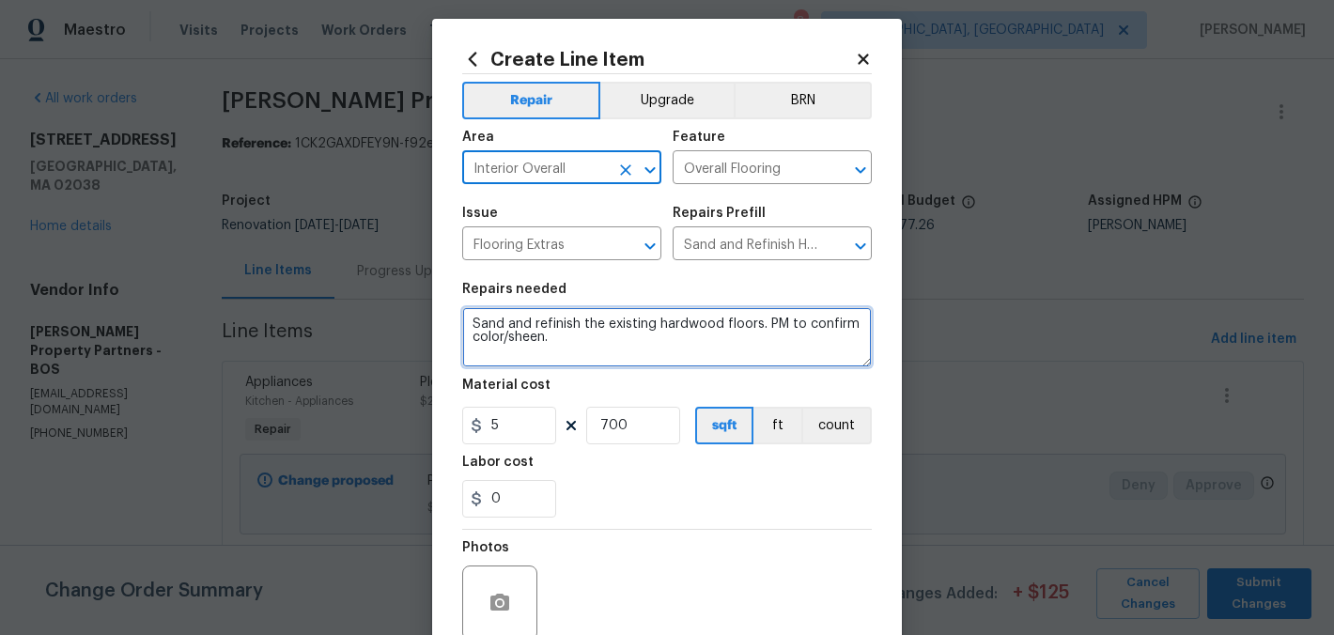
click at [468, 329] on textarea "Sand and refinish the existing hardwood floors. PM to confirm color/sheen." at bounding box center [667, 337] width 410 height 60
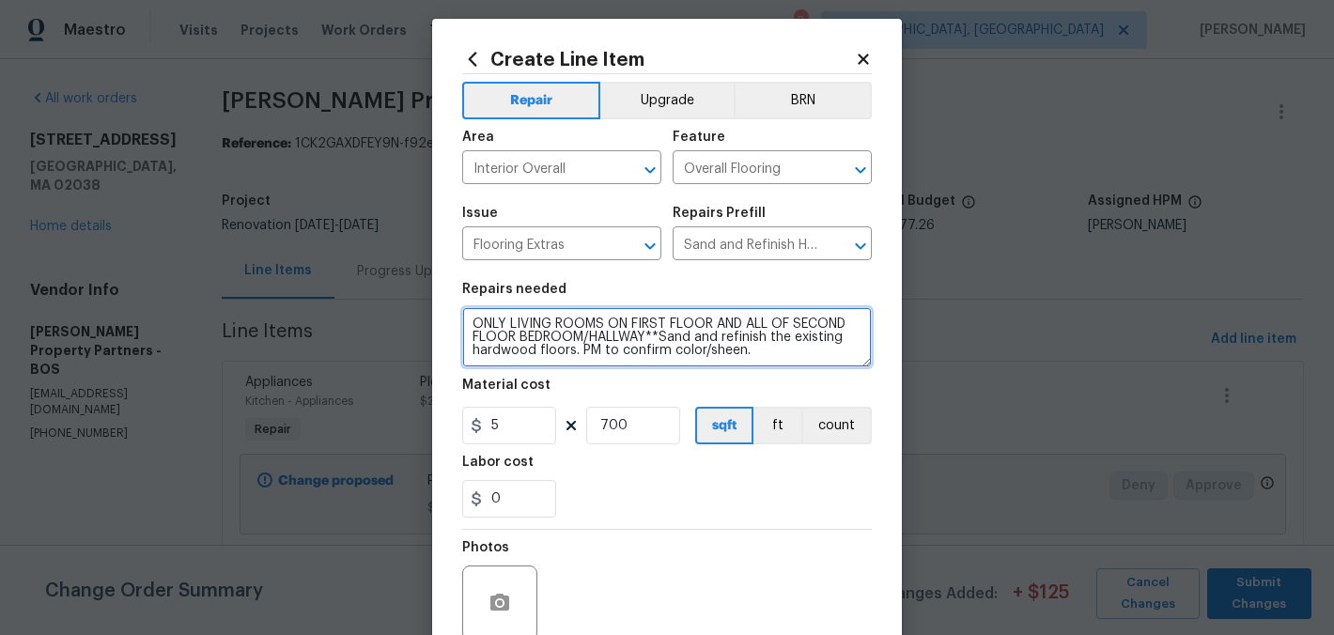
click at [462, 318] on textarea "ONLY LIVING ROOMS ON FIRST FLOOR AND ALL OF SECOND FLOOR BEDROOM/HALLWAY**Sand …" at bounding box center [667, 337] width 410 height 60
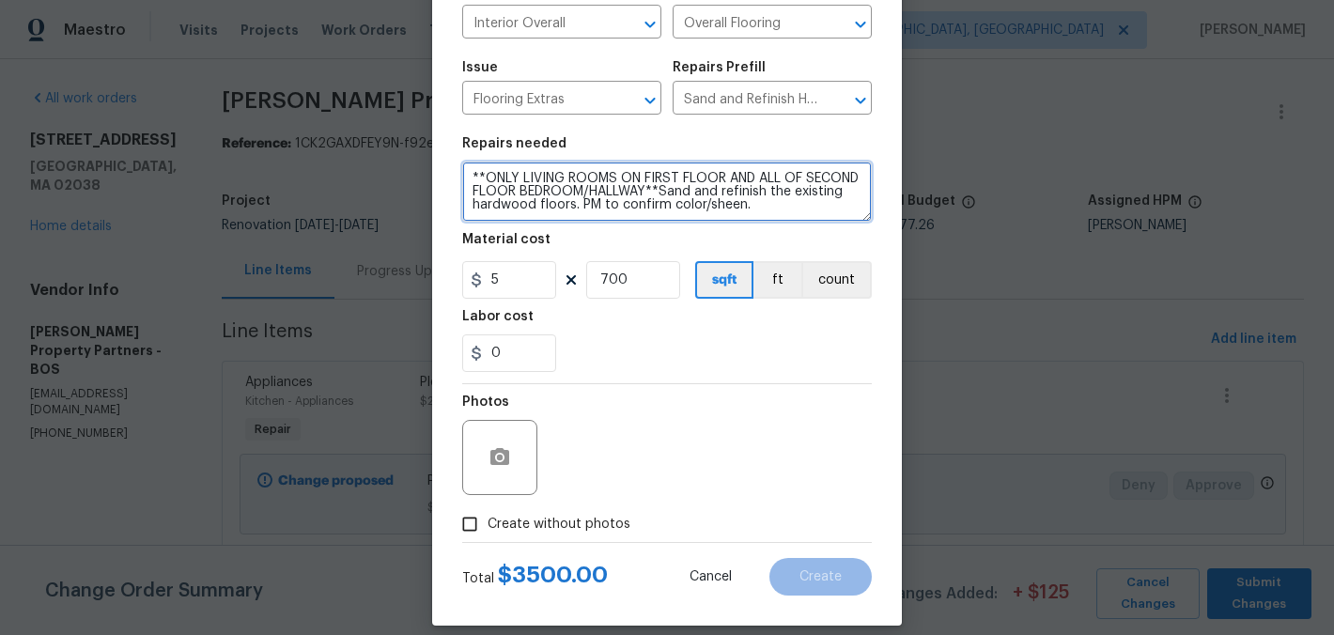
scroll to position [175, 0]
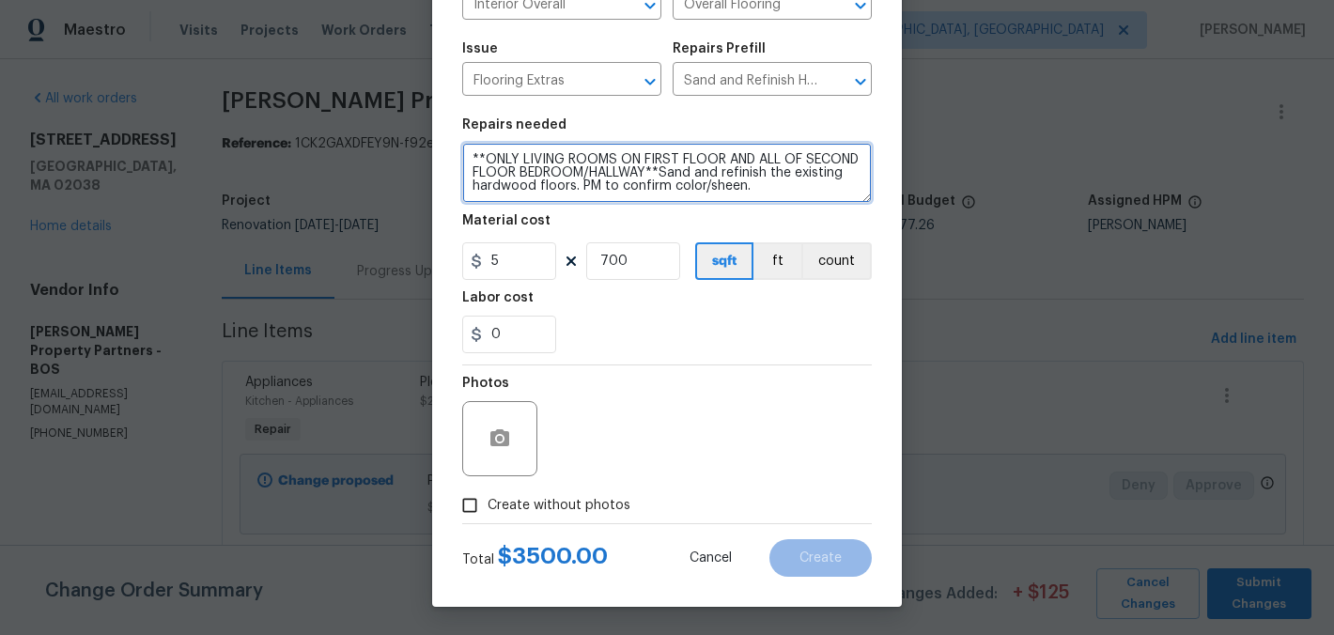
type textarea "**ONLY LIVING ROOMS ON FIRST FLOOR AND ALL OF SECOND FLOOR BEDROOM/HALLWAY**San…"
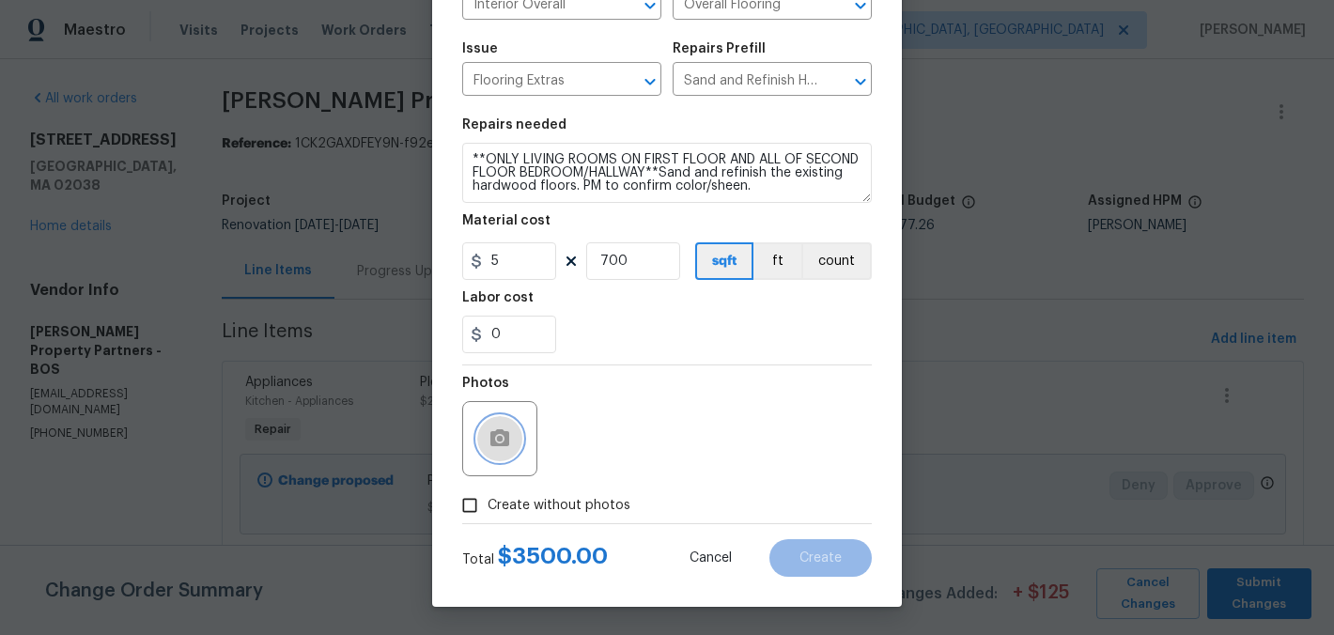
click at [497, 431] on icon "button" at bounding box center [500, 437] width 19 height 17
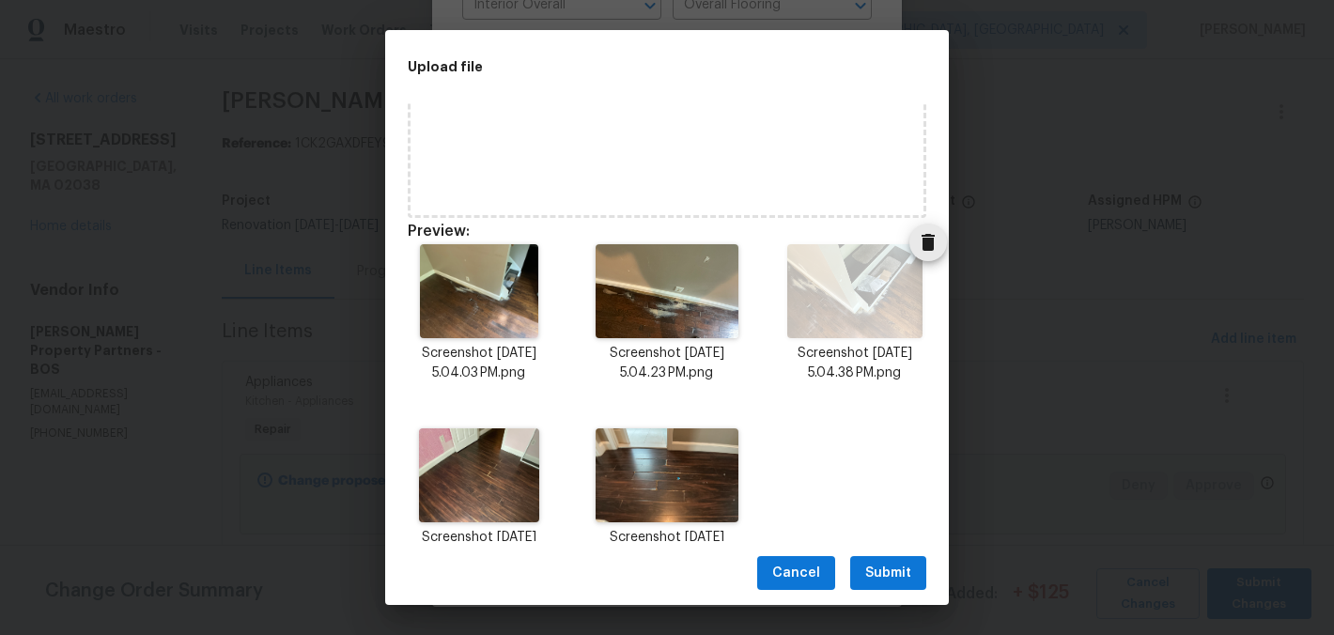
scroll to position [177, 0]
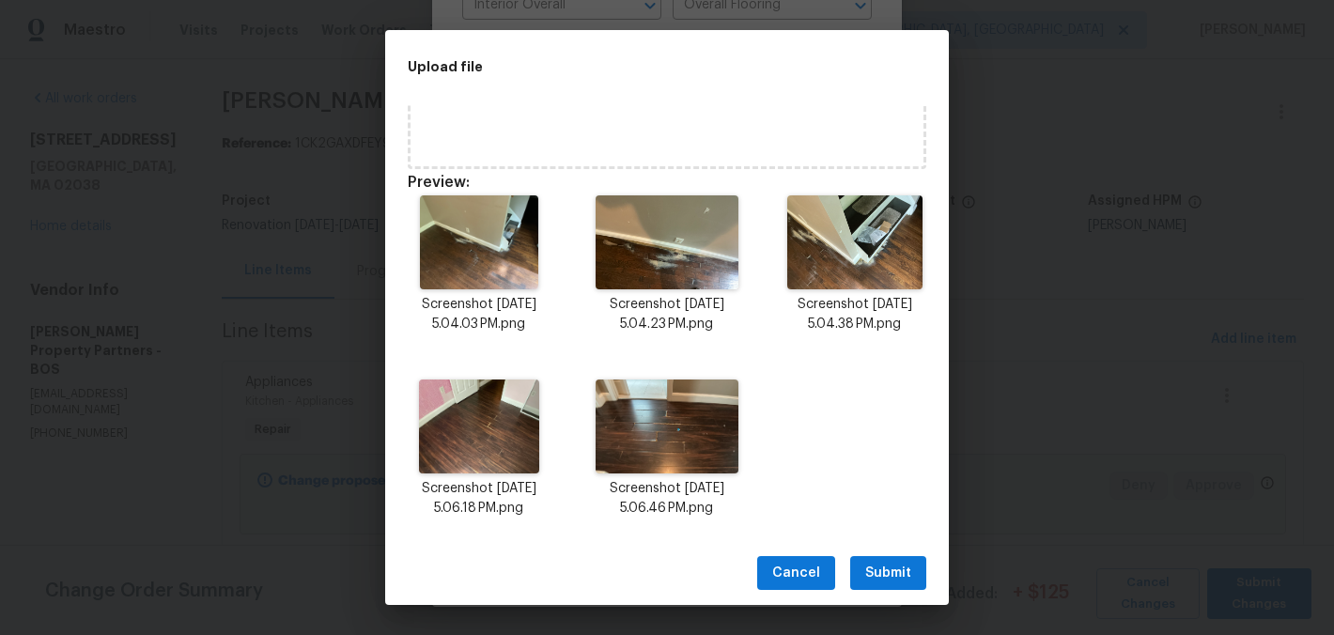
click at [910, 565] on span "Submit" at bounding box center [888, 573] width 46 height 23
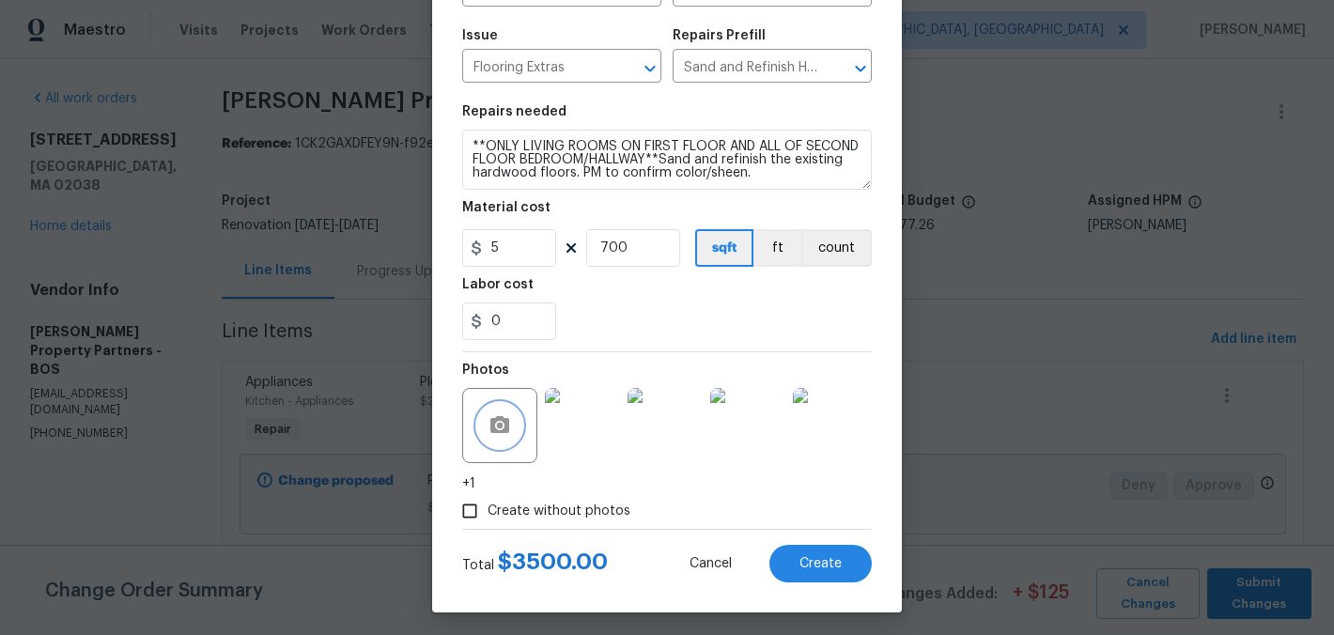
scroll to position [194, 0]
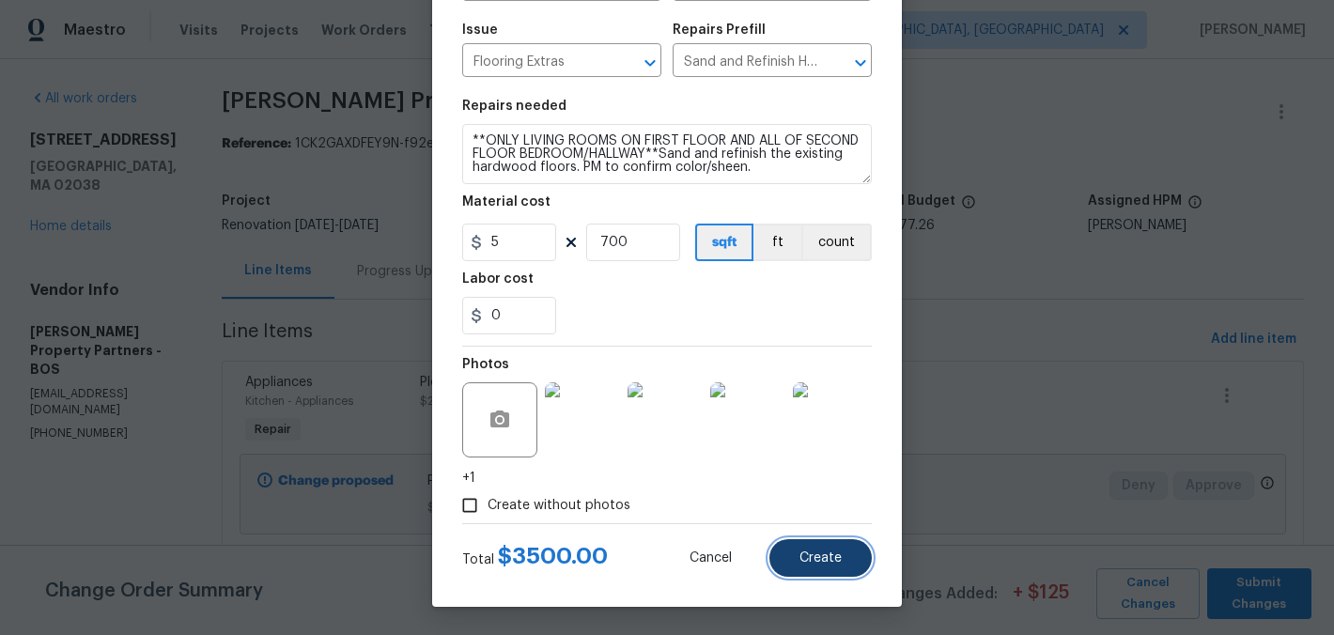
click at [835, 563] on button "Create" at bounding box center [821, 558] width 102 height 38
type input "0"
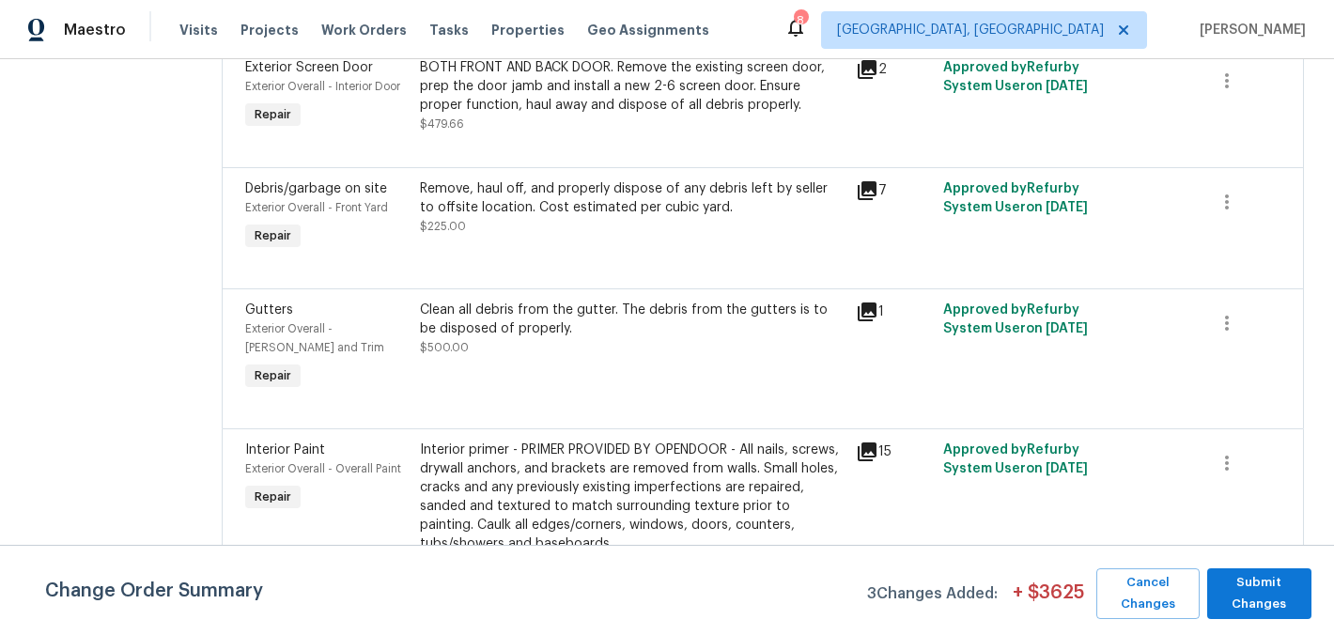
scroll to position [1646, 0]
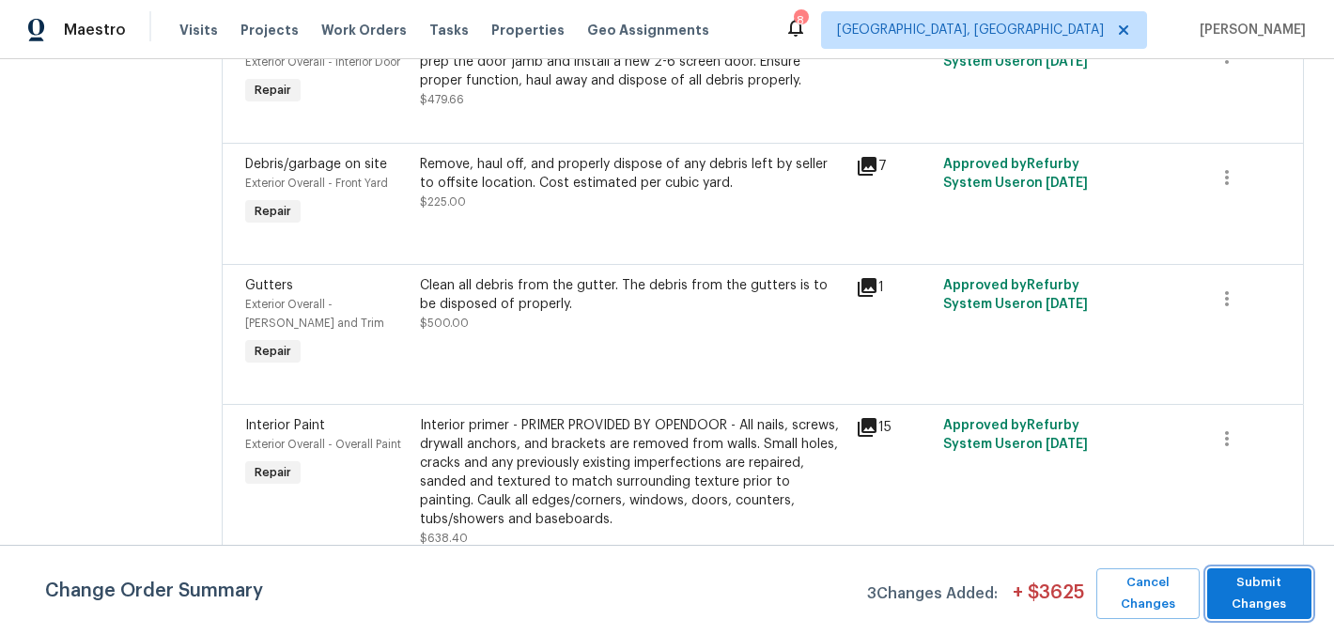
click at [1273, 607] on span "Submit Changes" at bounding box center [1260, 593] width 86 height 43
